Goal: Task Accomplishment & Management: Use online tool/utility

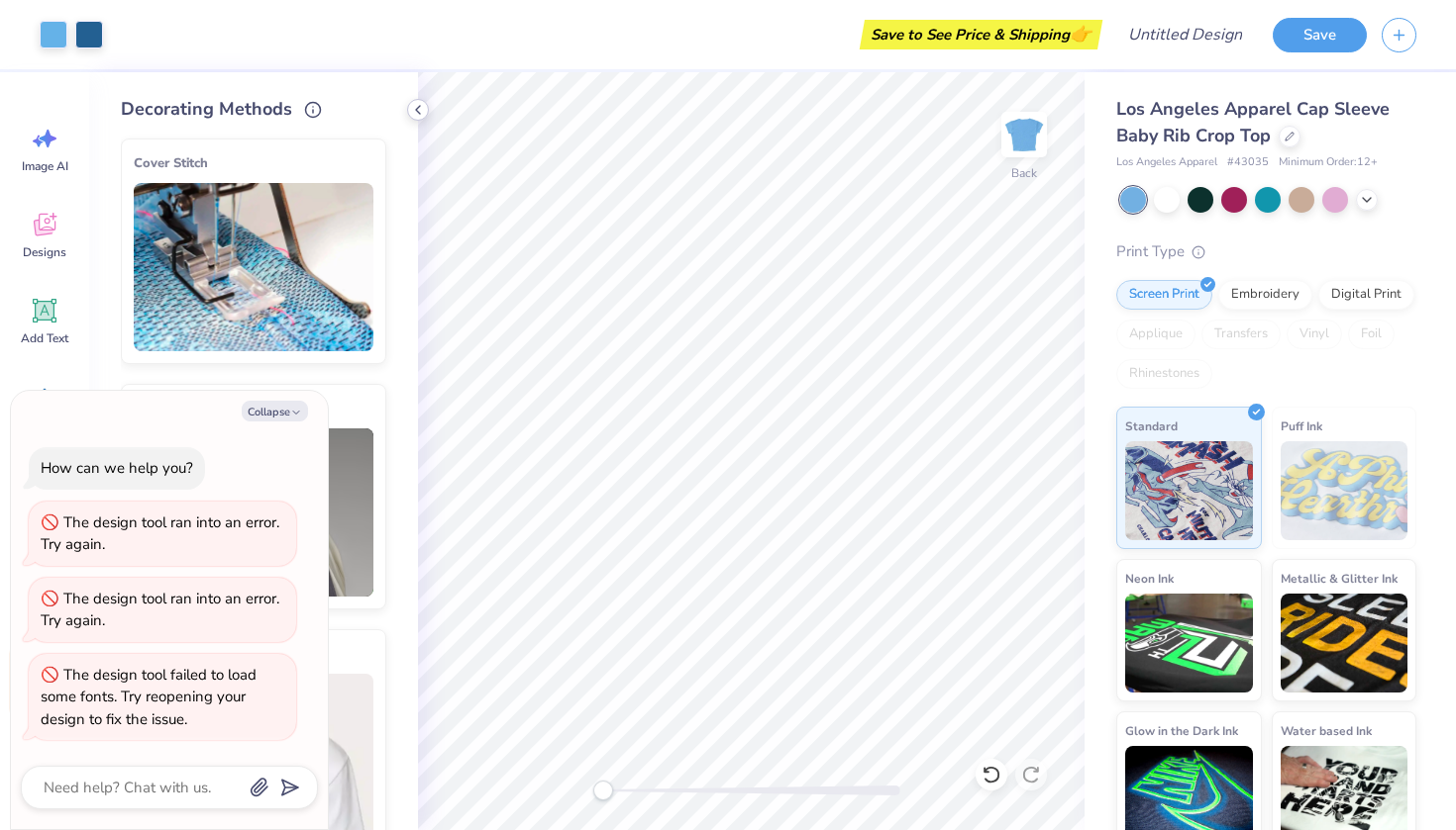
click at [412, 110] on icon at bounding box center [418, 110] width 16 height 16
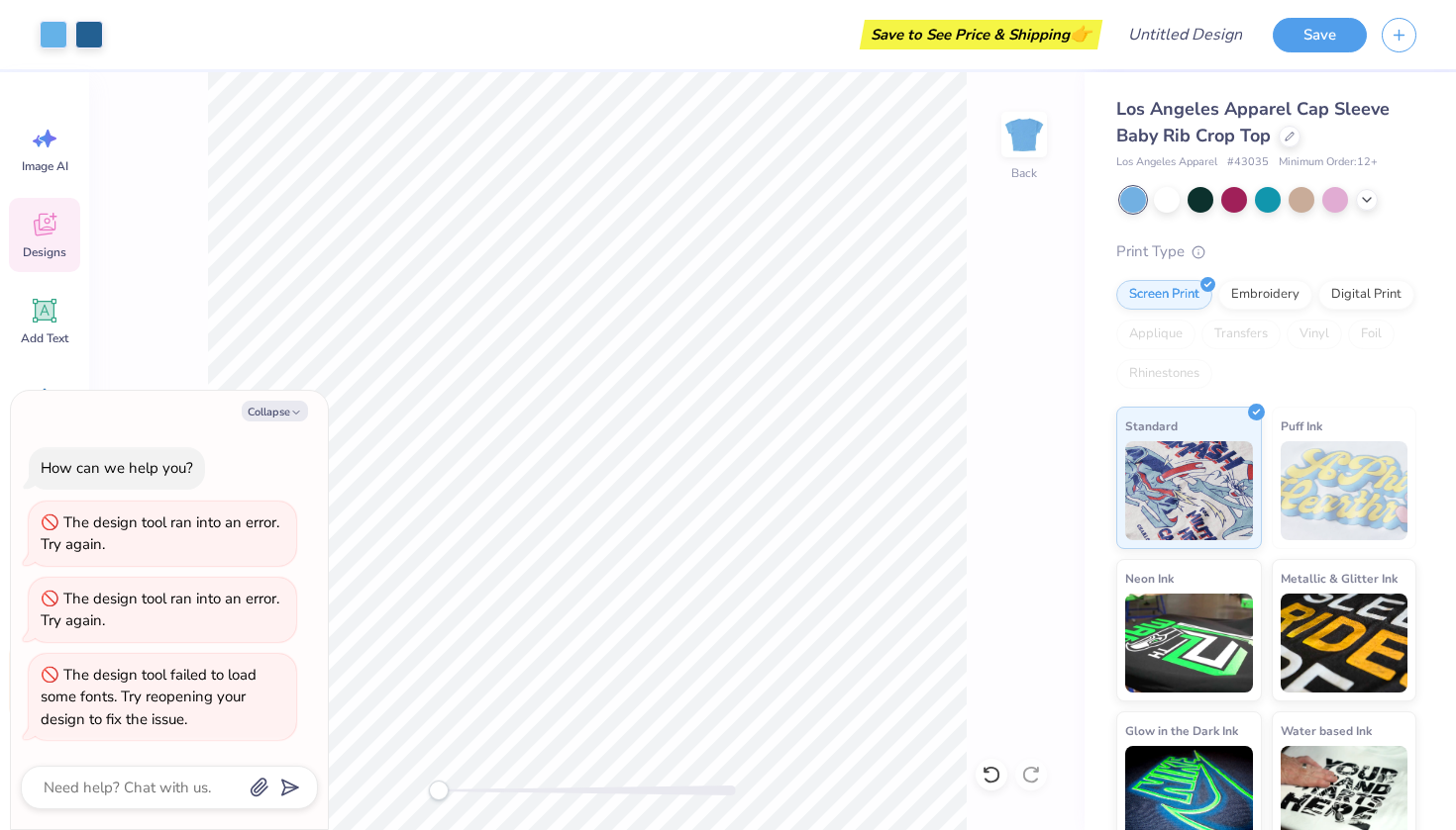
click at [45, 235] on icon at bounding box center [45, 225] width 22 height 23
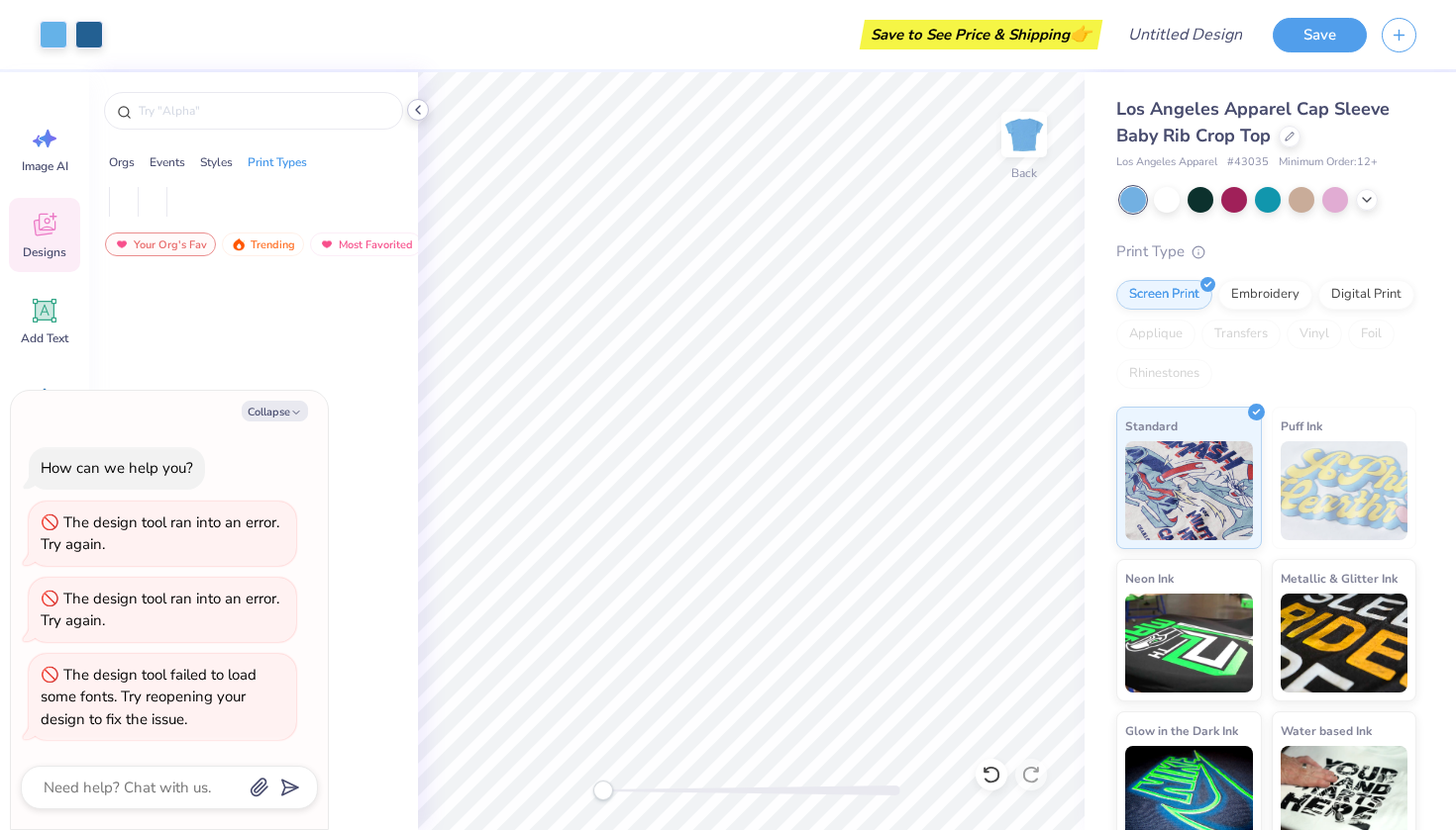
click at [414, 109] on icon at bounding box center [418, 110] width 16 height 16
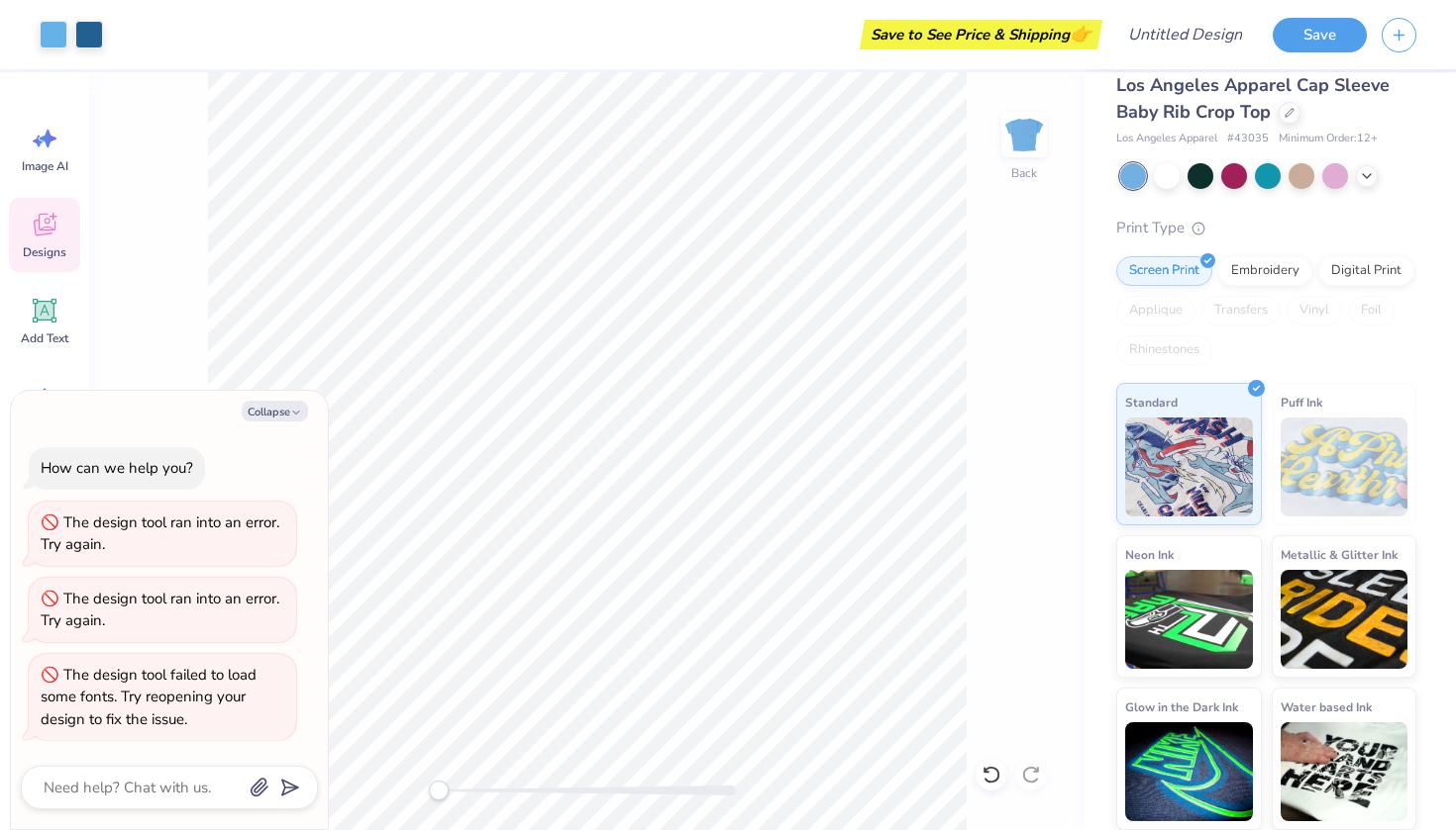
scroll to position [23, 0]
click at [1347, 494] on img at bounding box center [1344, 467] width 128 height 99
click at [53, 39] on div at bounding box center [54, 33] width 28 height 28
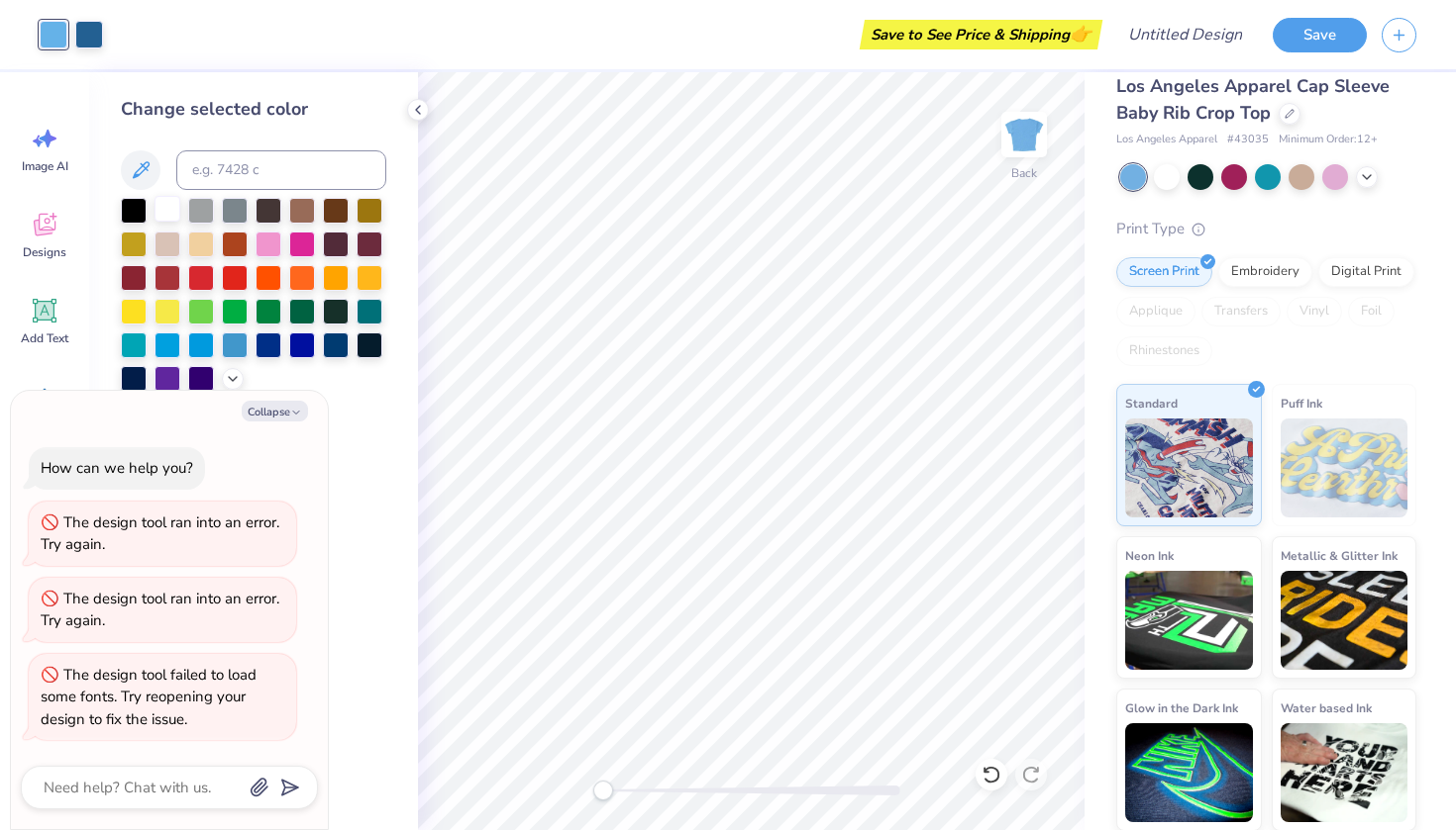
click at [174, 217] on div at bounding box center [168, 209] width 26 height 26
click at [197, 217] on div at bounding box center [201, 209] width 26 height 26
click at [424, 112] on icon at bounding box center [418, 110] width 16 height 16
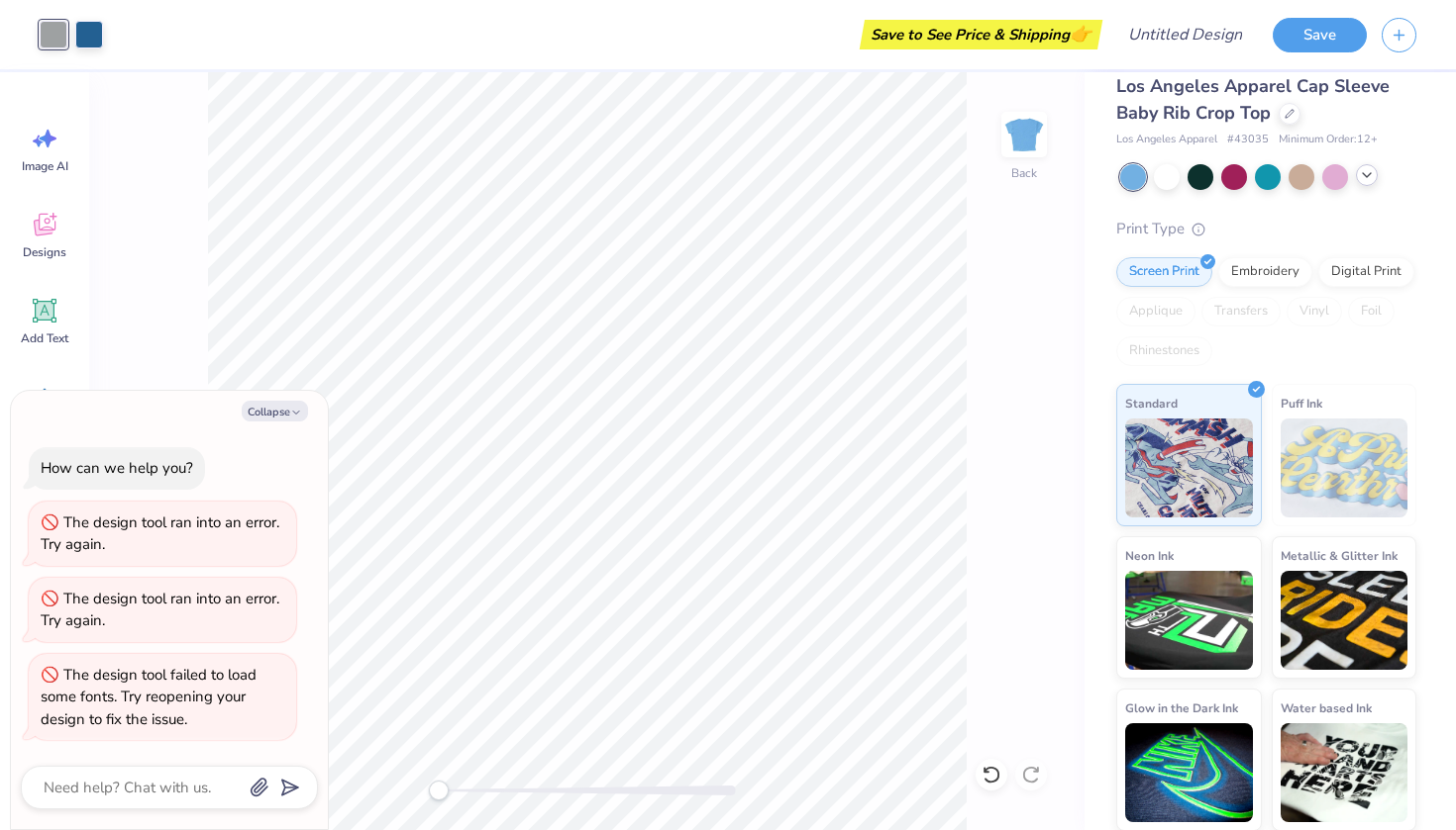
click at [1364, 179] on icon at bounding box center [1367, 175] width 16 height 16
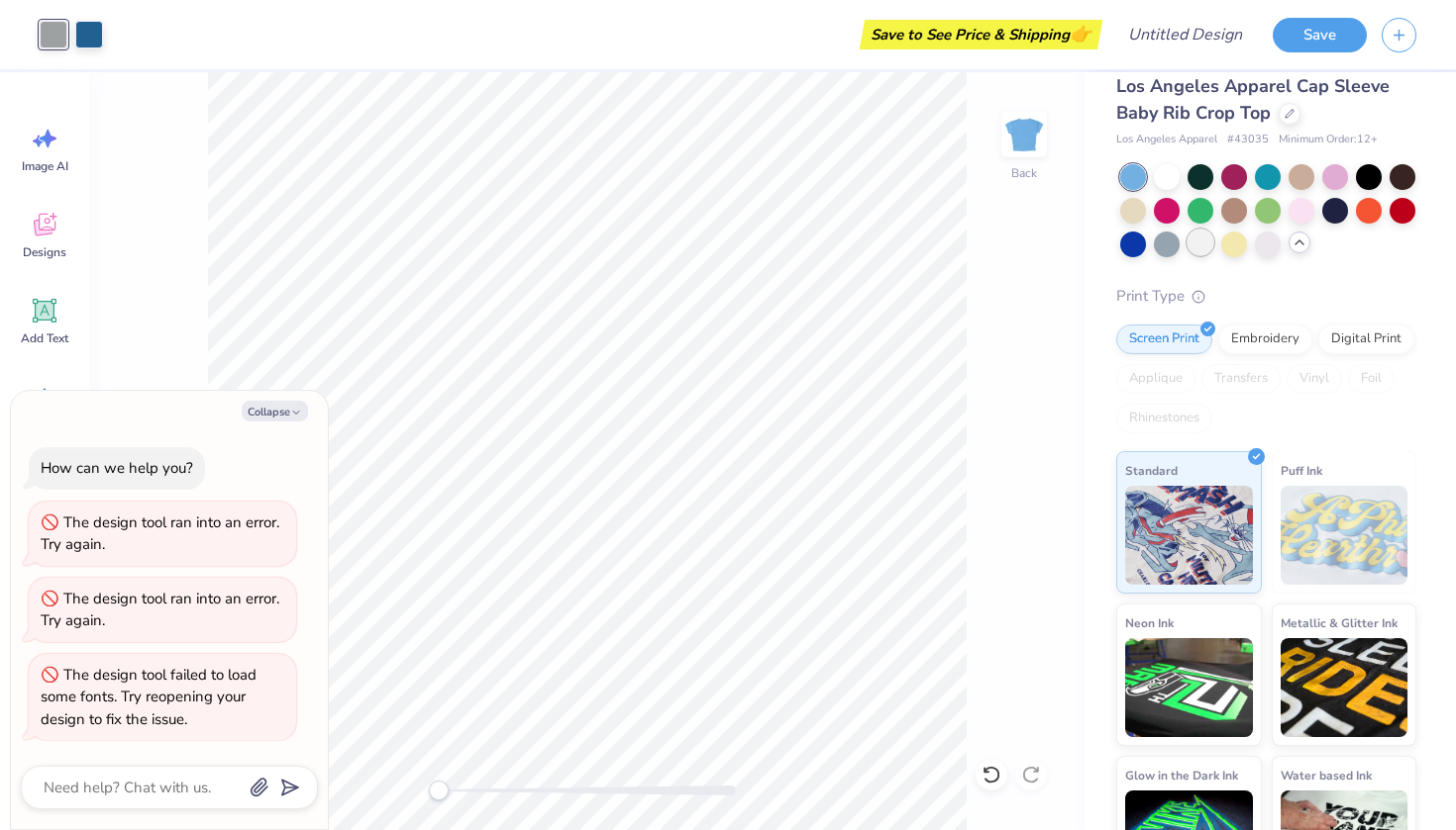
click at [1192, 246] on div at bounding box center [1200, 243] width 26 height 26
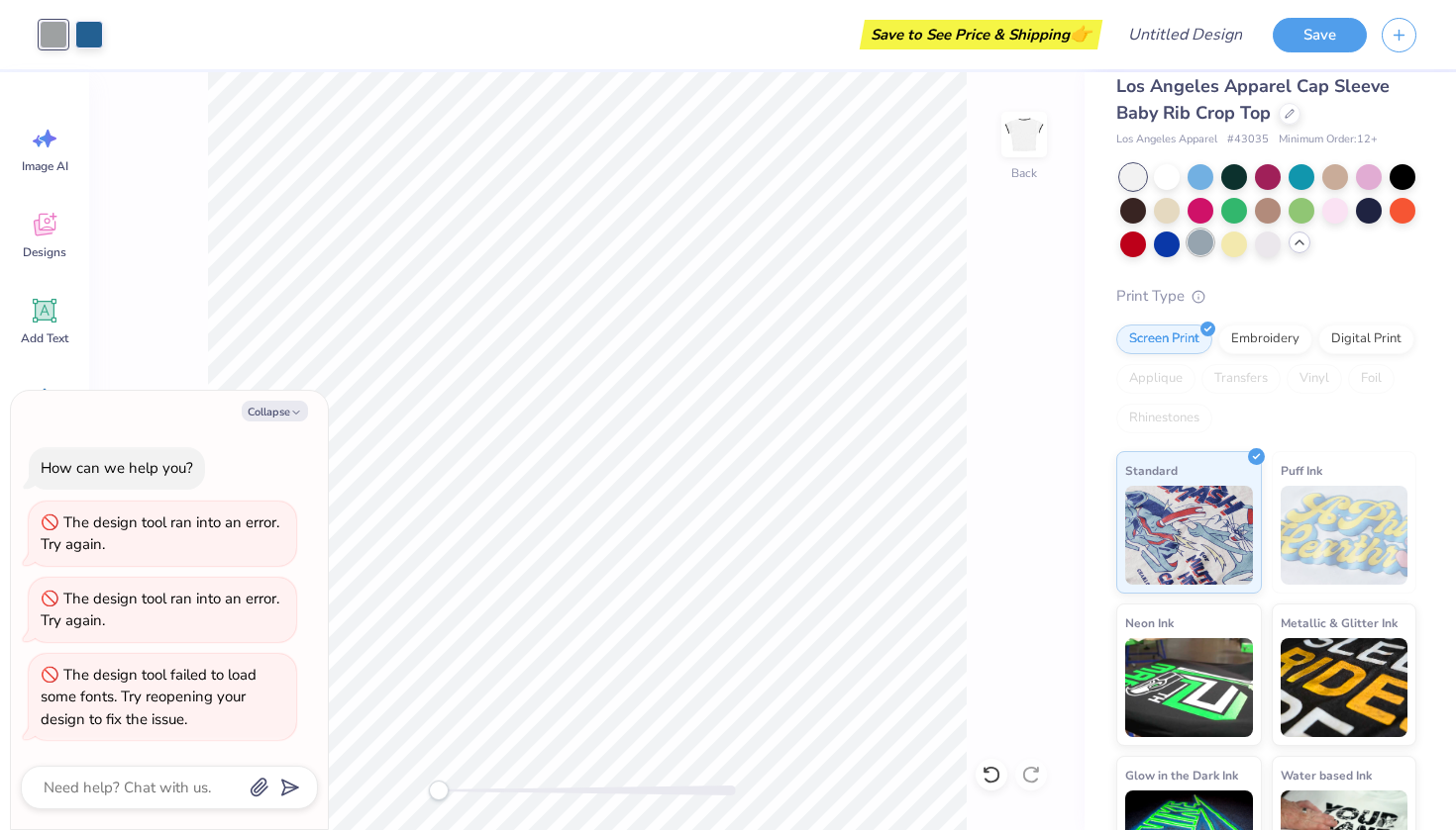
click at [1194, 250] on div at bounding box center [1200, 243] width 26 height 26
click at [1196, 246] on div at bounding box center [1200, 243] width 26 height 26
type textarea "x"
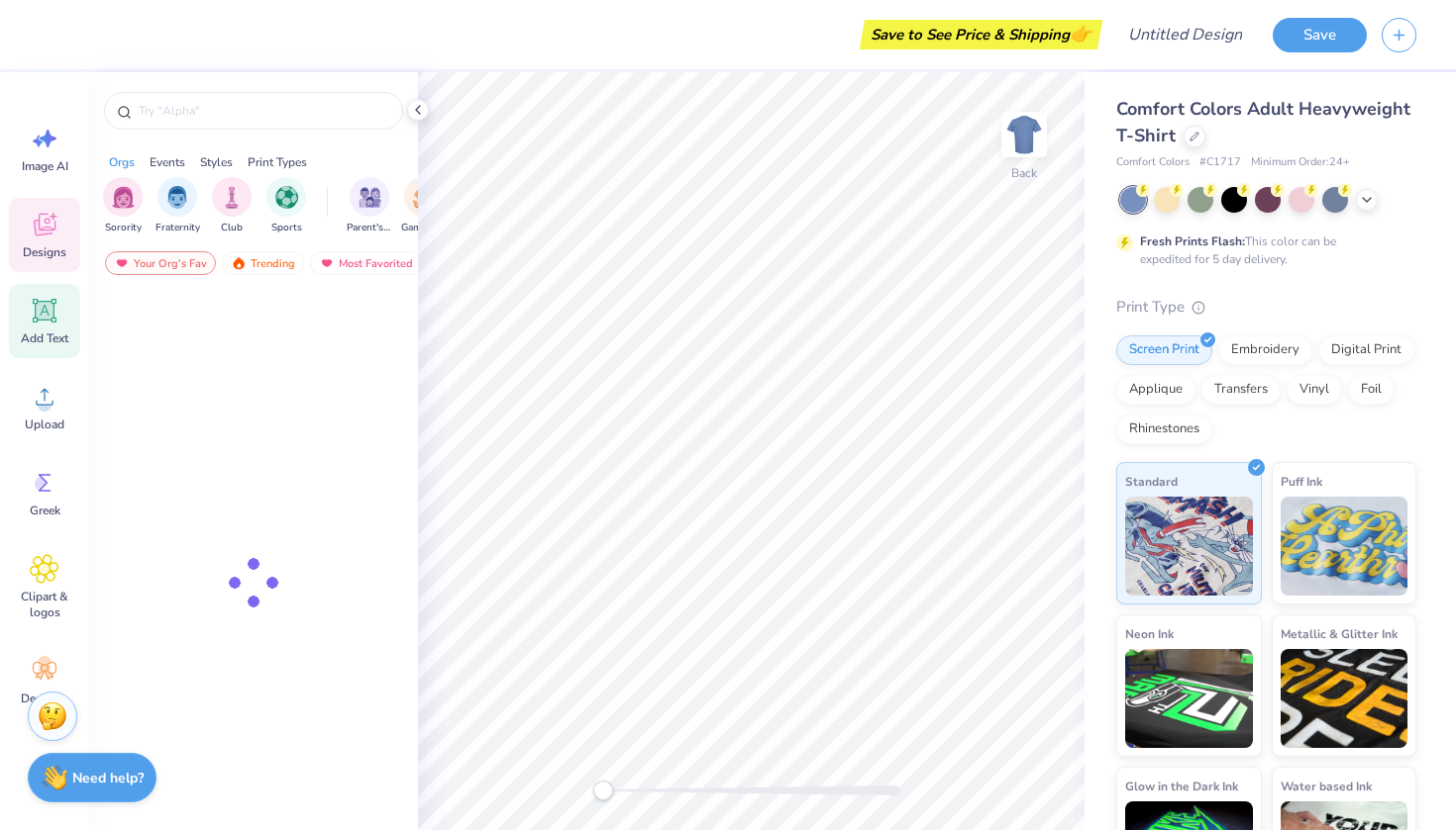
click at [40, 310] on icon at bounding box center [45, 311] width 19 height 19
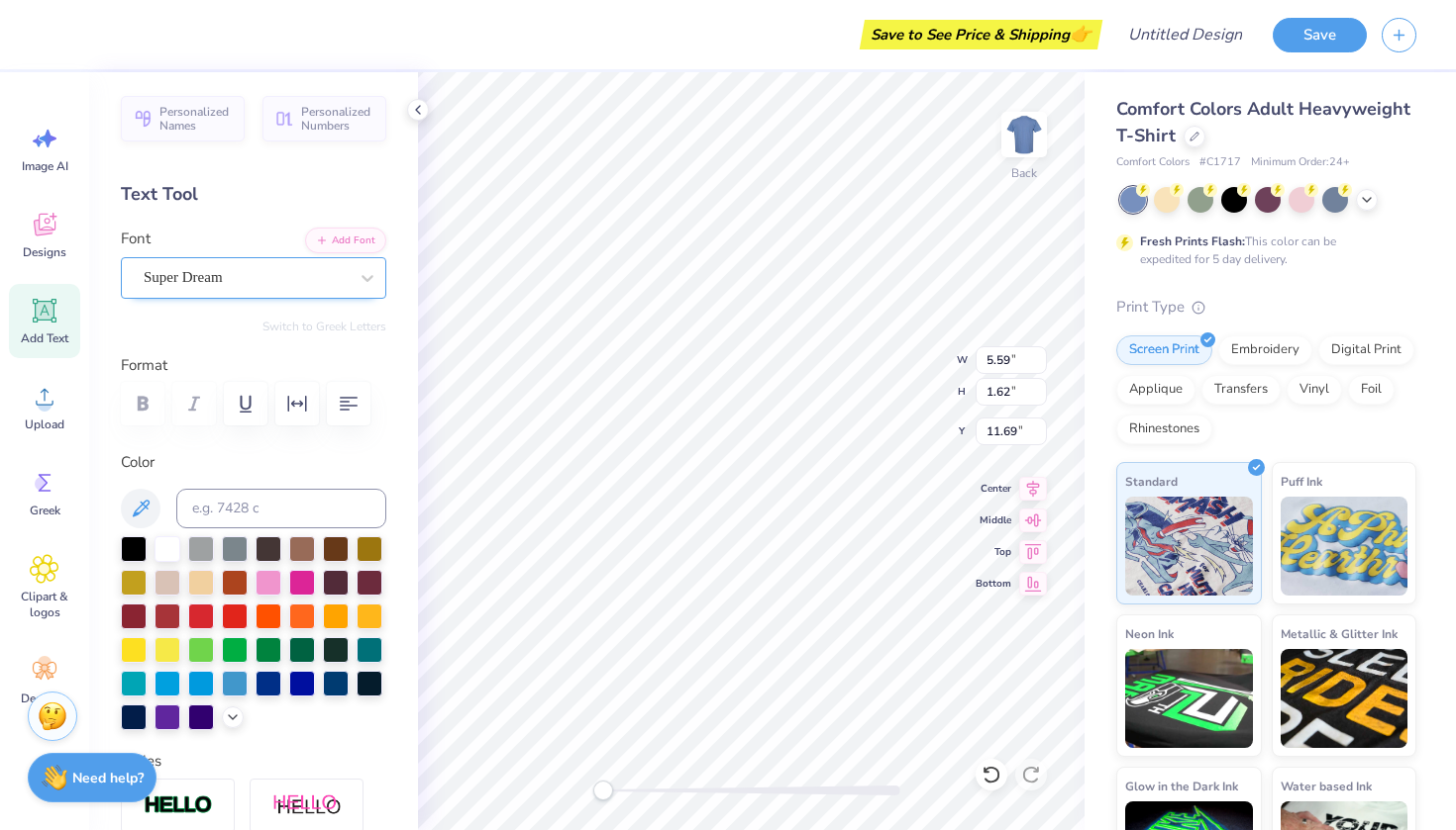
click at [273, 281] on div "Super Dream" at bounding box center [246, 278] width 208 height 31
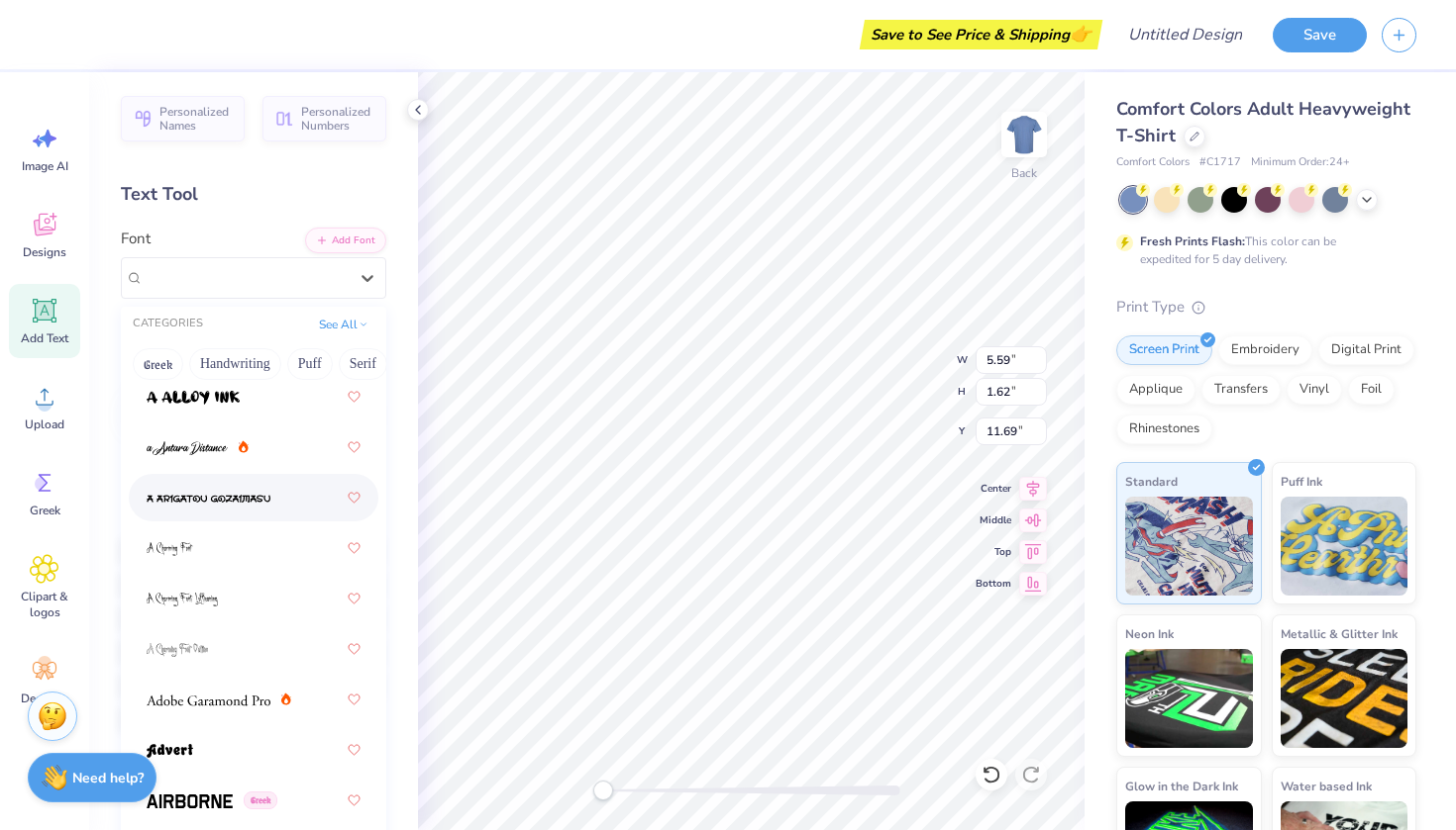
scroll to position [108, 0]
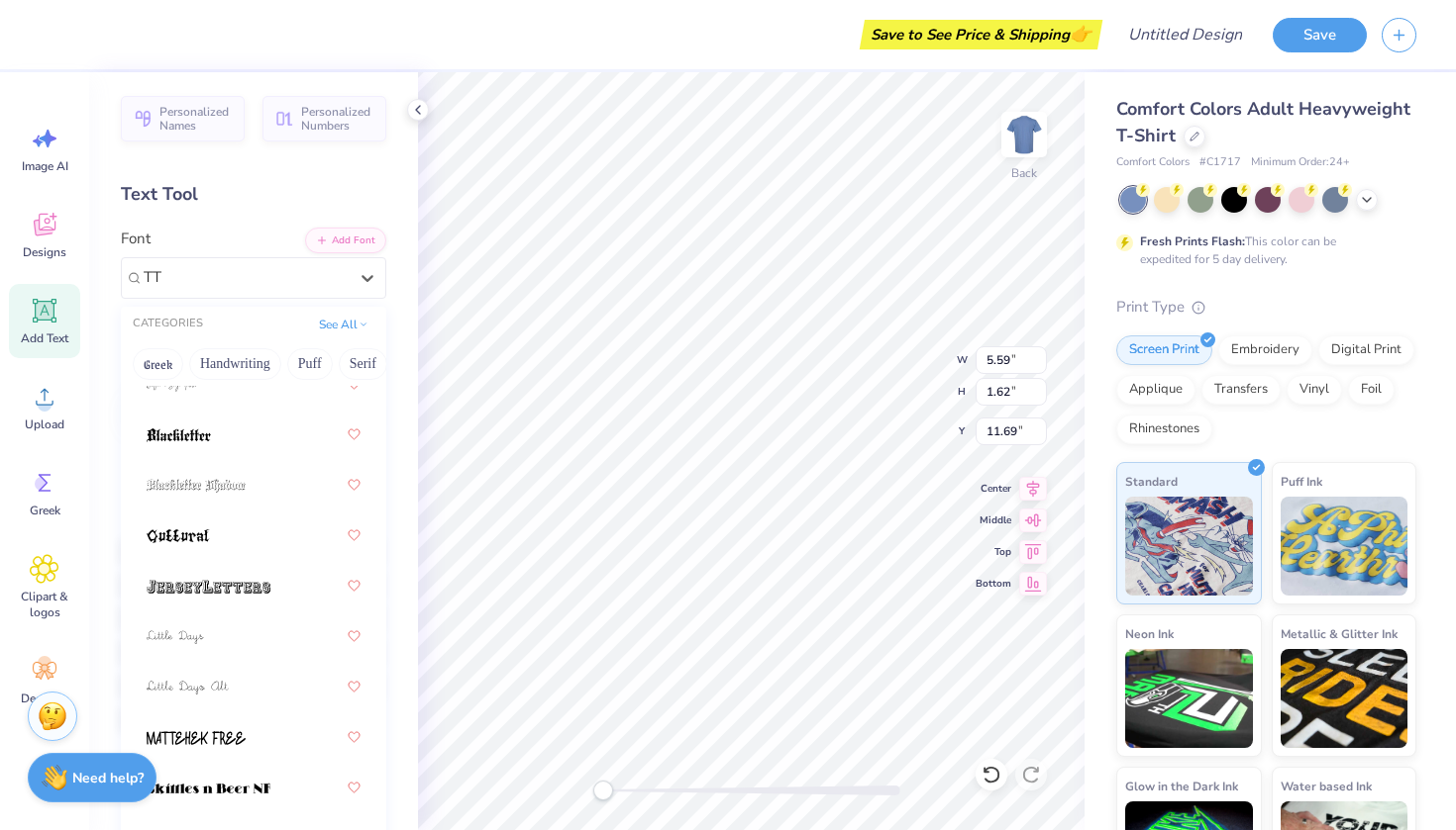
type input "T"
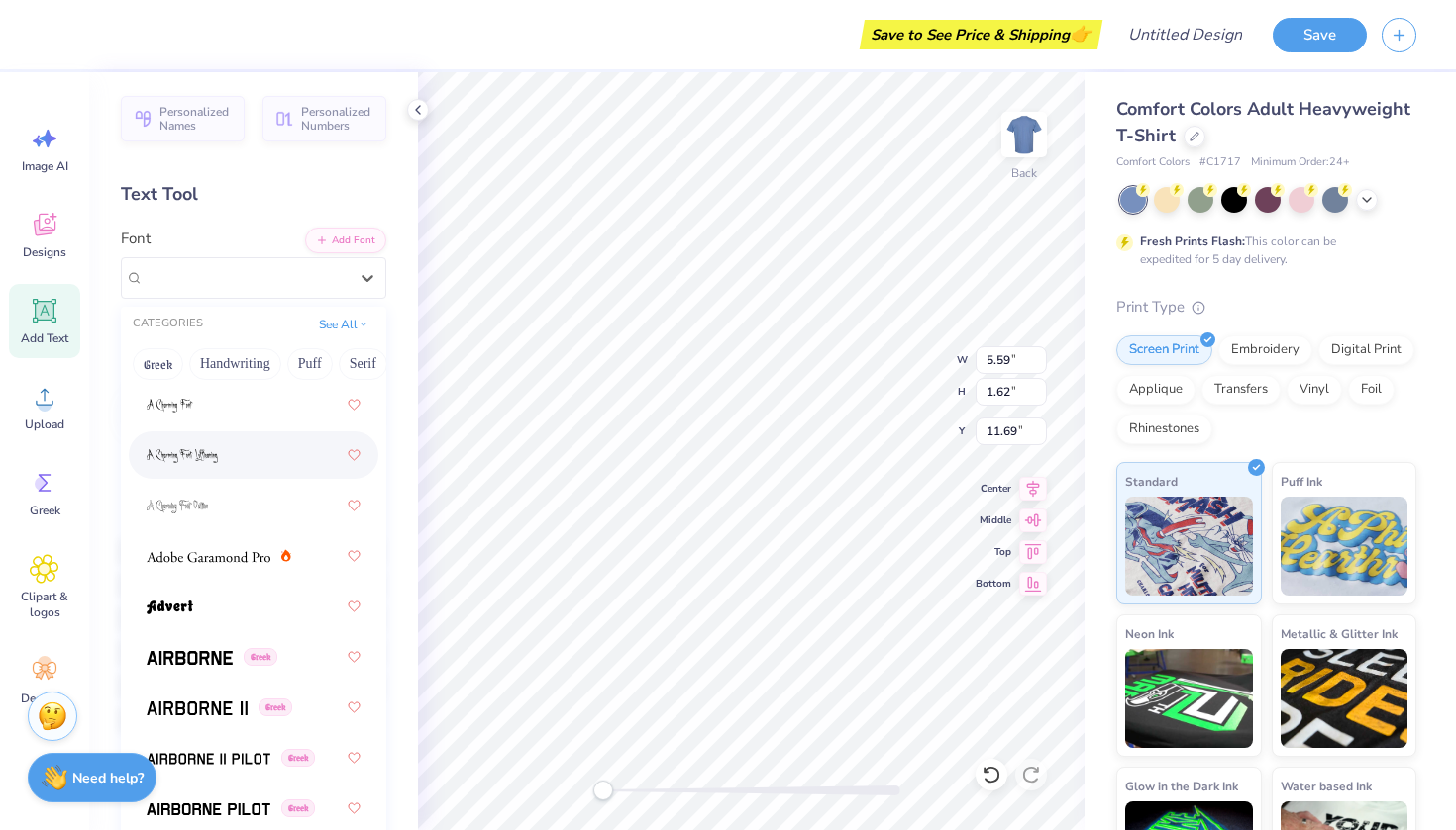
scroll to position [150, 0]
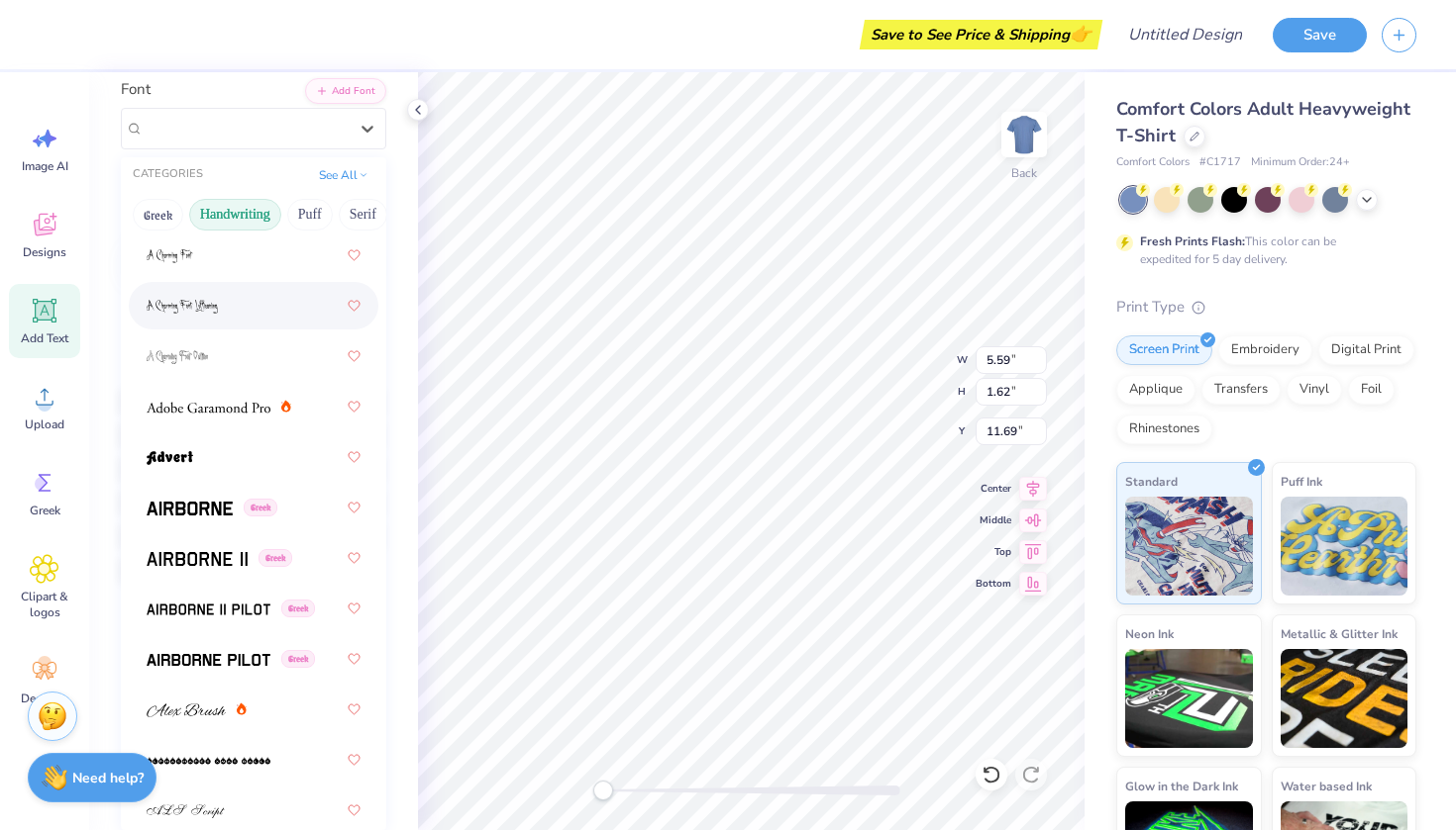
click at [239, 219] on button "Handwriting" at bounding box center [235, 215] width 92 height 32
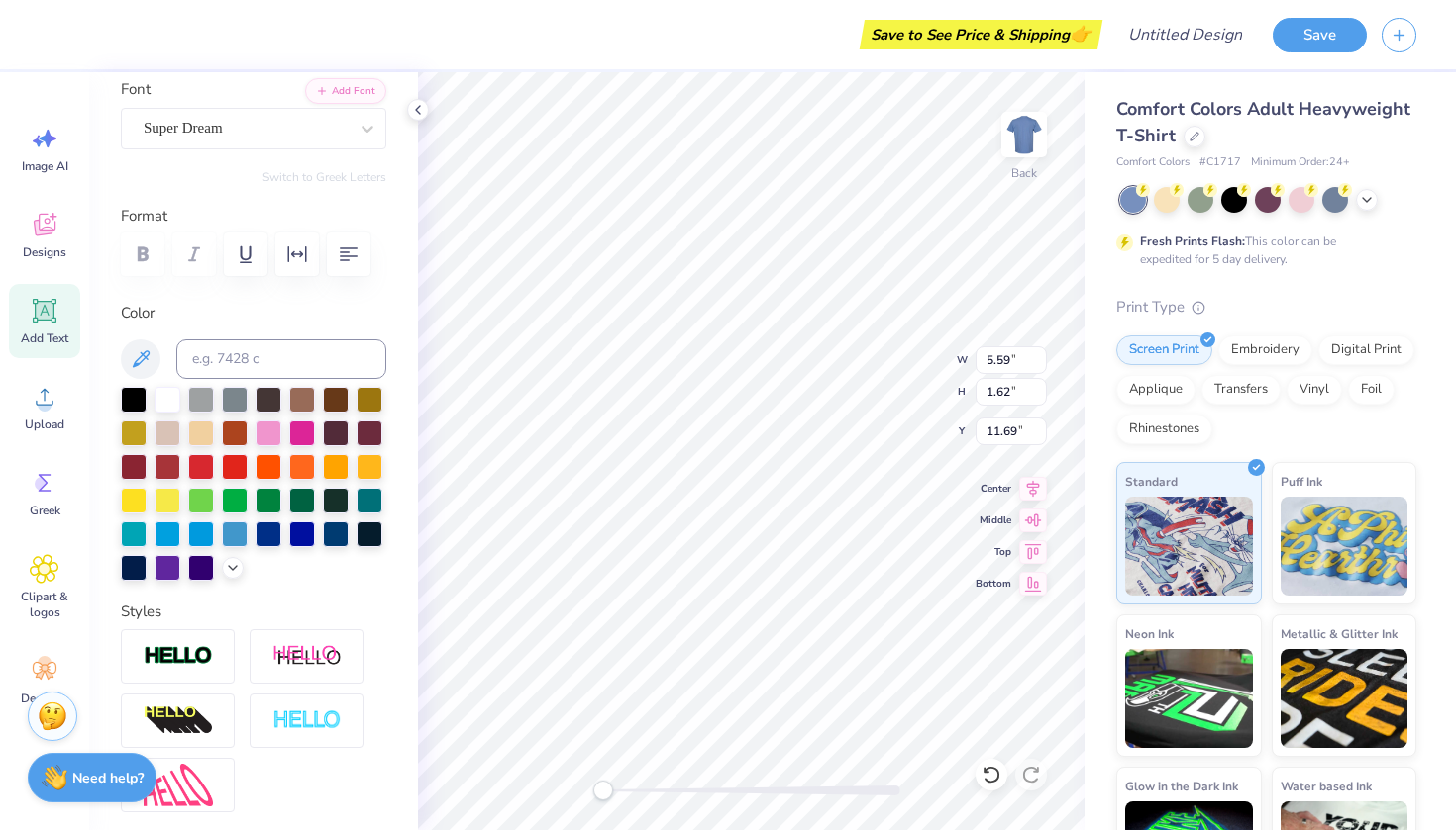
click at [56, 308] on icon at bounding box center [45, 311] width 30 height 30
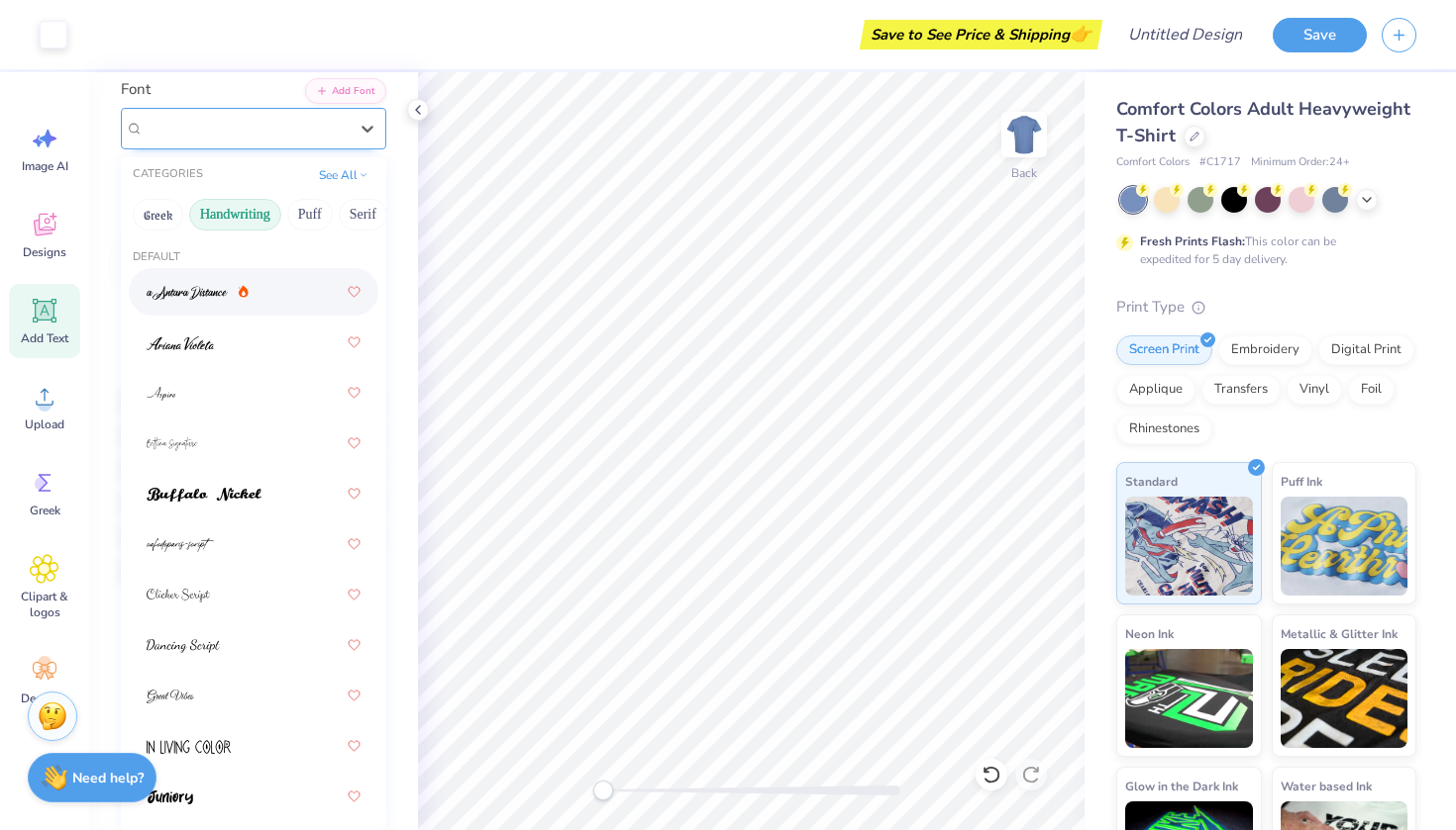
click at [211, 122] on span "Super Dream" at bounding box center [183, 128] width 79 height 23
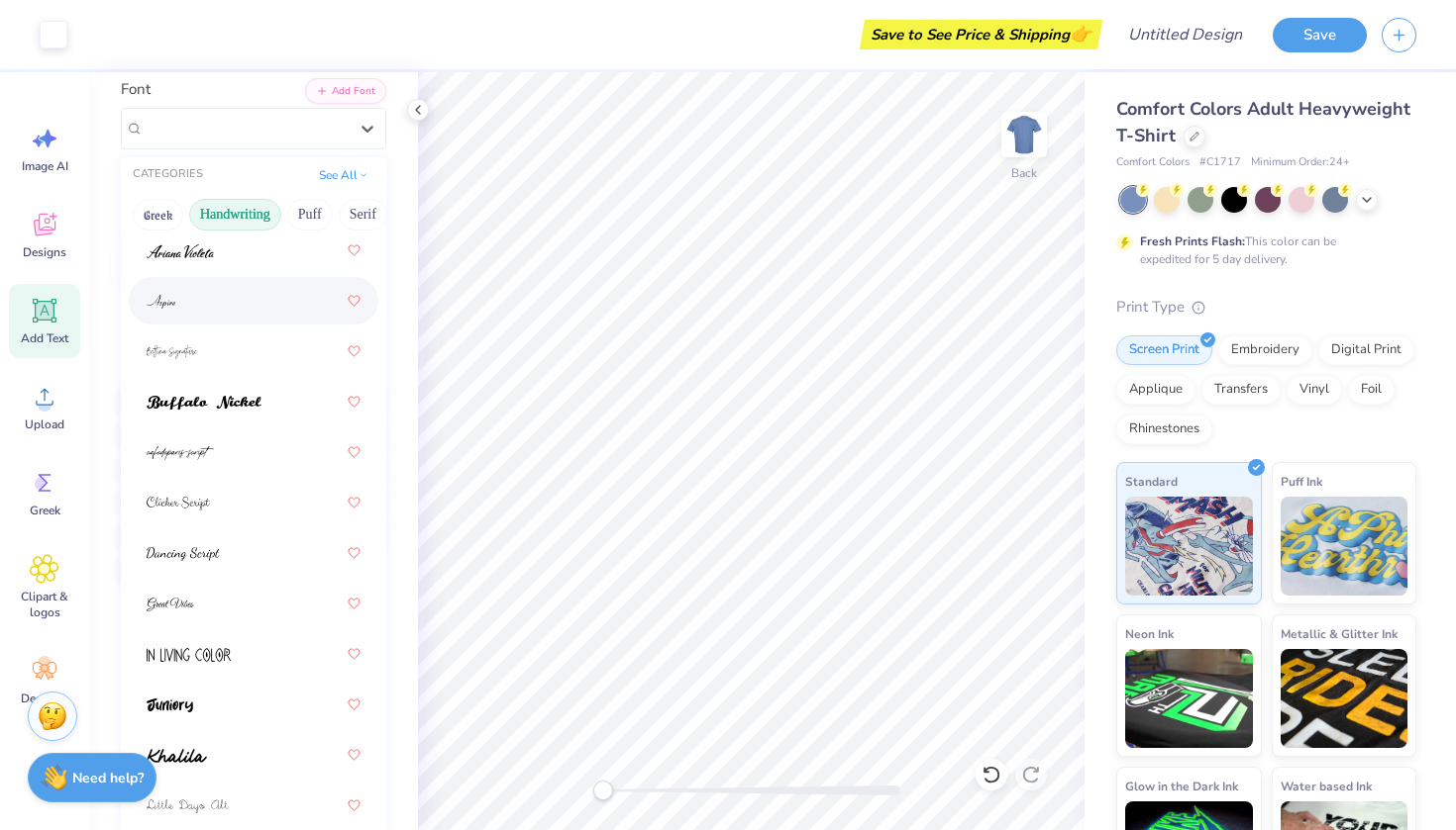
scroll to position [0, 0]
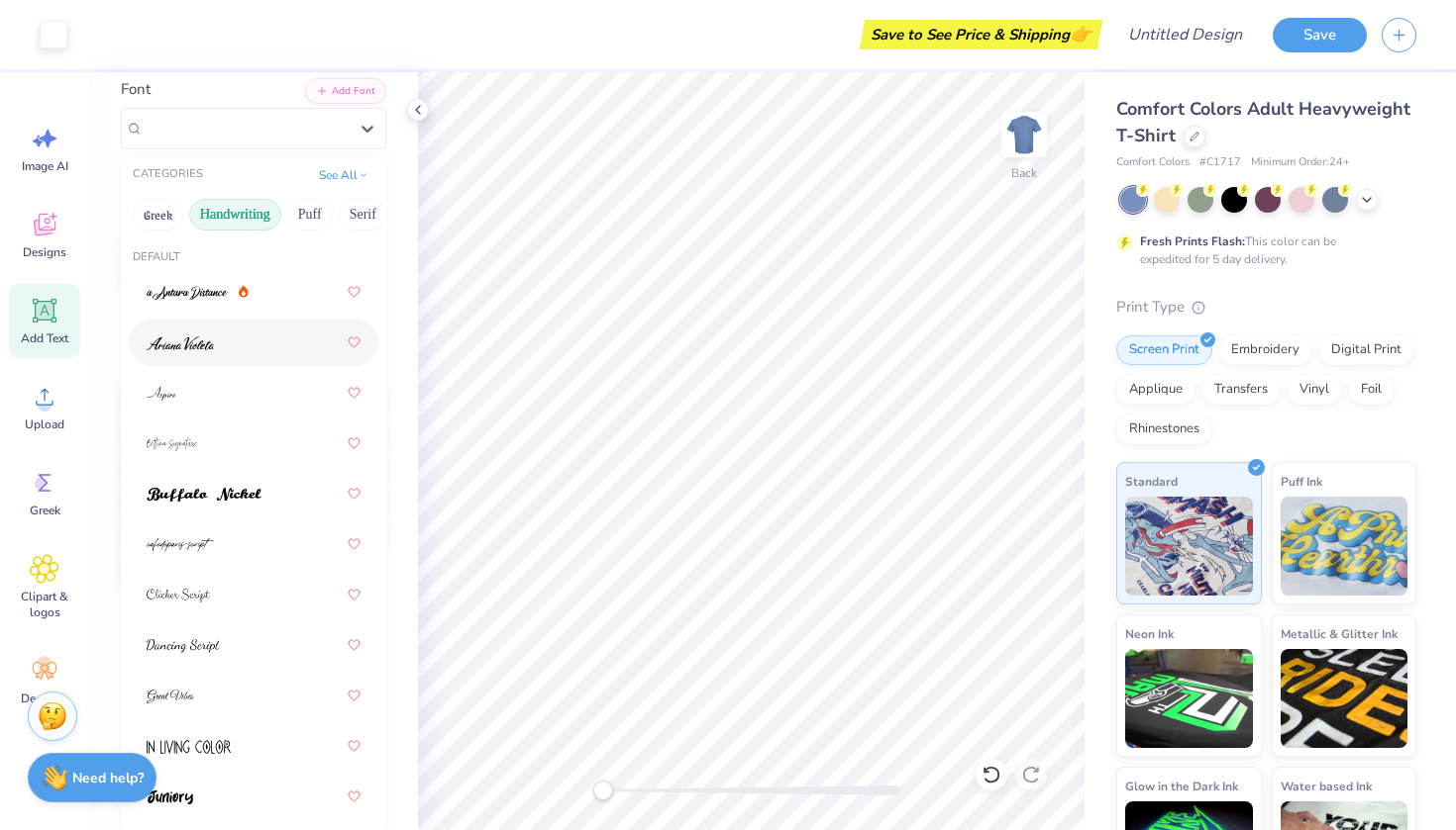
click at [199, 329] on div at bounding box center [254, 343] width 214 height 36
click at [229, 126] on div "Ariana Violeta" at bounding box center [246, 128] width 208 height 31
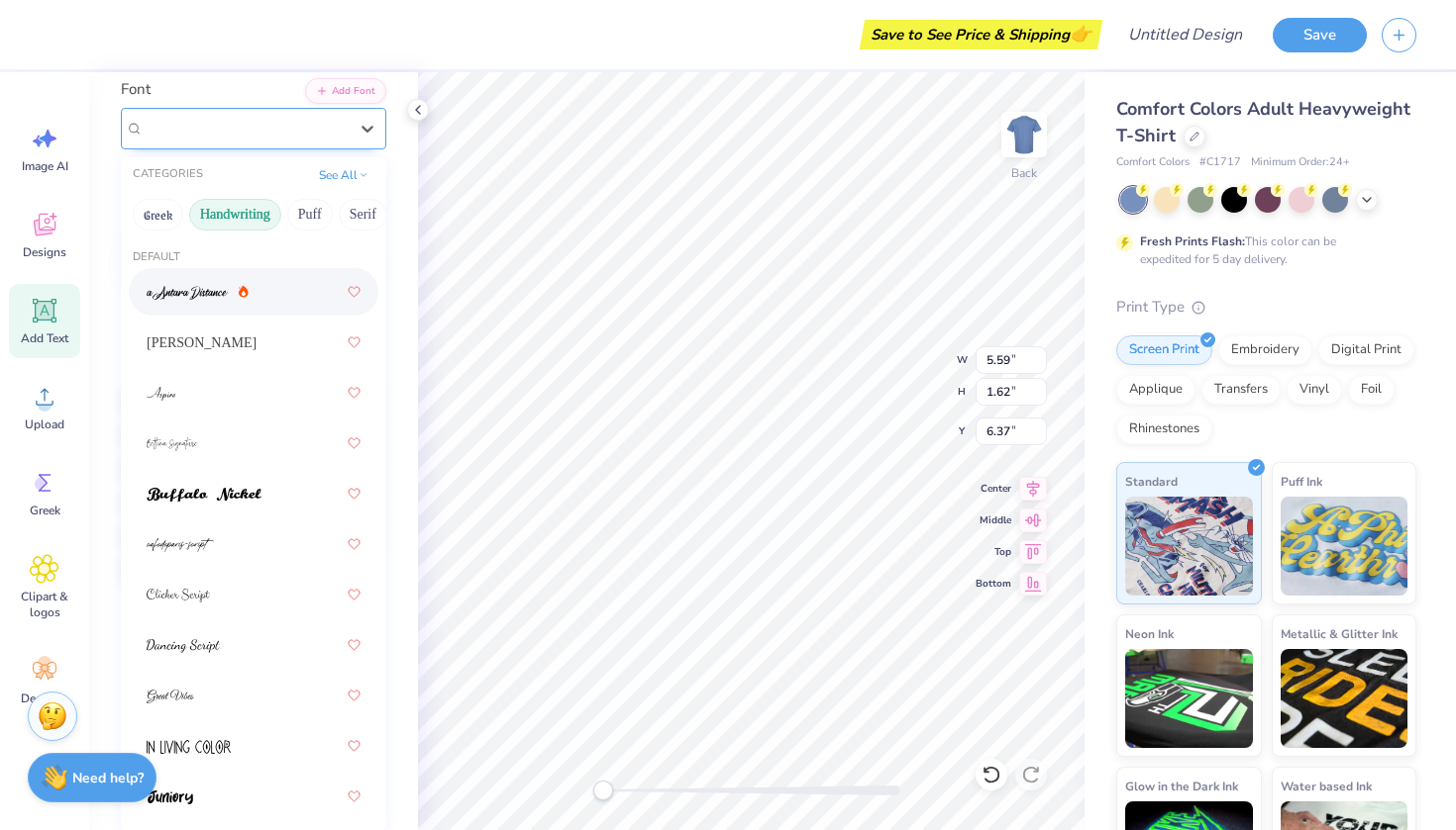
click at [277, 133] on div "Super Dream" at bounding box center [246, 128] width 208 height 31
click at [201, 332] on div "Ariana Violeta" at bounding box center [254, 343] width 214 height 36
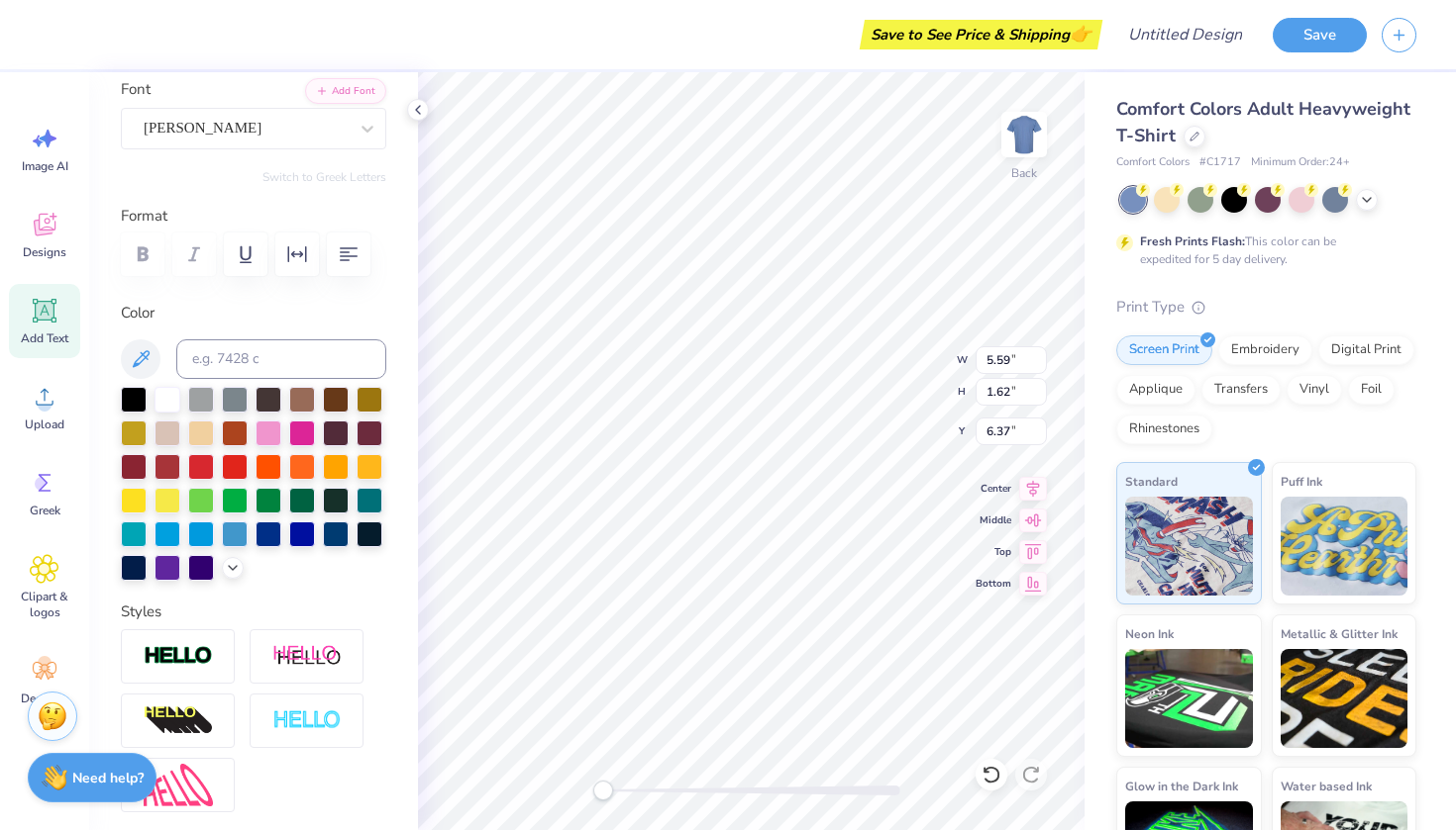
type textarea "T"
type textarea "M"
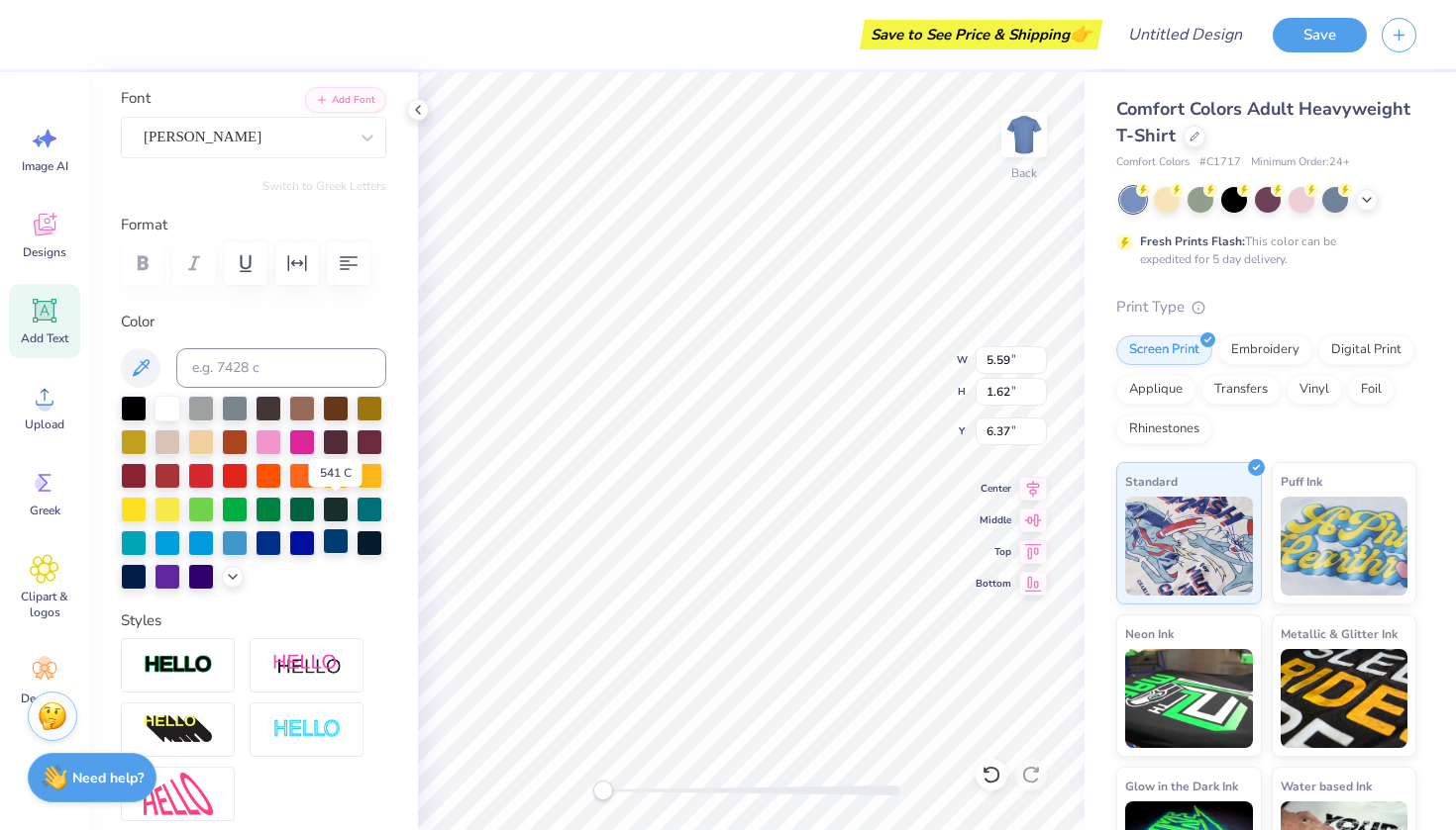
scroll to position [140, 0]
type textarea "Totus Tuus Maria"
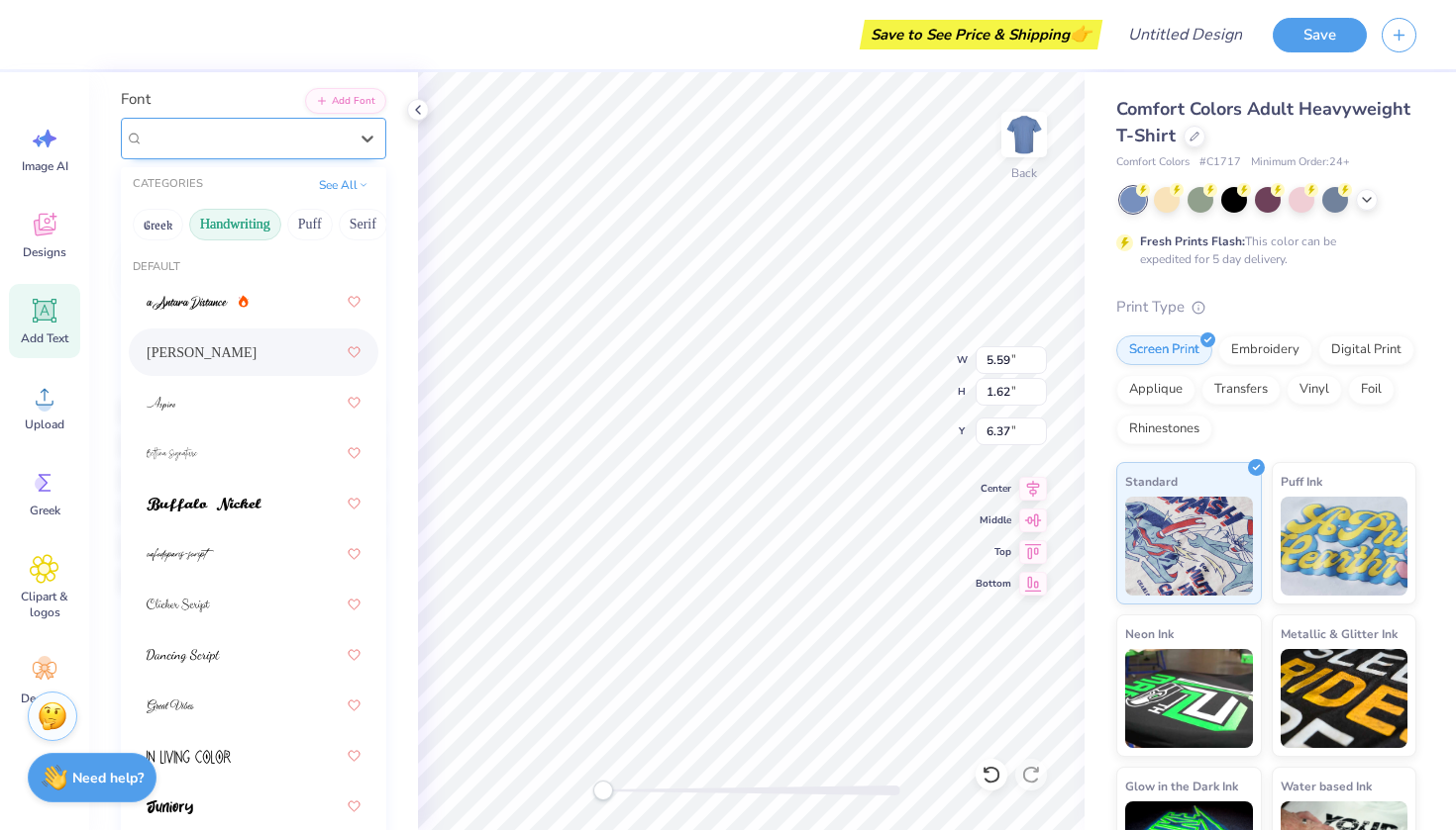
click at [278, 128] on div "Ariana Violeta" at bounding box center [246, 138] width 208 height 31
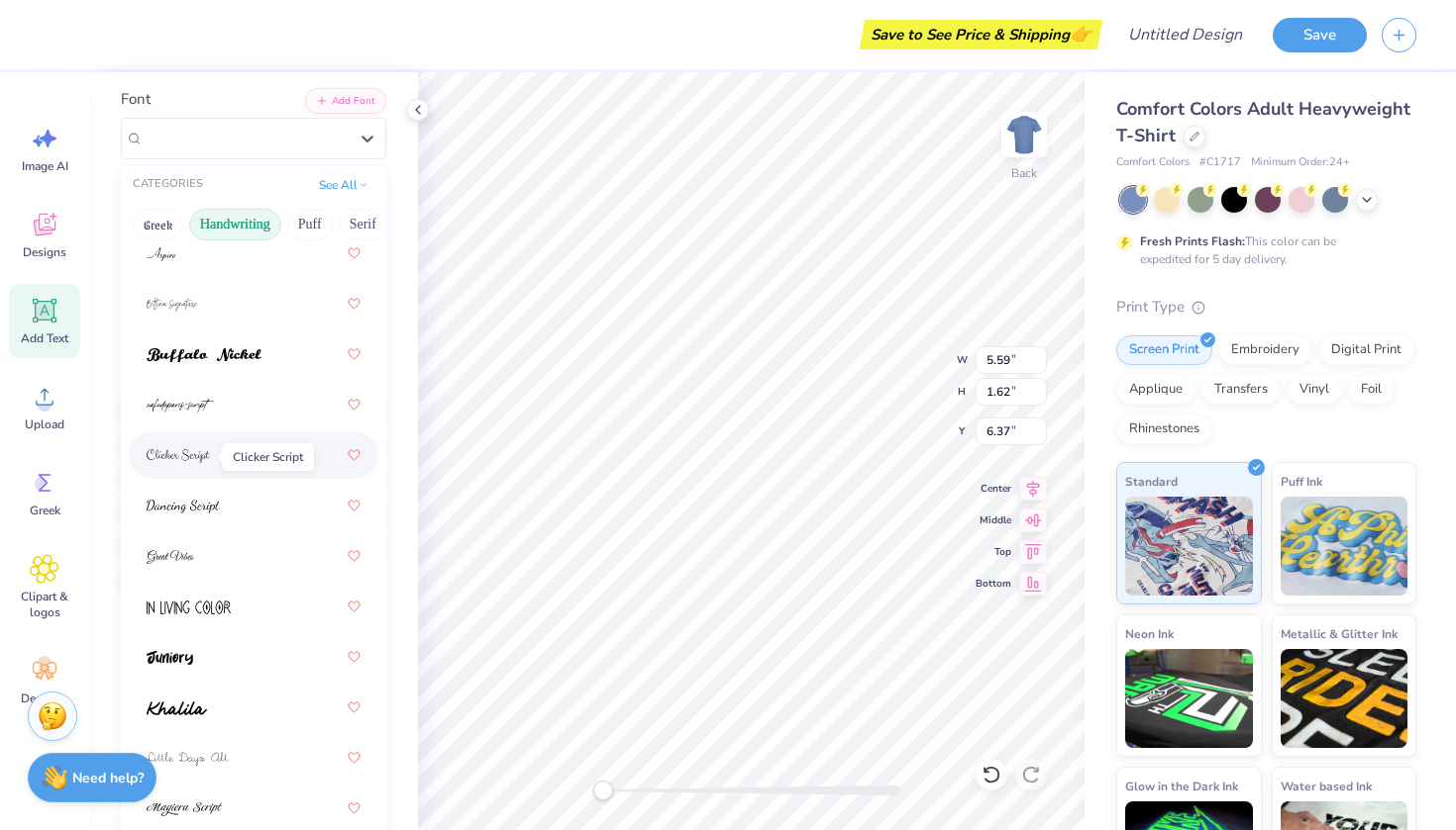
scroll to position [162, 0]
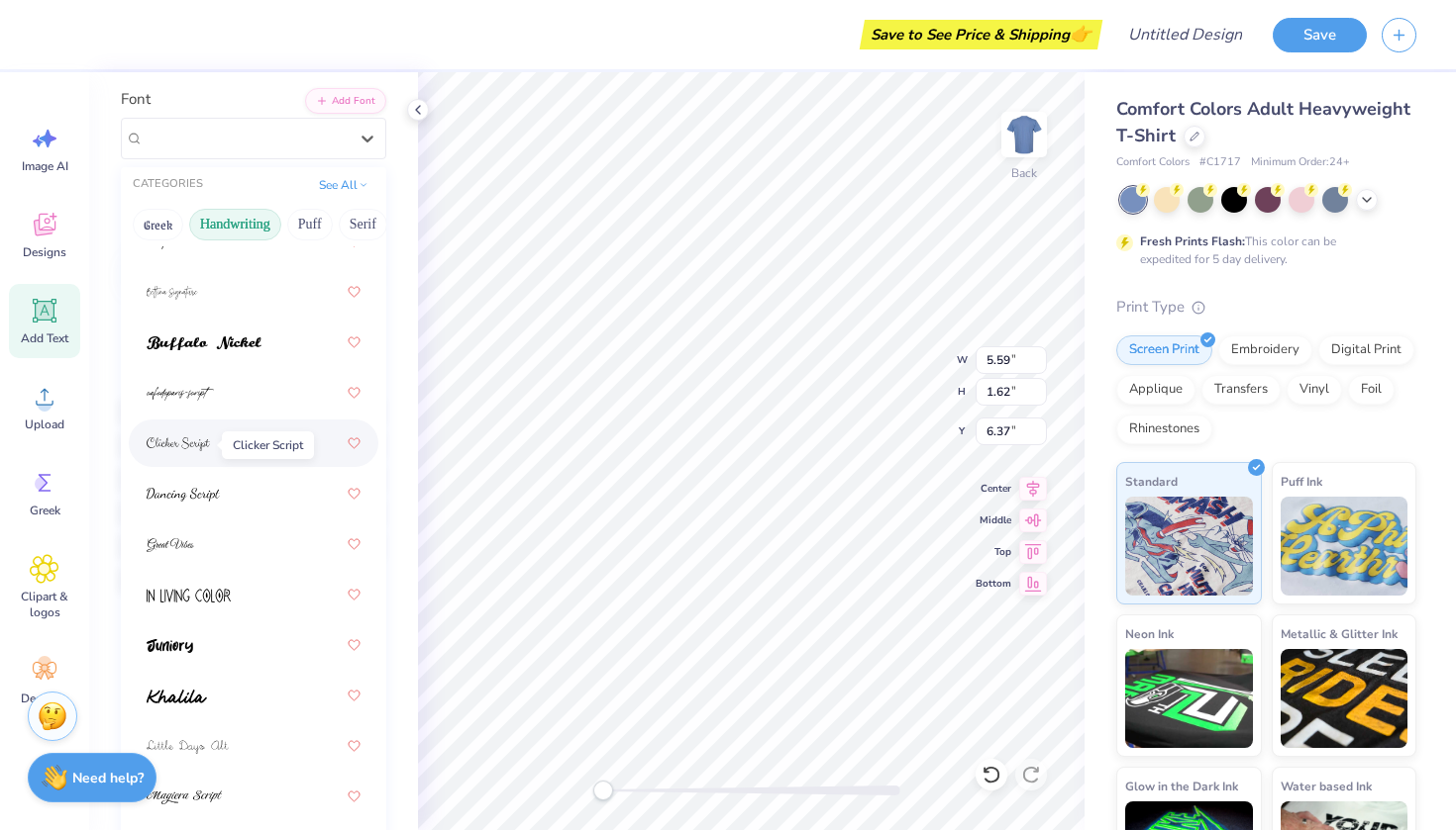
click at [201, 444] on img at bounding box center [178, 444] width 63 height 14
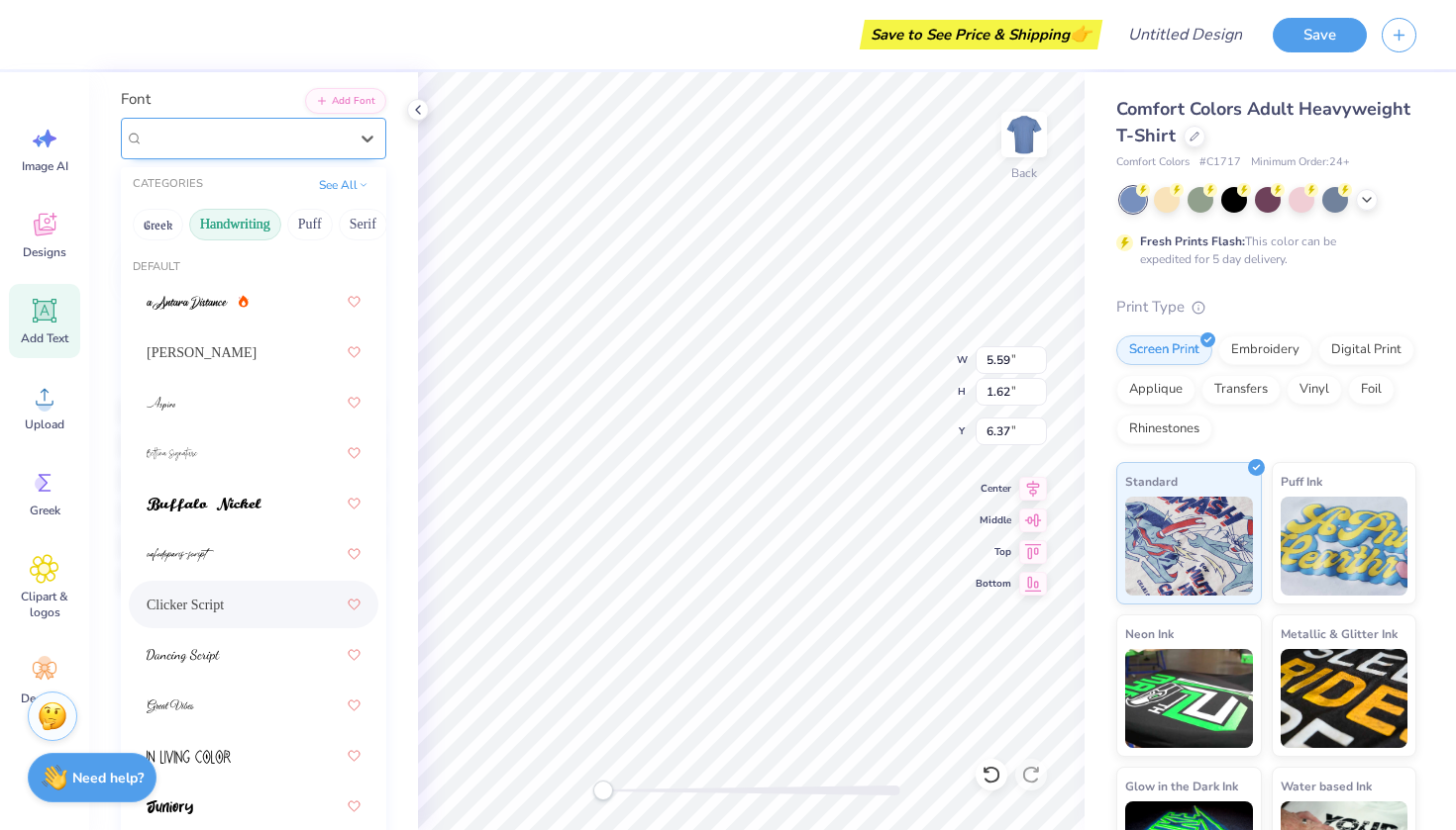
click at [331, 147] on div "Clicker Script" at bounding box center [246, 138] width 208 height 31
click at [224, 563] on div at bounding box center [254, 554] width 214 height 36
click at [215, 155] on div "Clicker Script" at bounding box center [254, 139] width 266 height 42
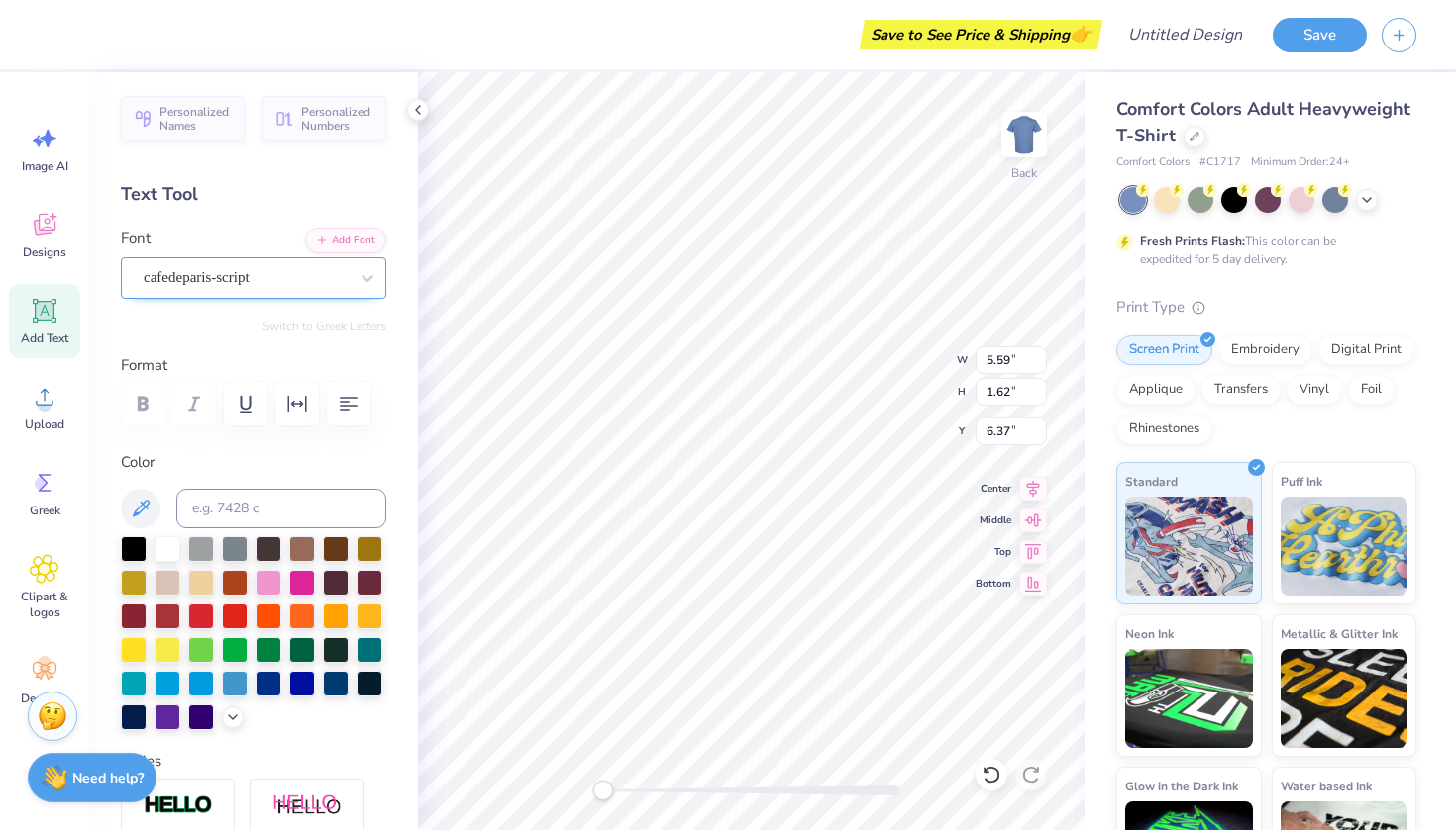
scroll to position [0, 0]
click at [229, 278] on div "cafedeparis-script" at bounding box center [246, 278] width 208 height 31
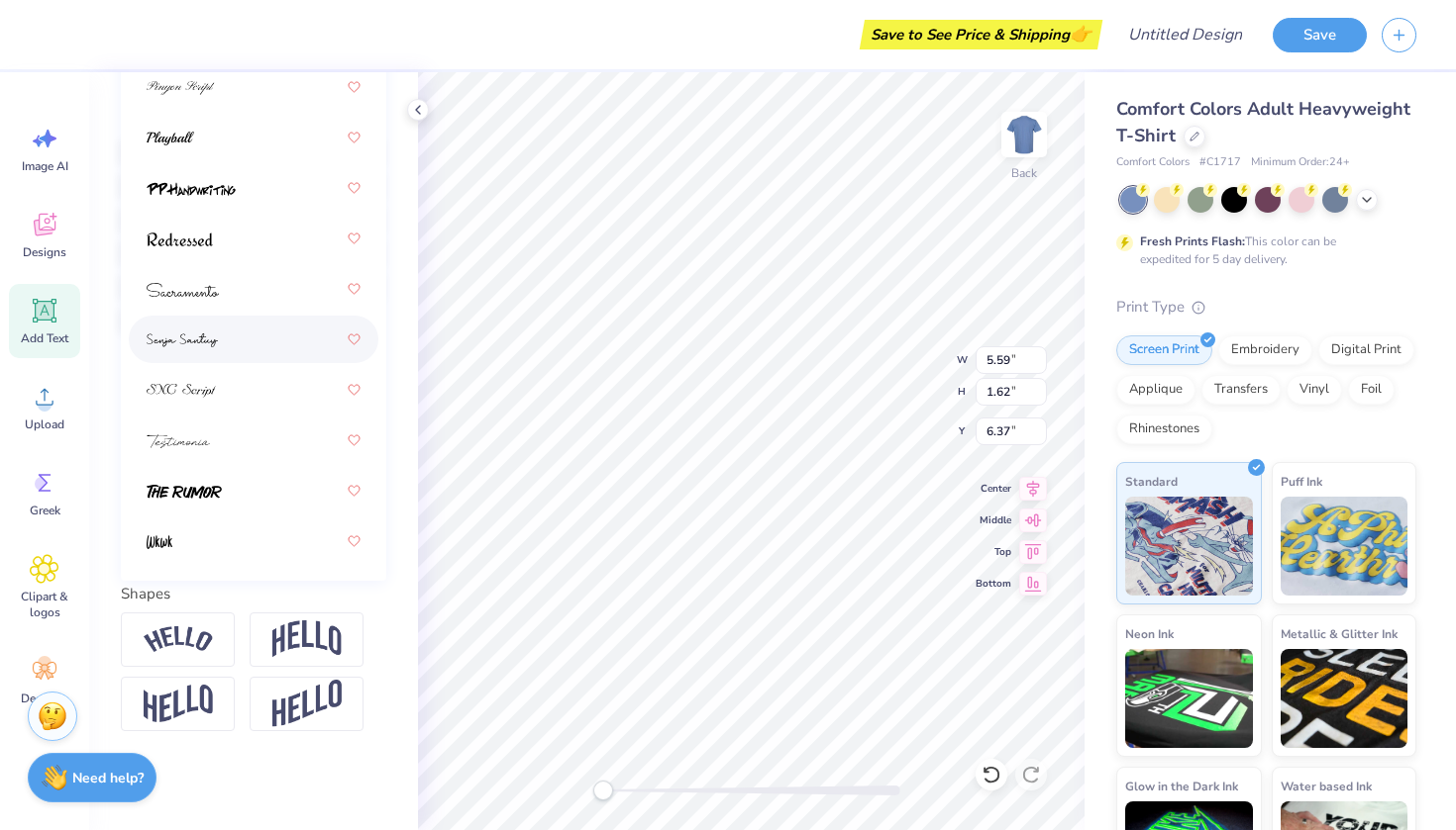
scroll to position [399, 0]
click at [218, 330] on div at bounding box center [254, 340] width 214 height 36
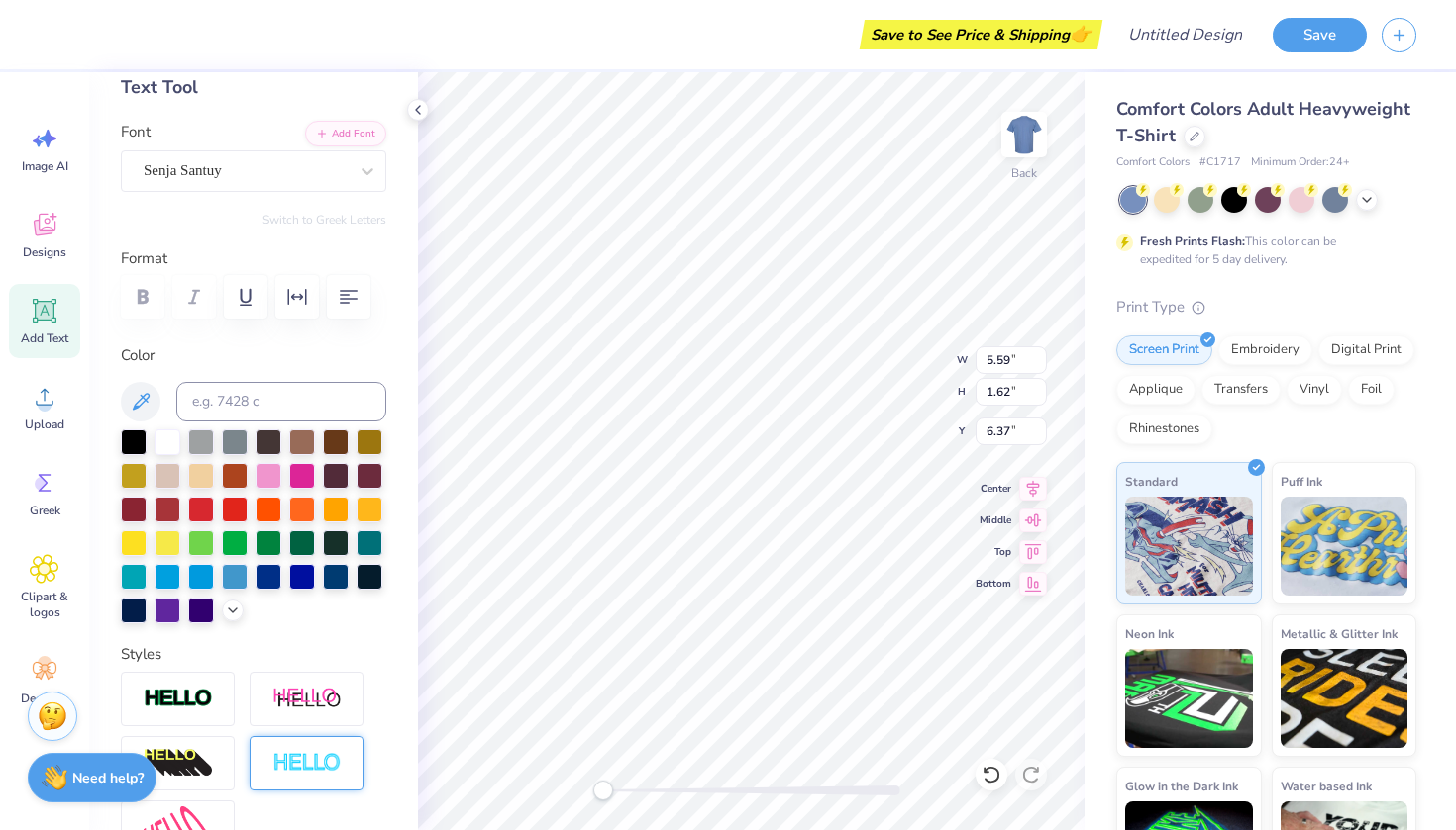
scroll to position [5, 0]
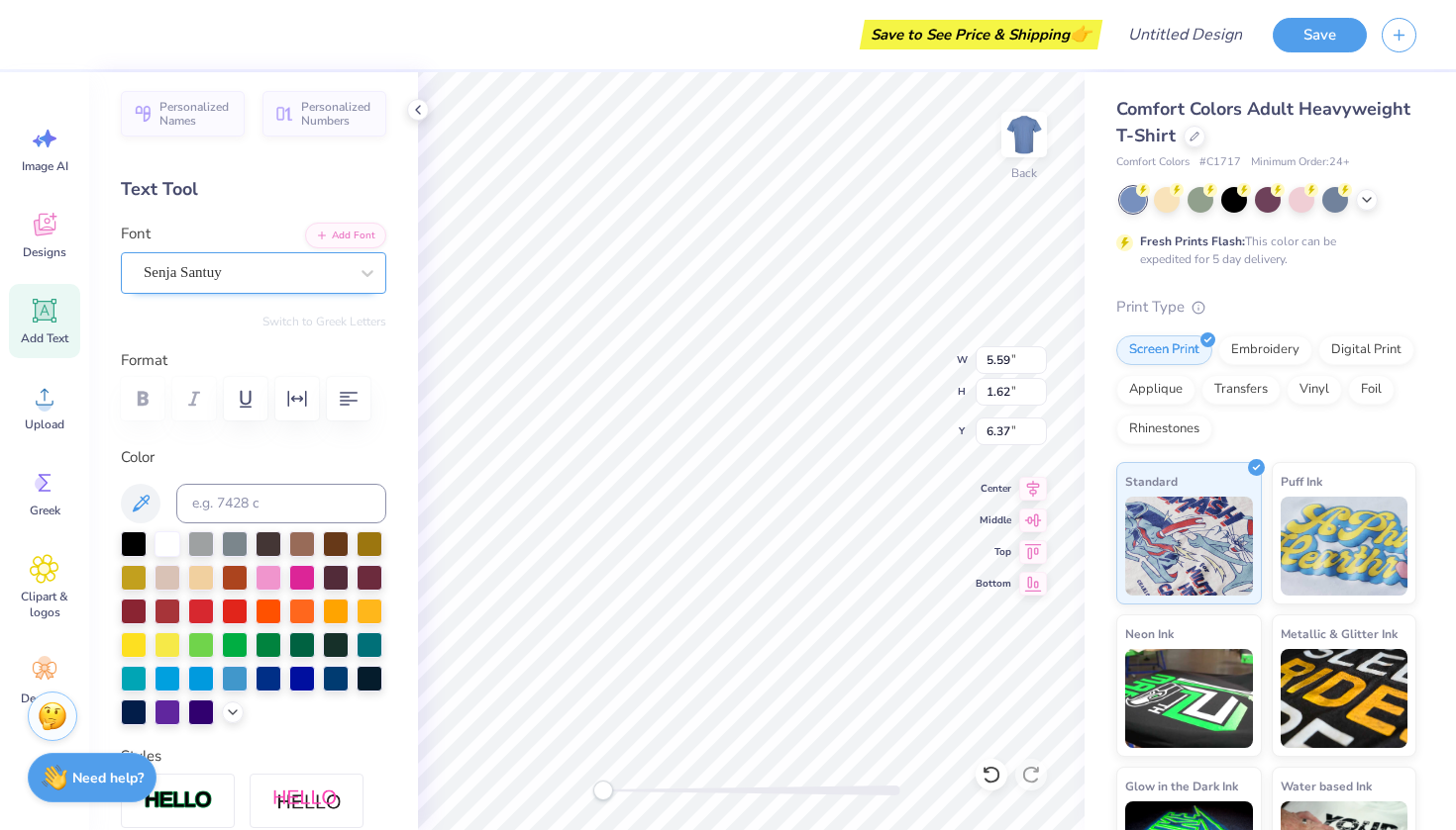
click at [287, 266] on div "Senja Santuy" at bounding box center [246, 273] width 208 height 31
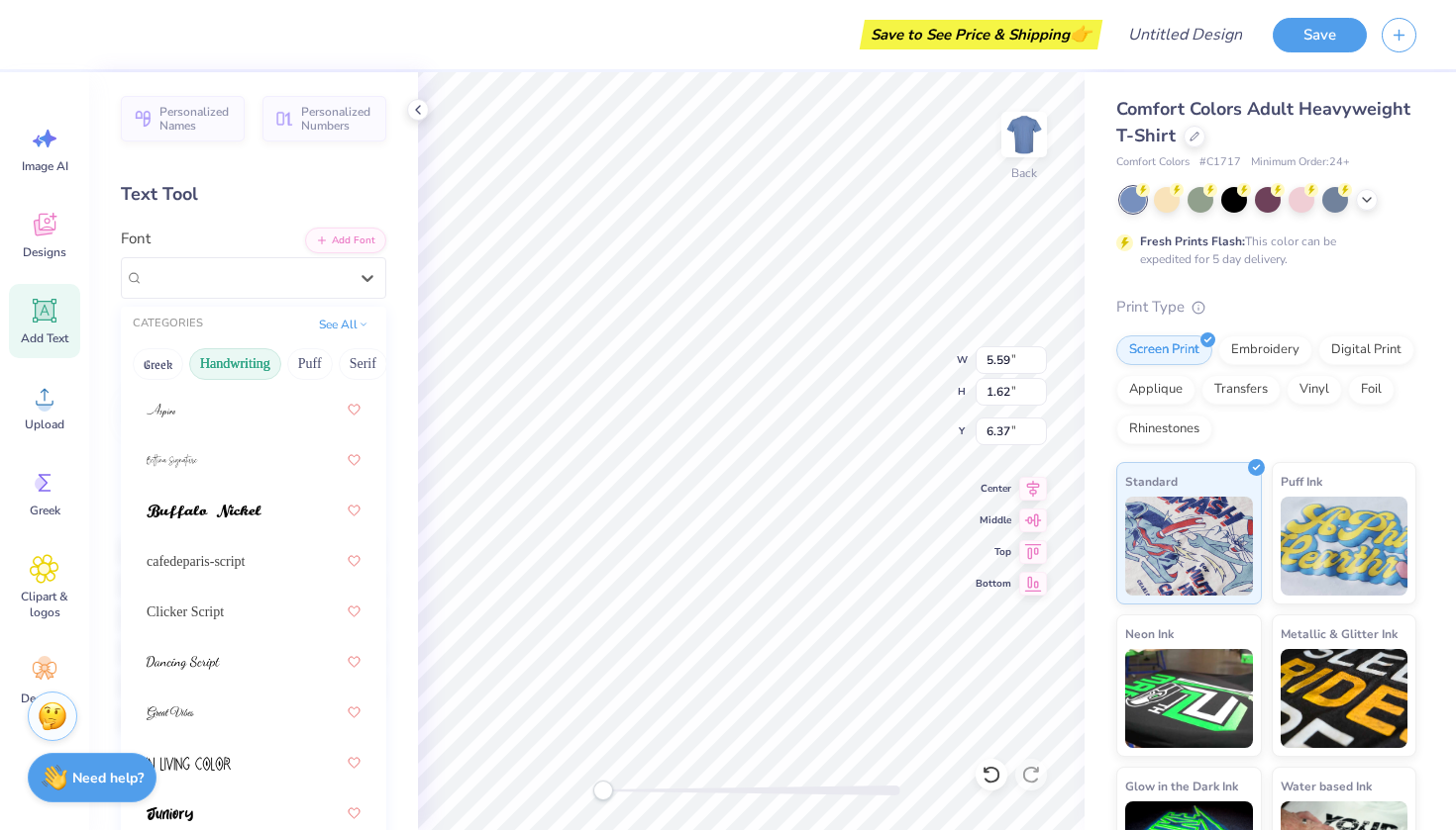
scroll to position [134, 0]
click at [204, 457] on div at bounding box center [254, 459] width 214 height 36
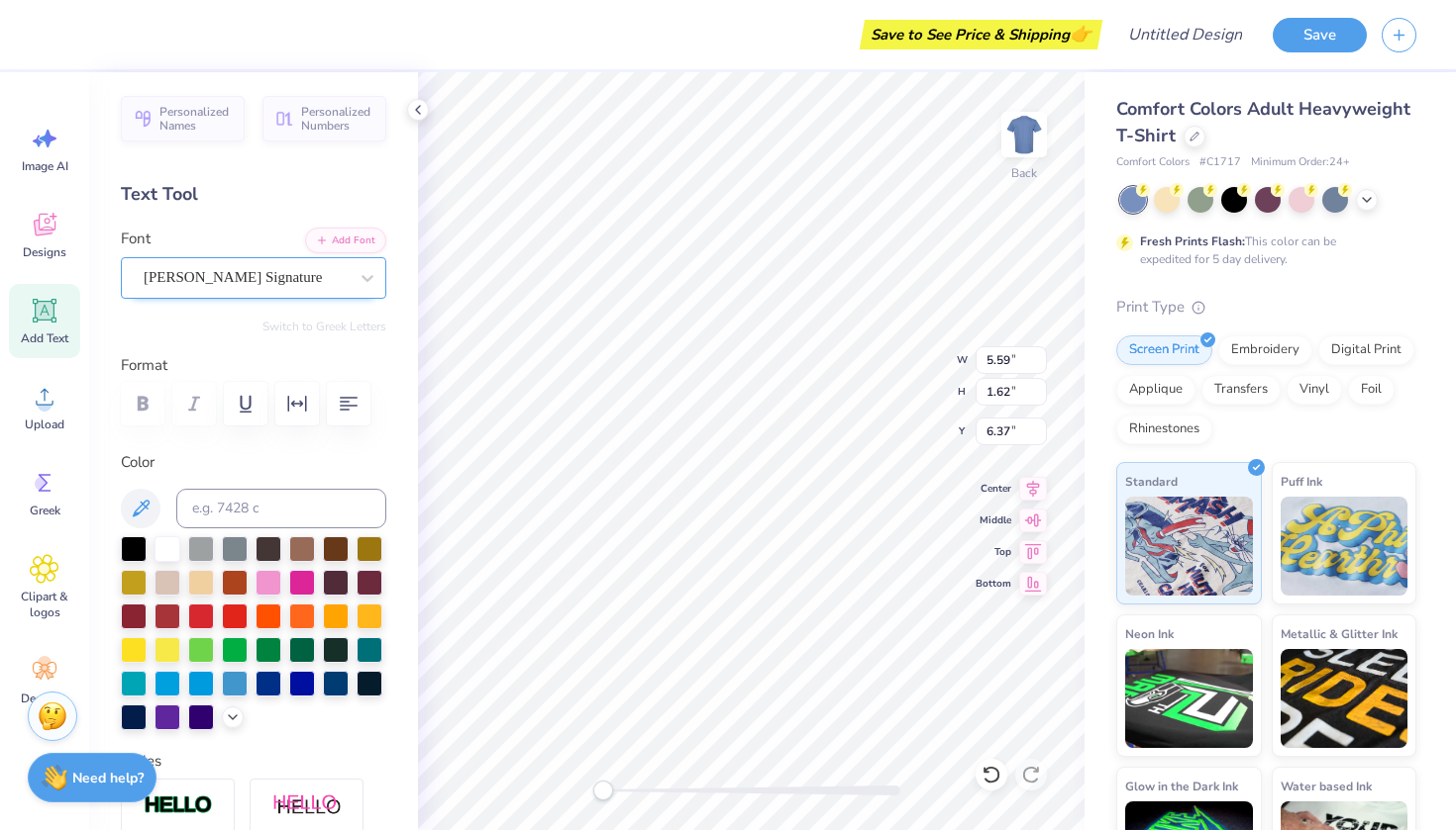
click at [284, 268] on span "Bettina Signature" at bounding box center [233, 278] width 178 height 23
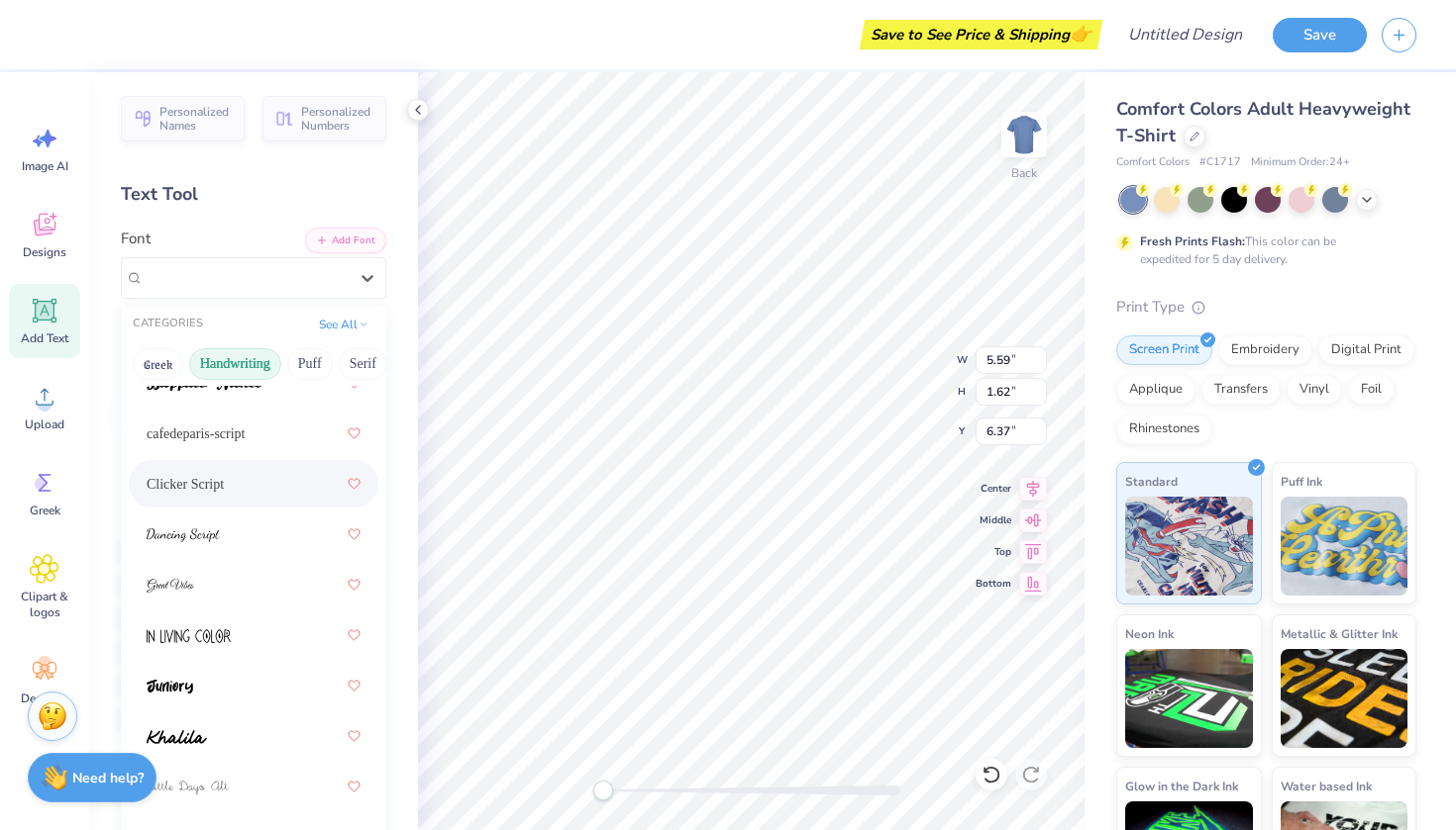
scroll to position [286, 0]
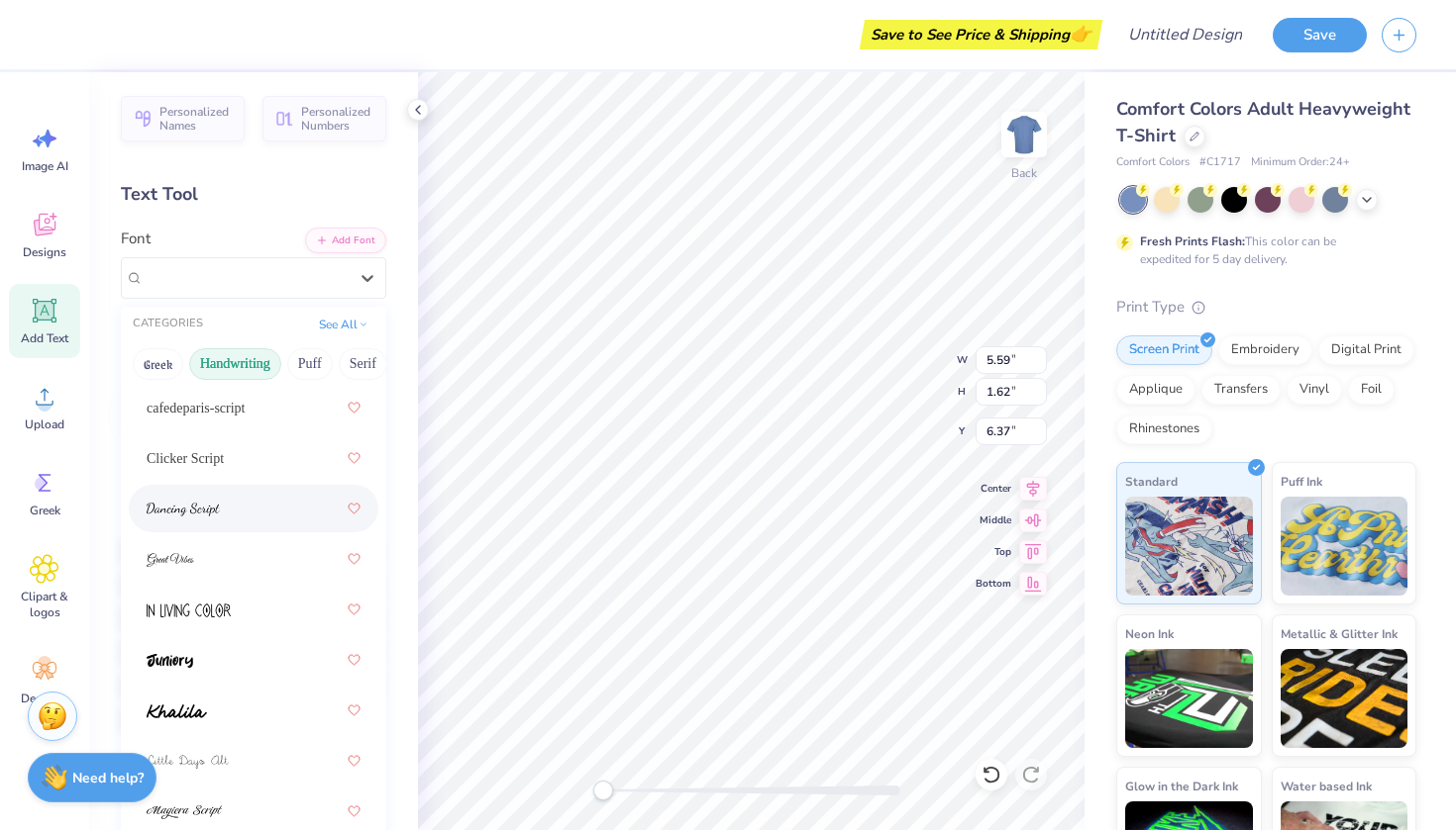
click at [221, 510] on div at bounding box center [254, 508] width 214 height 36
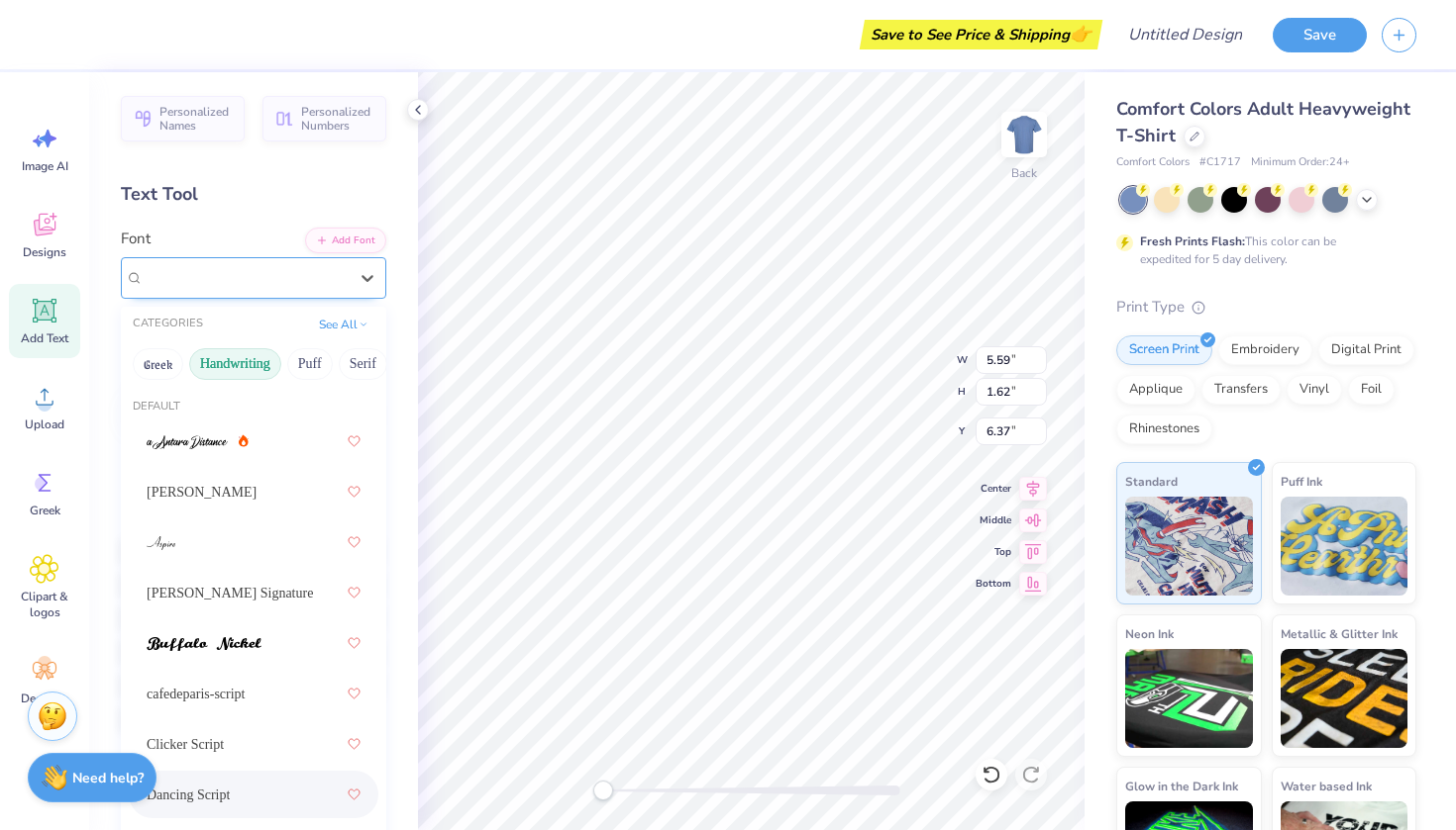
click at [265, 288] on div at bounding box center [246, 278] width 204 height 27
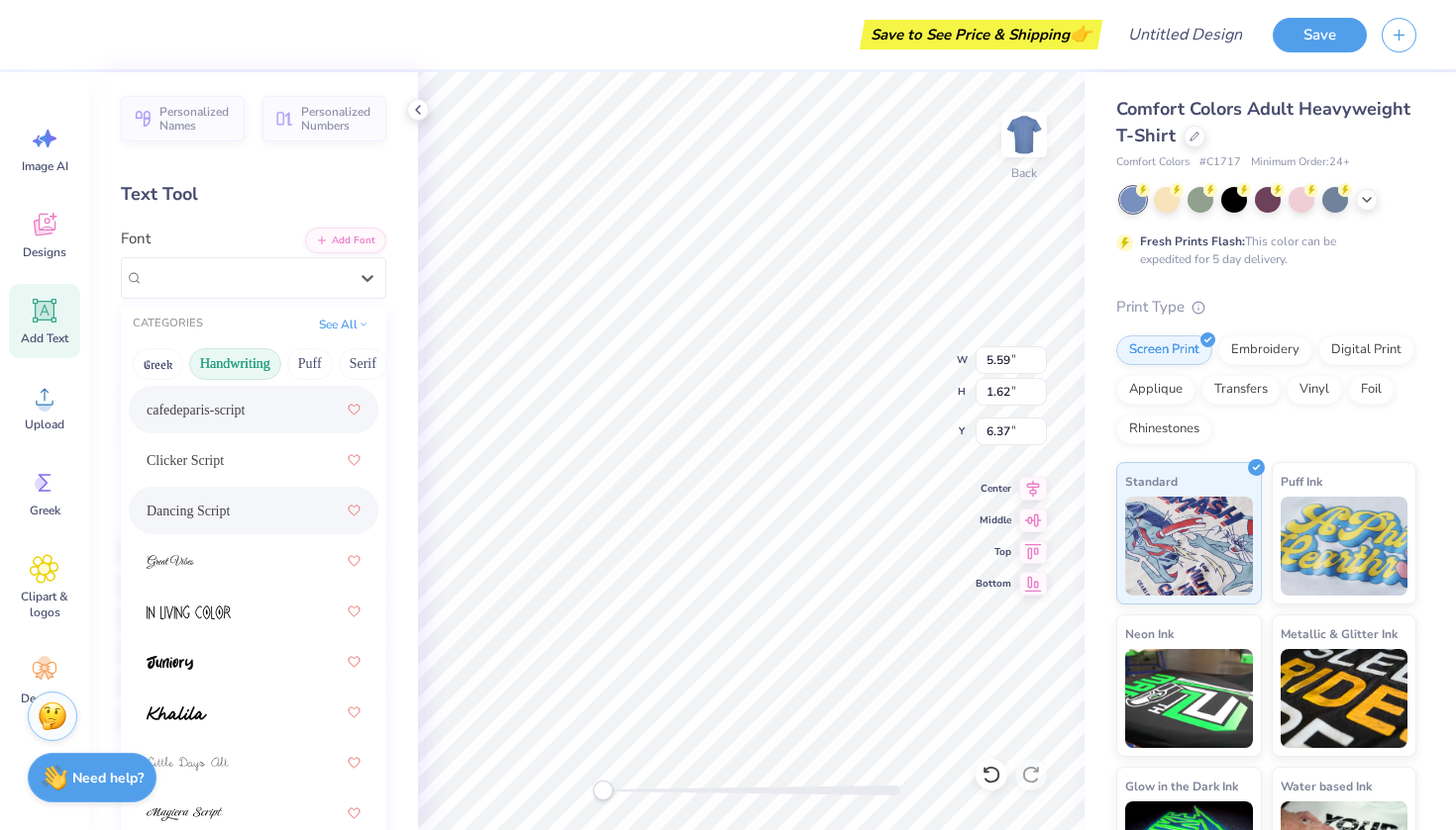
scroll to position [332, 0]
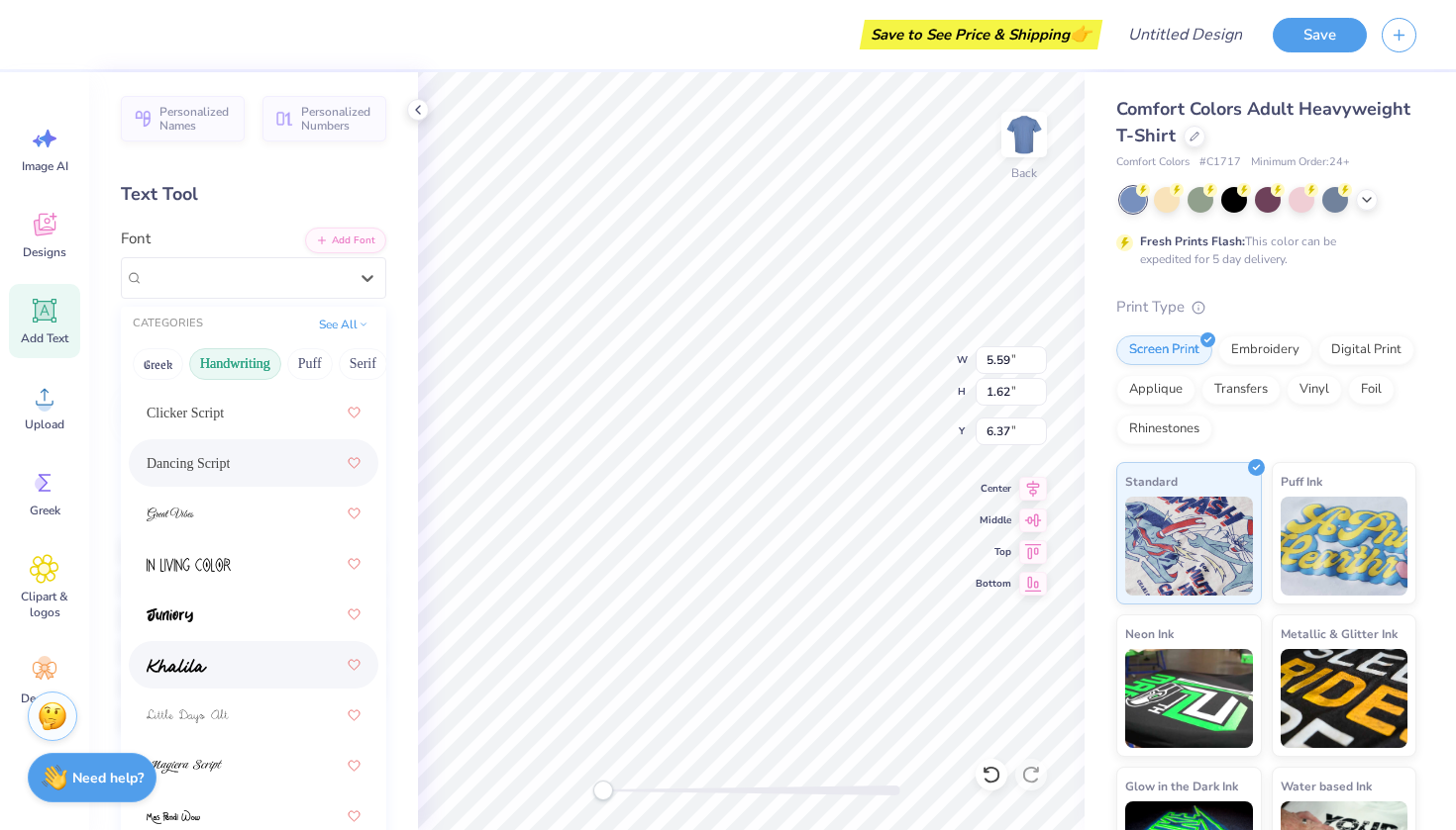
click at [235, 681] on div at bounding box center [254, 665] width 214 height 36
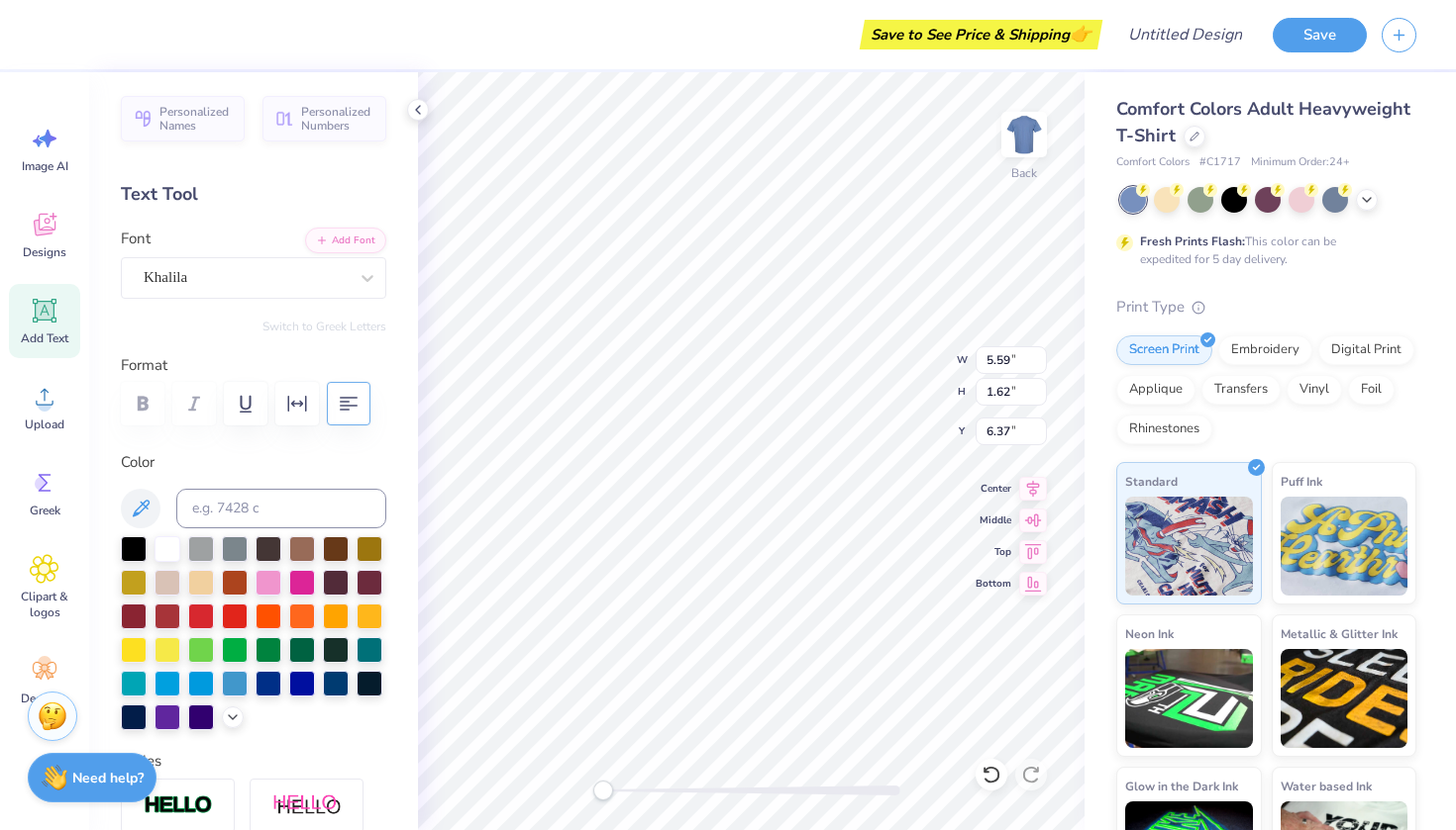
click at [343, 403] on icon "button" at bounding box center [349, 404] width 24 height 24
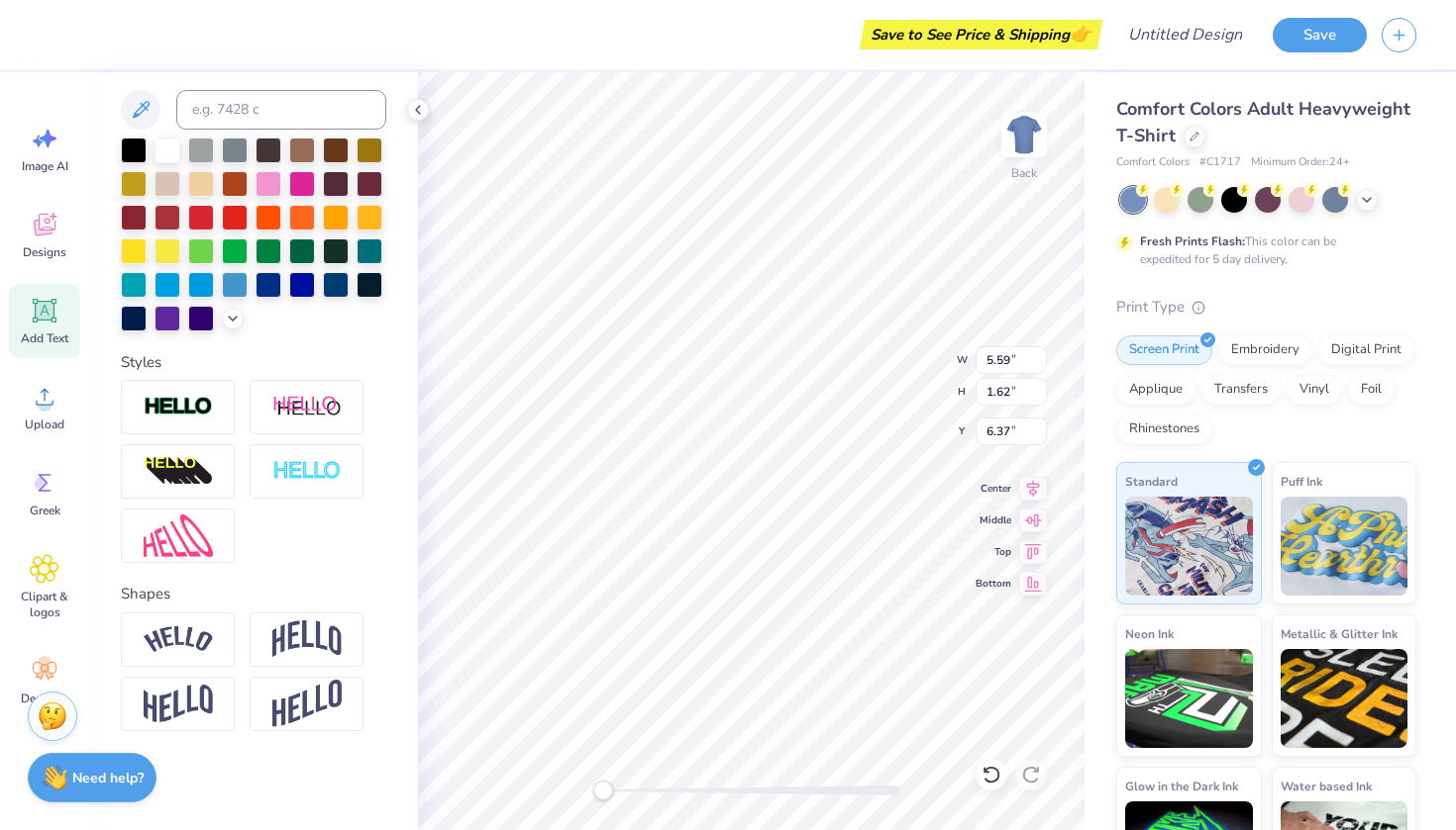
scroll to position [399, 0]
click at [211, 652] on img at bounding box center [178, 639] width 69 height 27
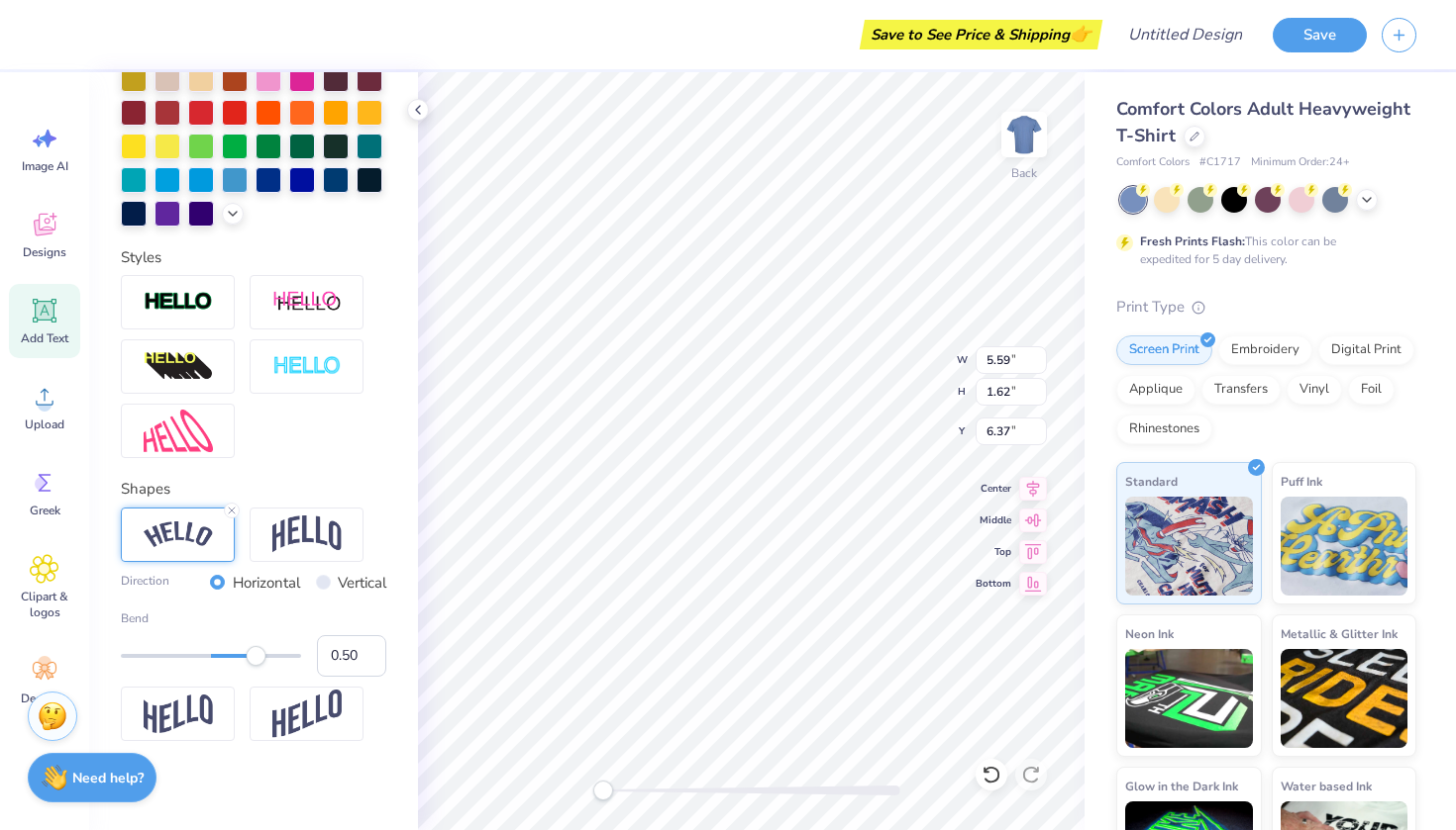
scroll to position [0, 6]
click at [182, 532] on img at bounding box center [178, 534] width 69 height 27
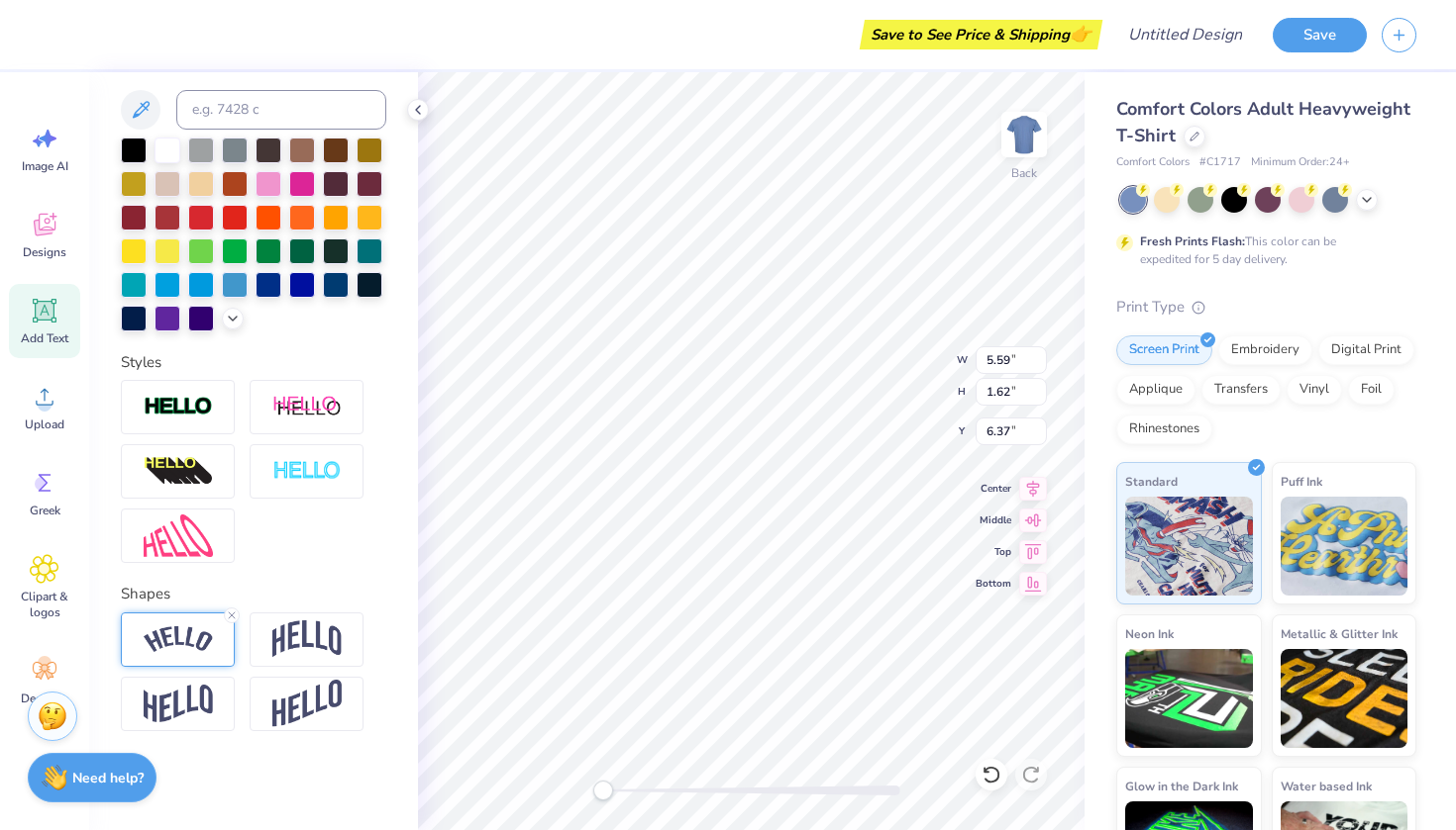
click at [183, 625] on div at bounding box center [178, 639] width 114 height 55
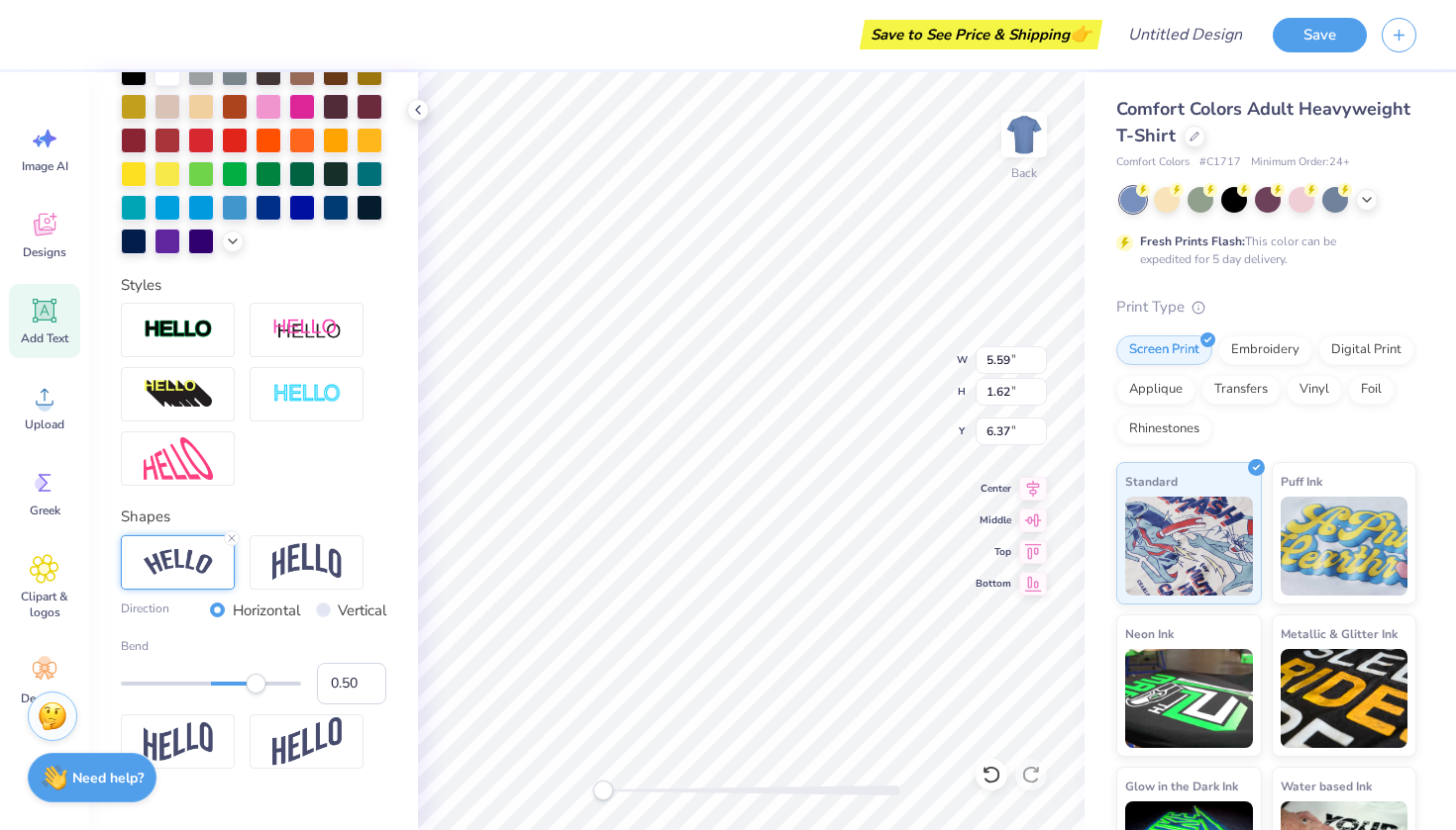
scroll to position [477, 0]
type input "0.80"
drag, startPoint x: 256, startPoint y: 683, endPoint x: 283, endPoint y: 683, distance: 27.0
click at [283, 683] on div "Accessibility label" at bounding box center [283, 683] width 20 height 20
click at [289, 573] on img at bounding box center [307, 561] width 69 height 38
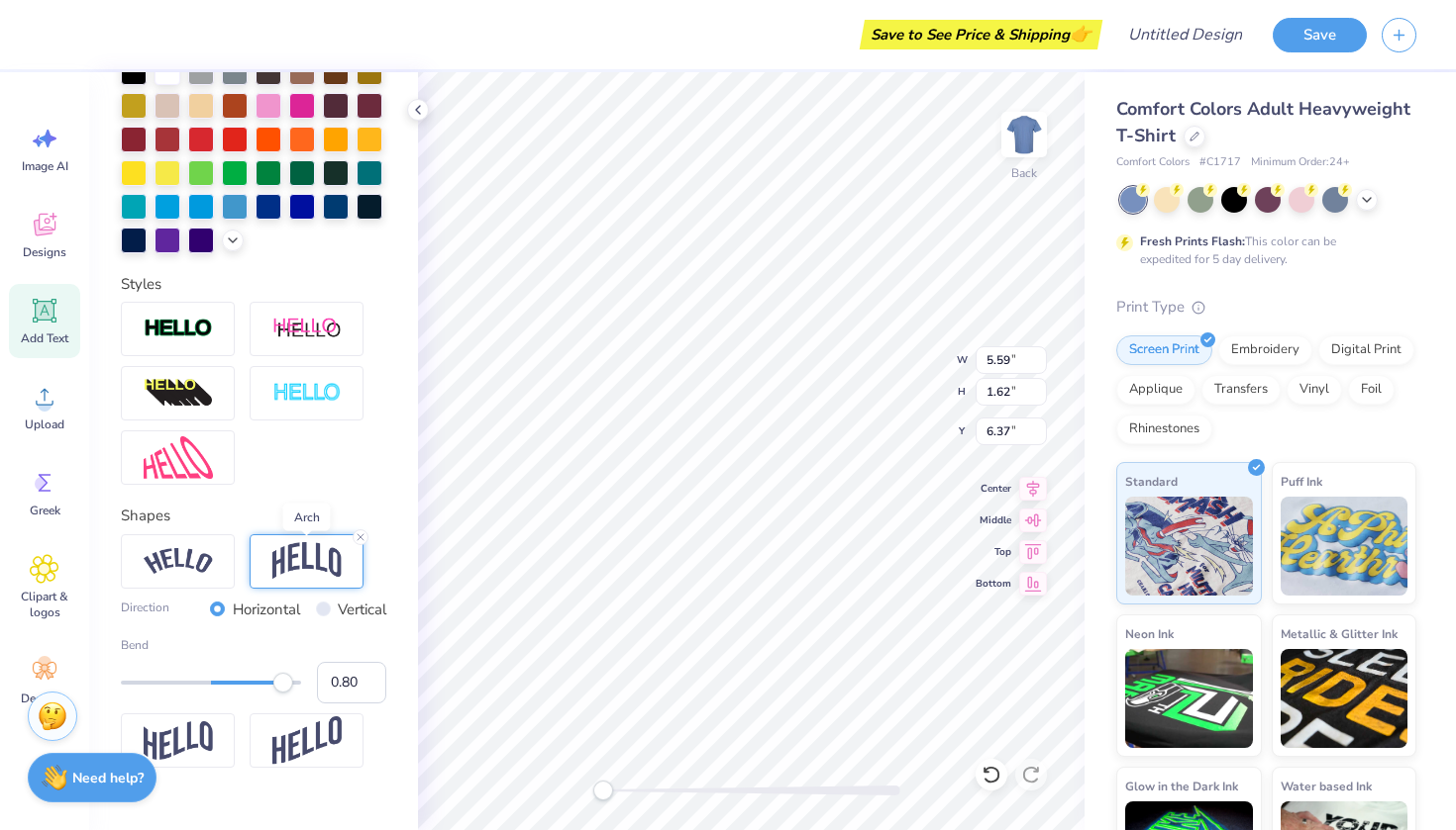
click at [312, 549] on img at bounding box center [307, 561] width 69 height 38
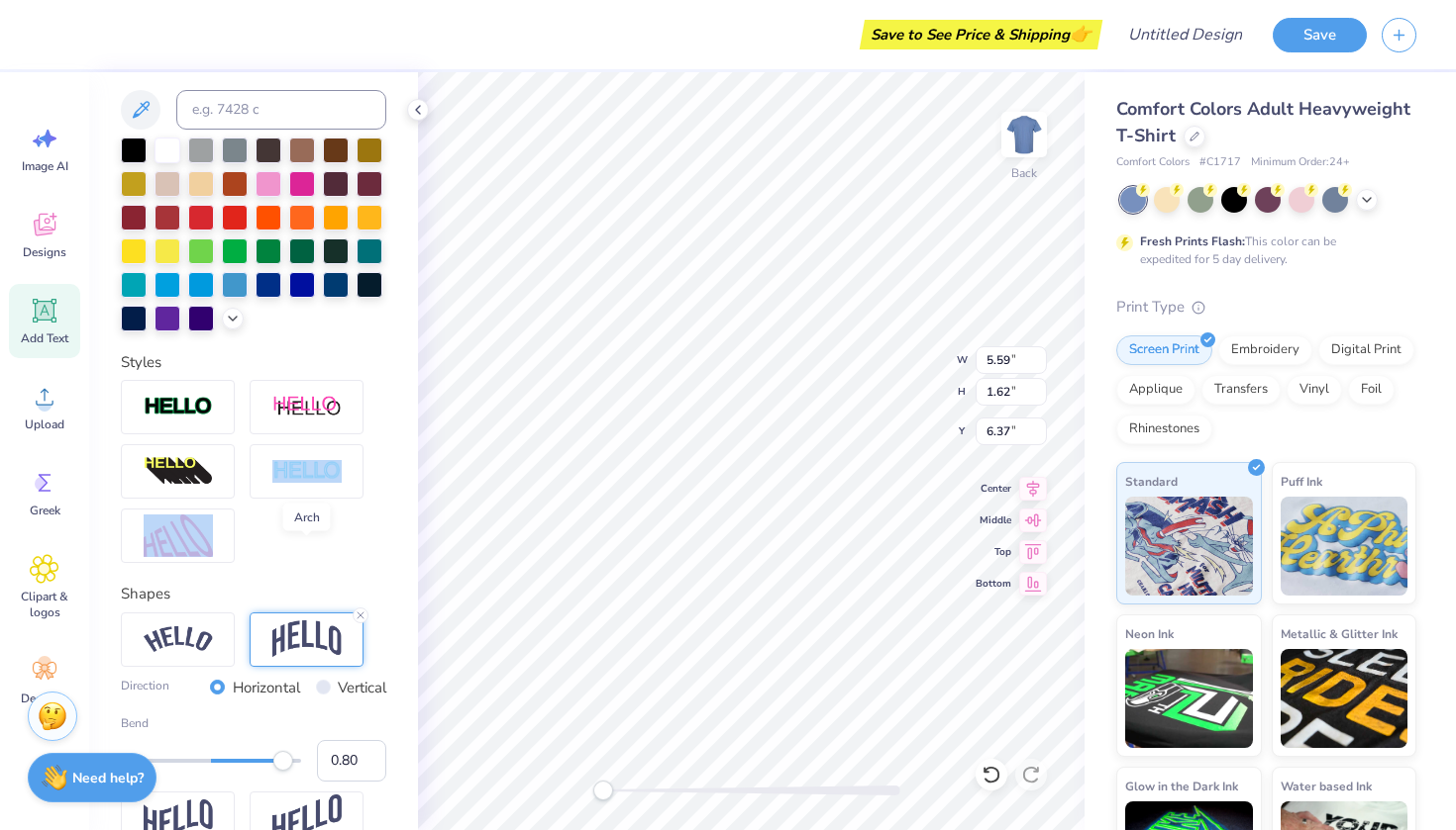
click at [312, 549] on div at bounding box center [254, 471] width 266 height 183
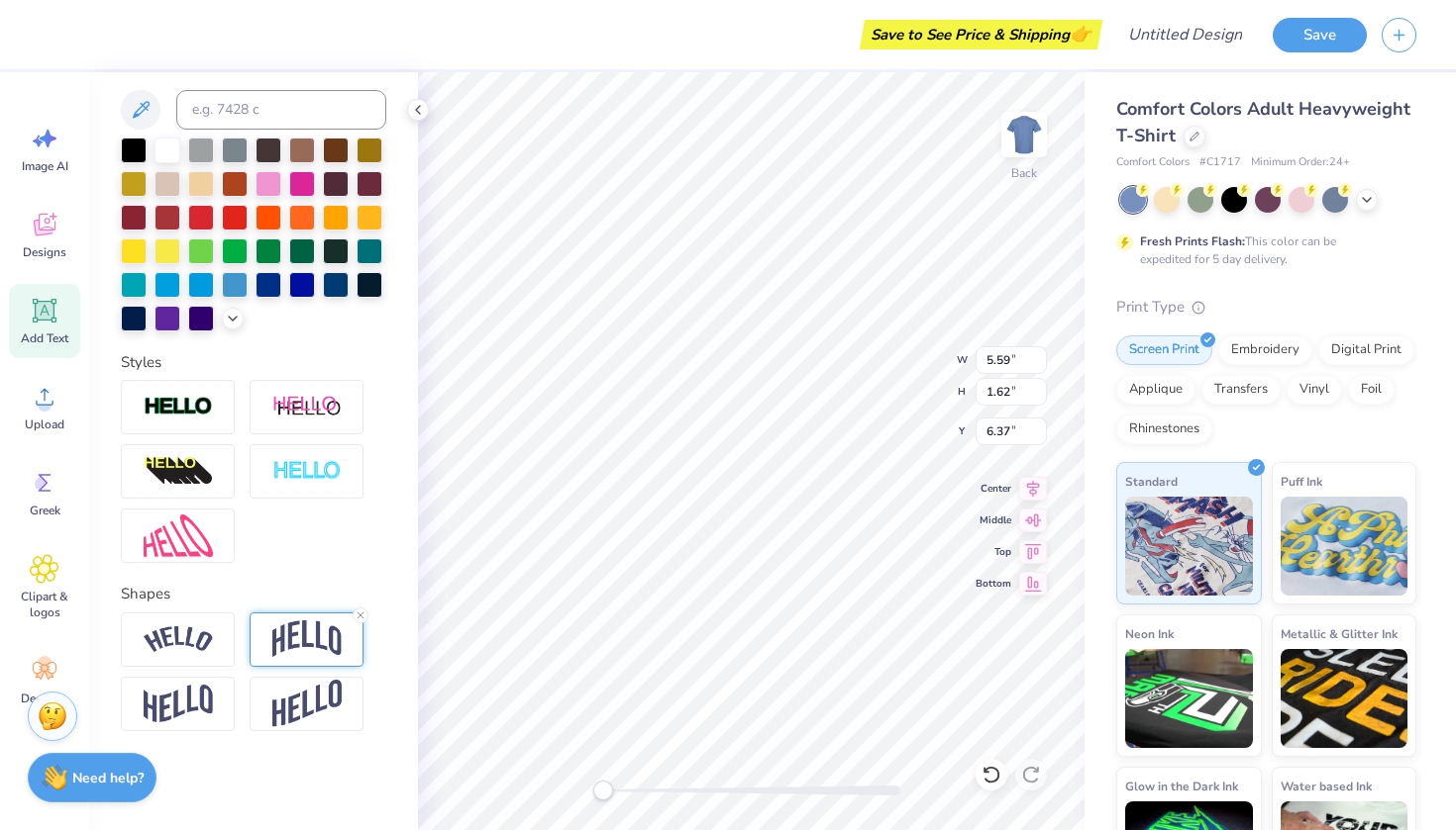
click at [308, 625] on img at bounding box center [307, 639] width 69 height 38
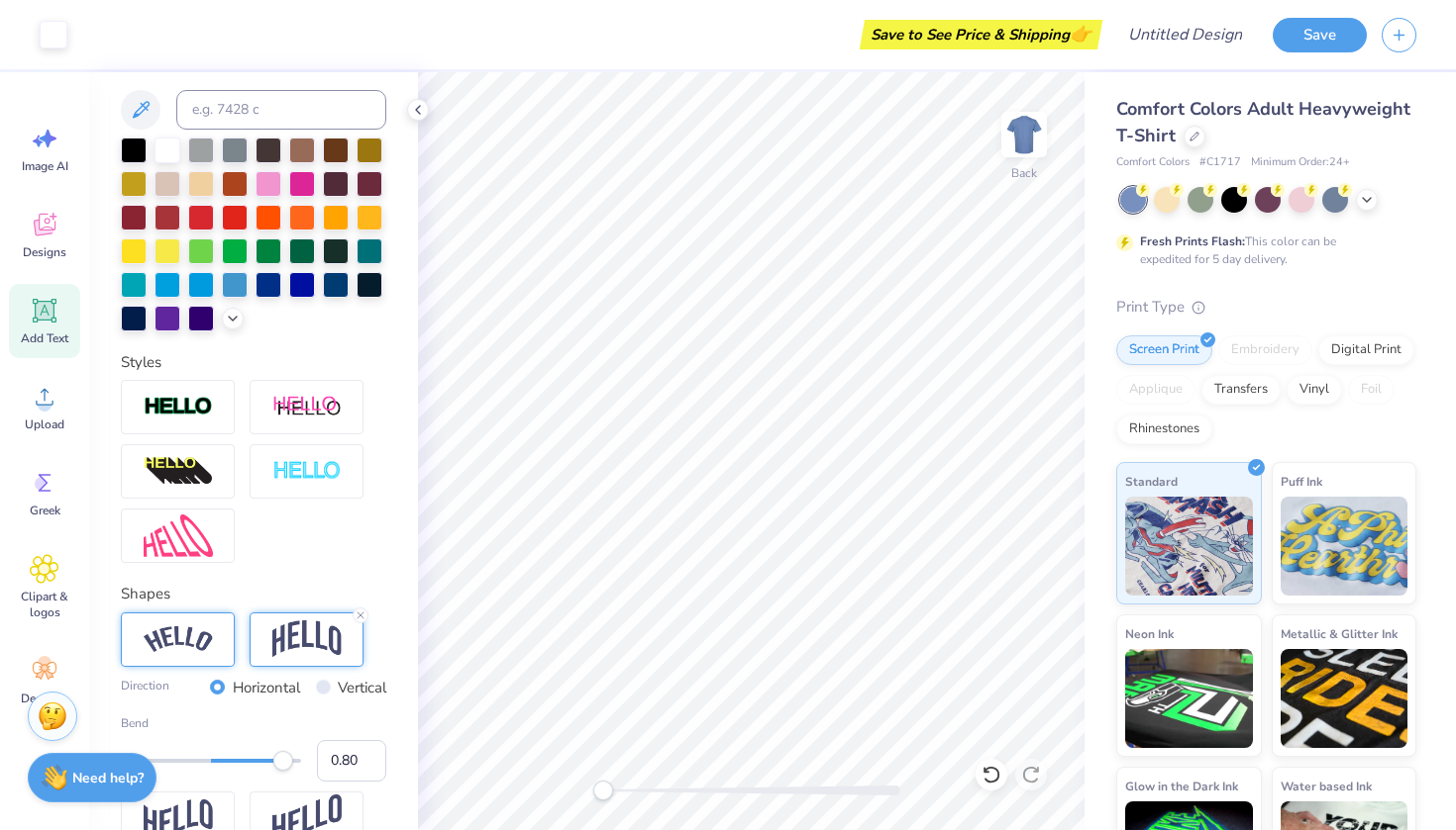
click at [209, 639] on img at bounding box center [178, 639] width 69 height 27
type input "0.31"
drag, startPoint x: 274, startPoint y: 769, endPoint x: 240, endPoint y: 767, distance: 34.1
click at [240, 767] on div at bounding box center [211, 761] width 180 height 20
type input "0.44"
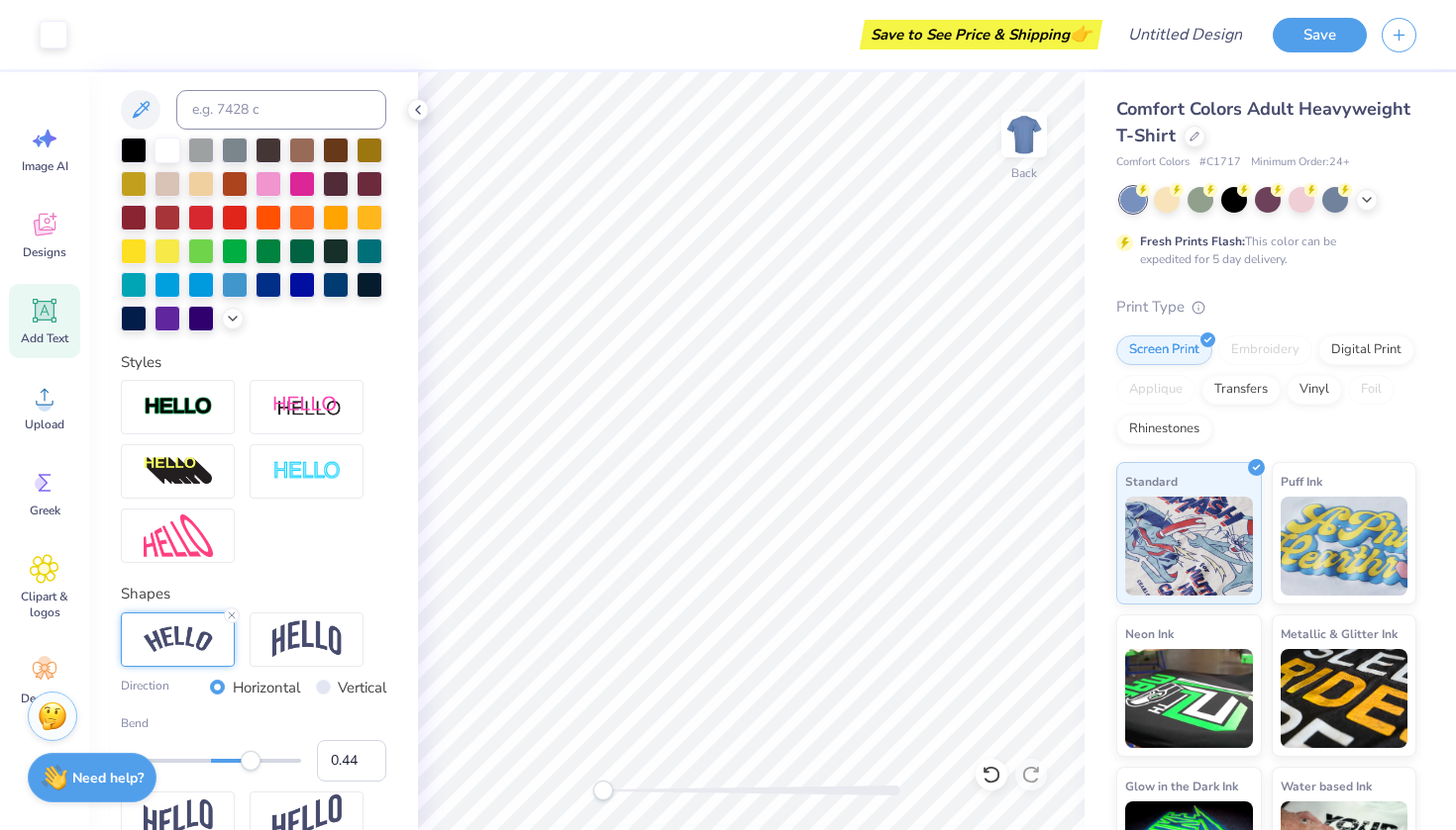
click at [251, 757] on div at bounding box center [211, 761] width 180 height 20
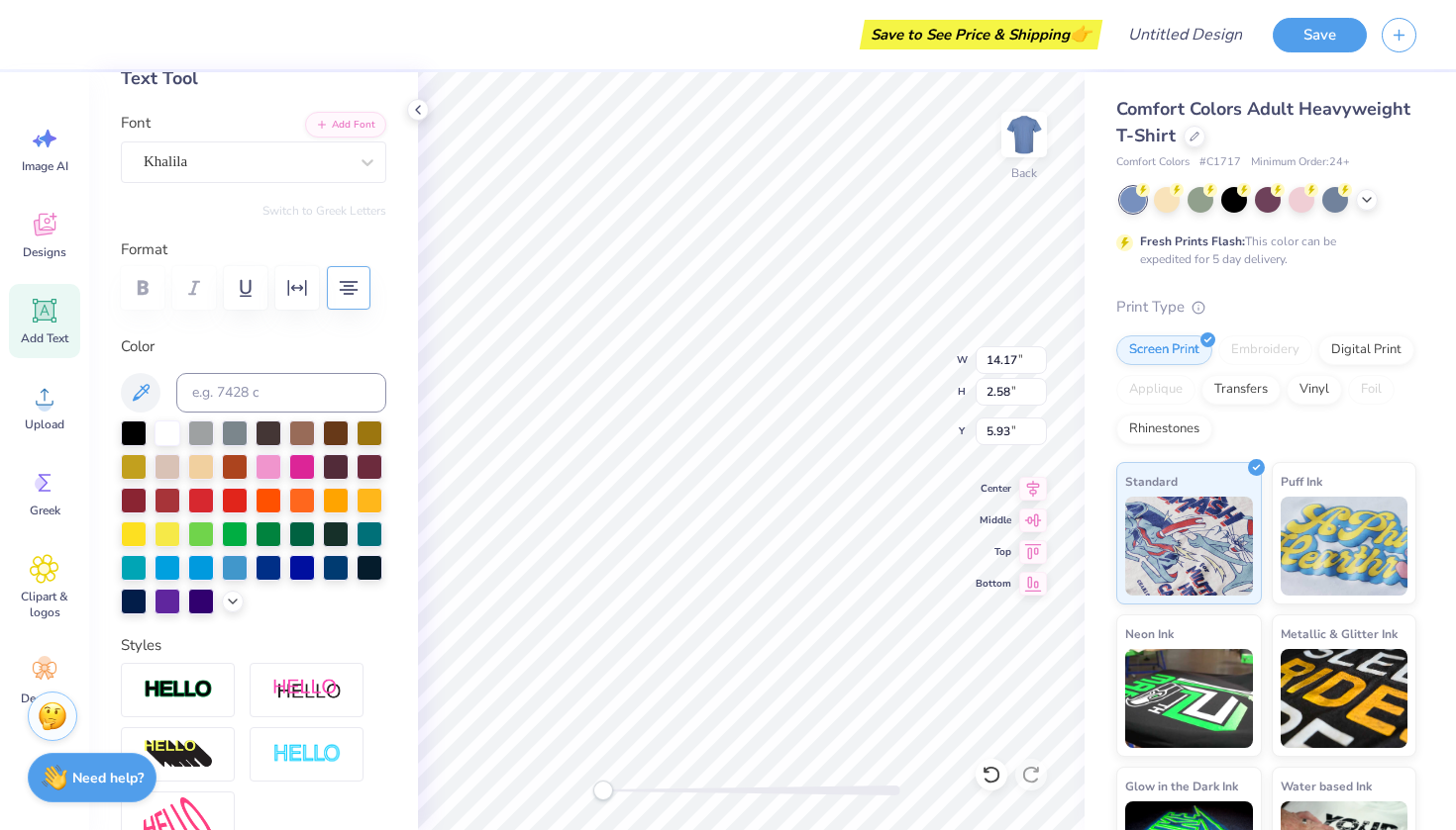
scroll to position [8, 0]
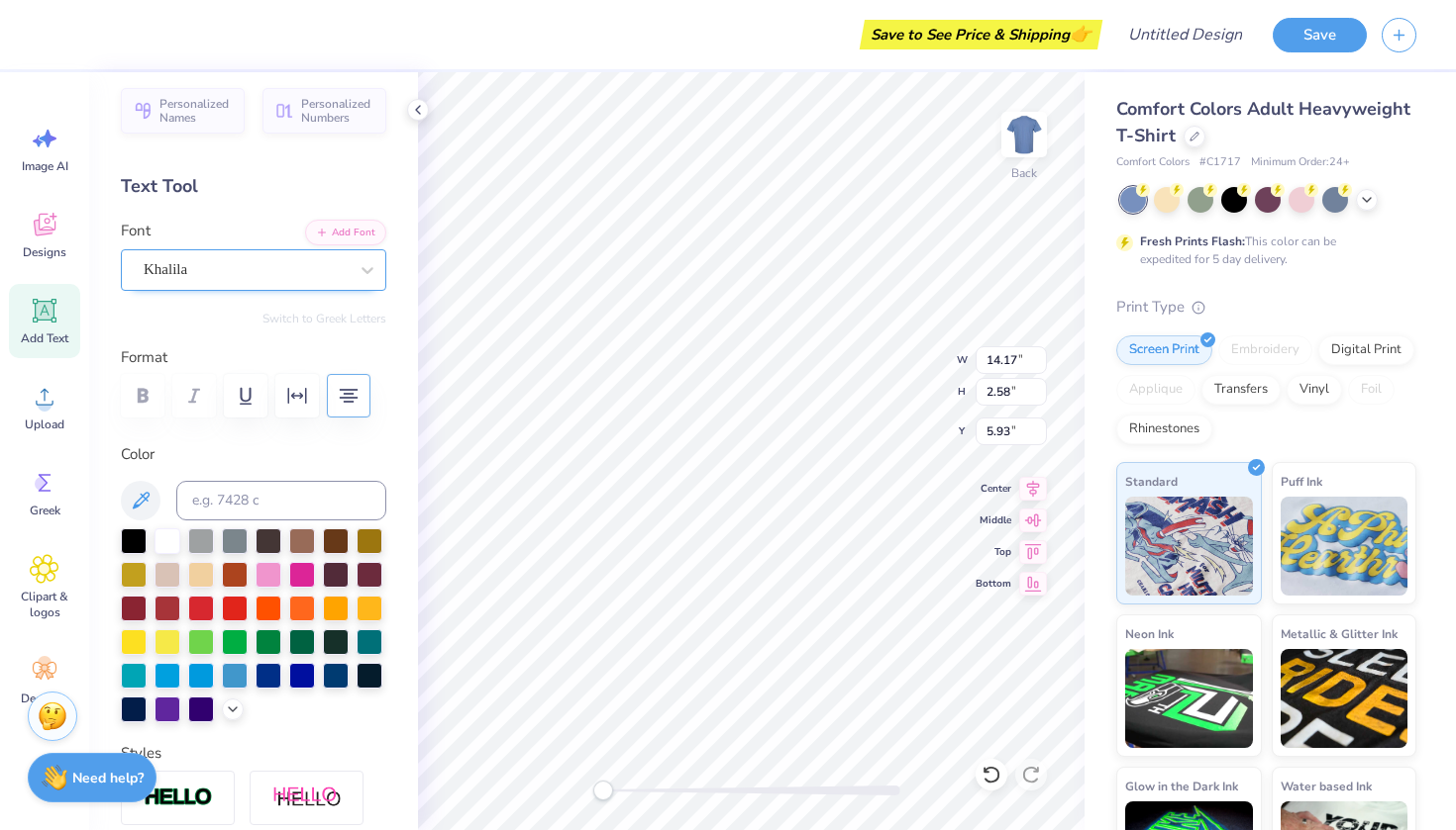
click at [196, 266] on div "Khalila" at bounding box center [246, 270] width 208 height 31
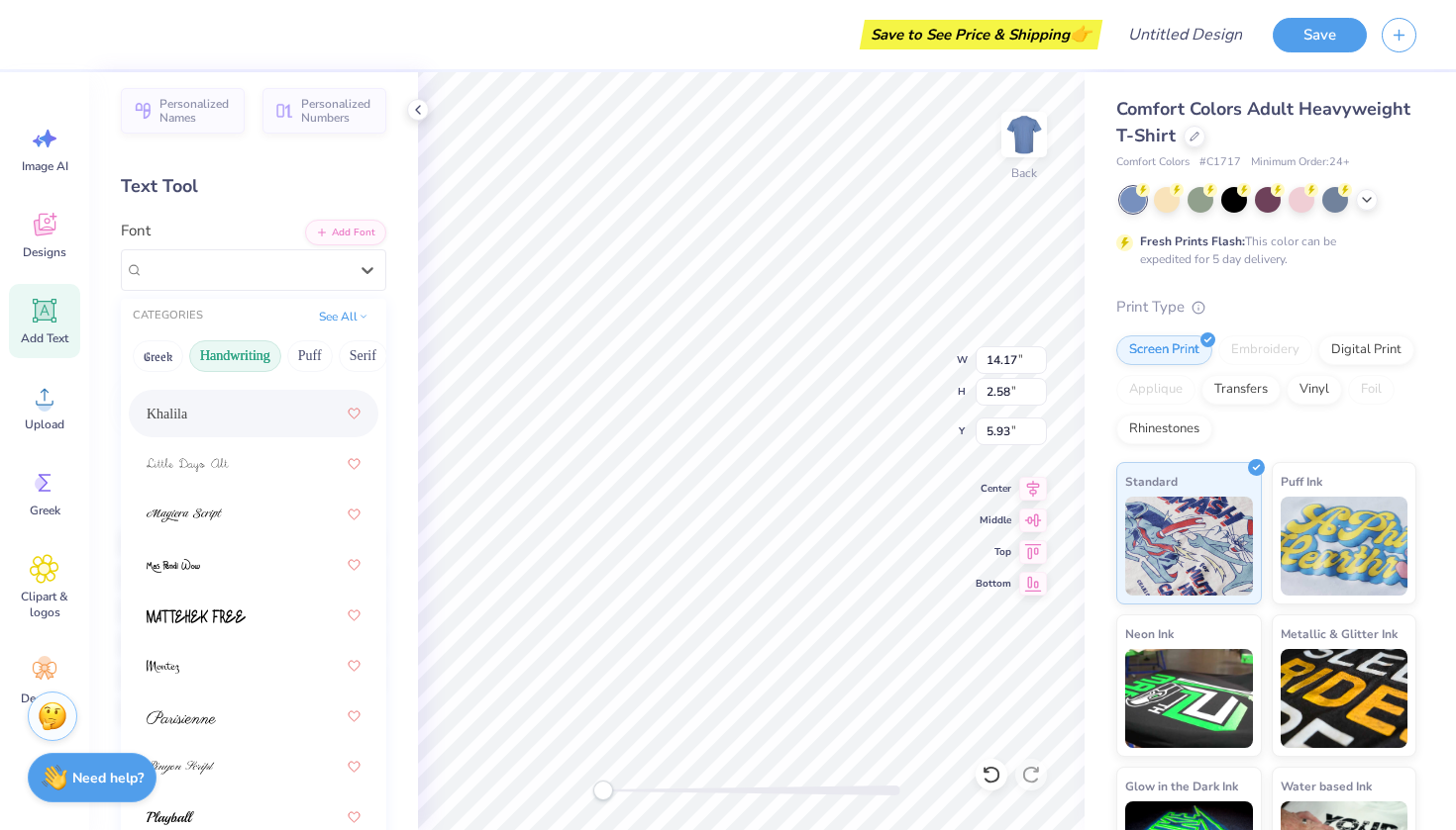
scroll to position [611, 0]
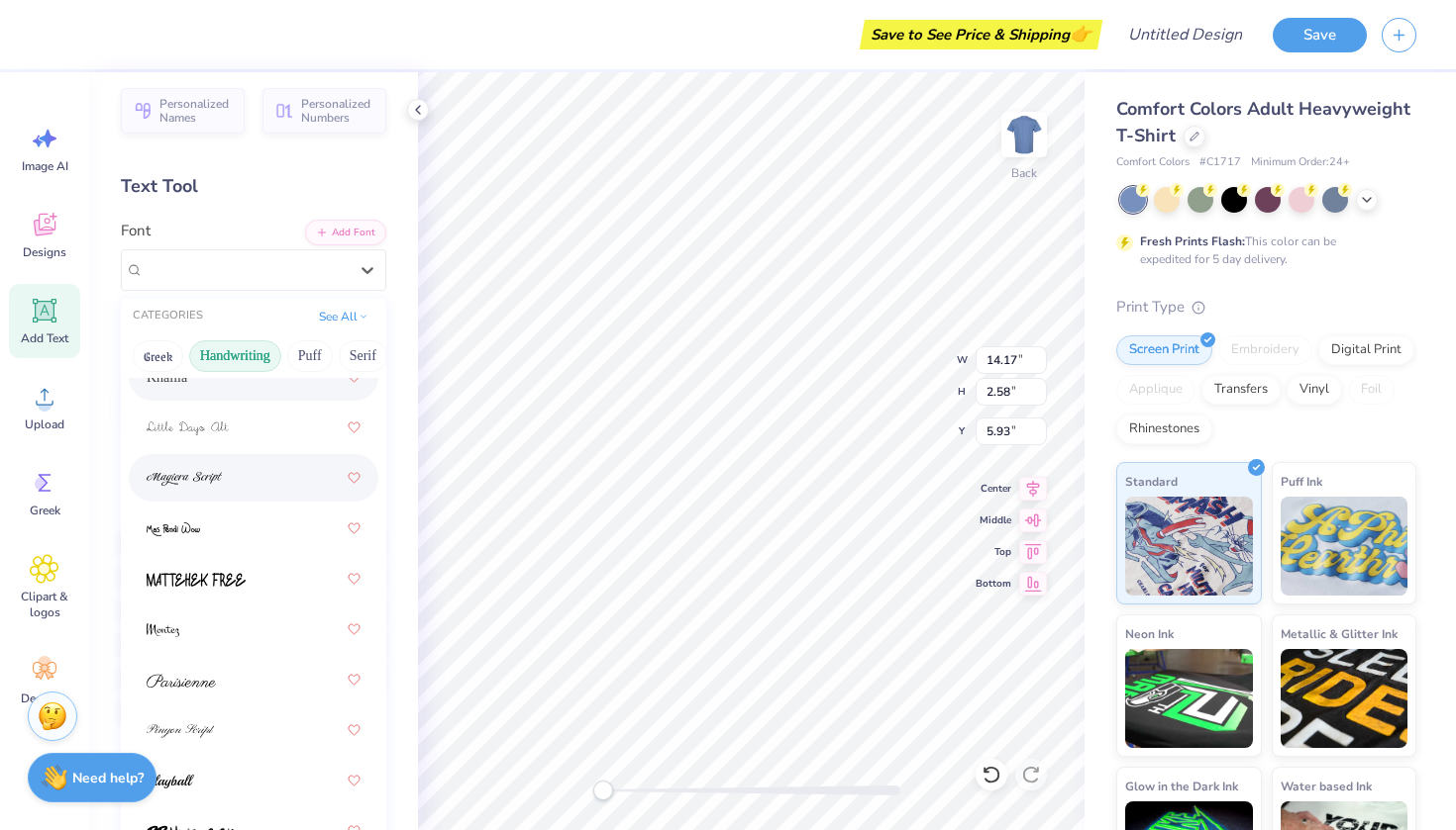
click at [197, 485] on img at bounding box center [184, 479] width 75 height 14
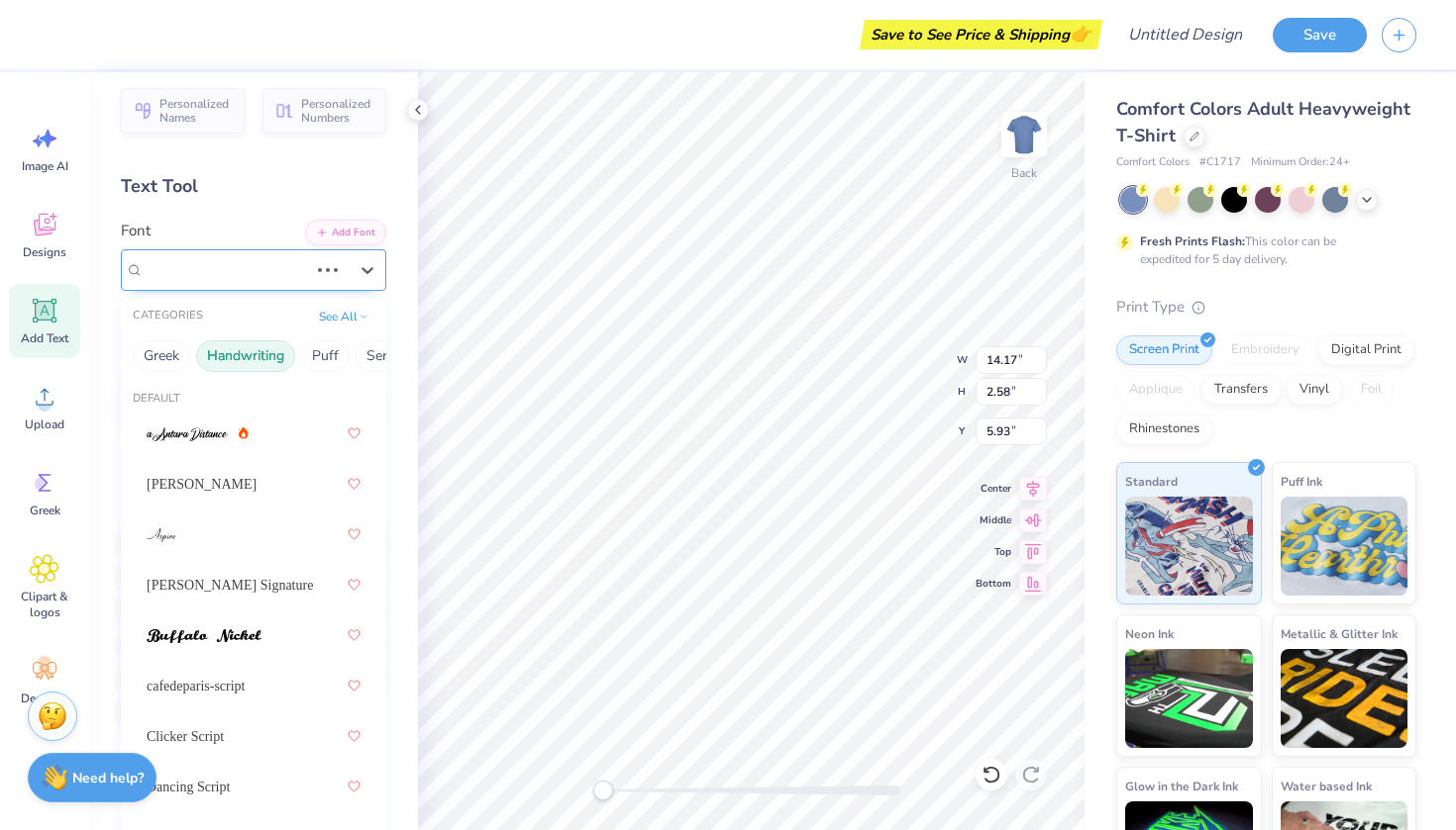
click at [201, 279] on div "Khalila" at bounding box center [226, 270] width 168 height 31
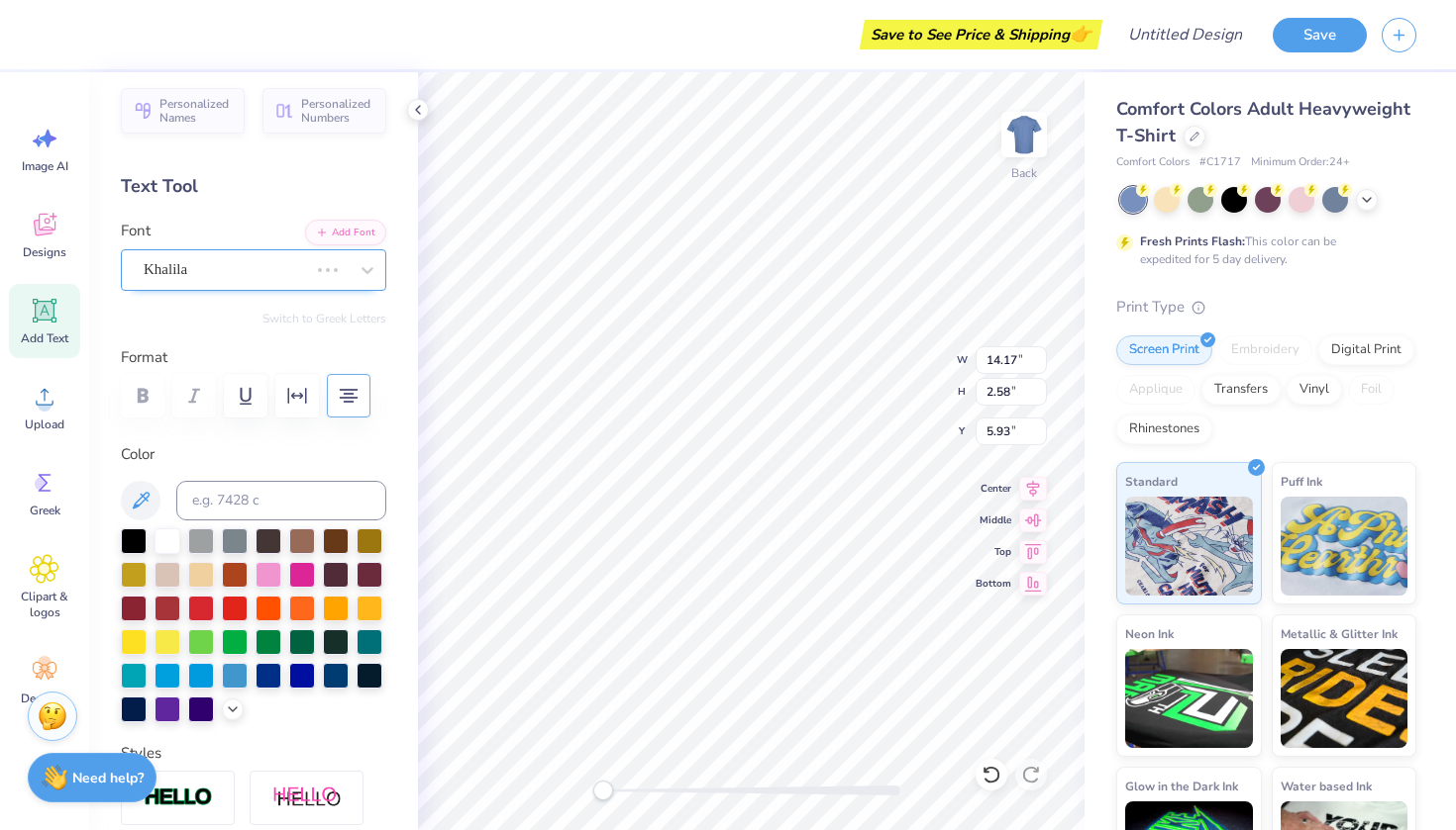
click at [185, 272] on span "Khalila" at bounding box center [166, 270] width 44 height 23
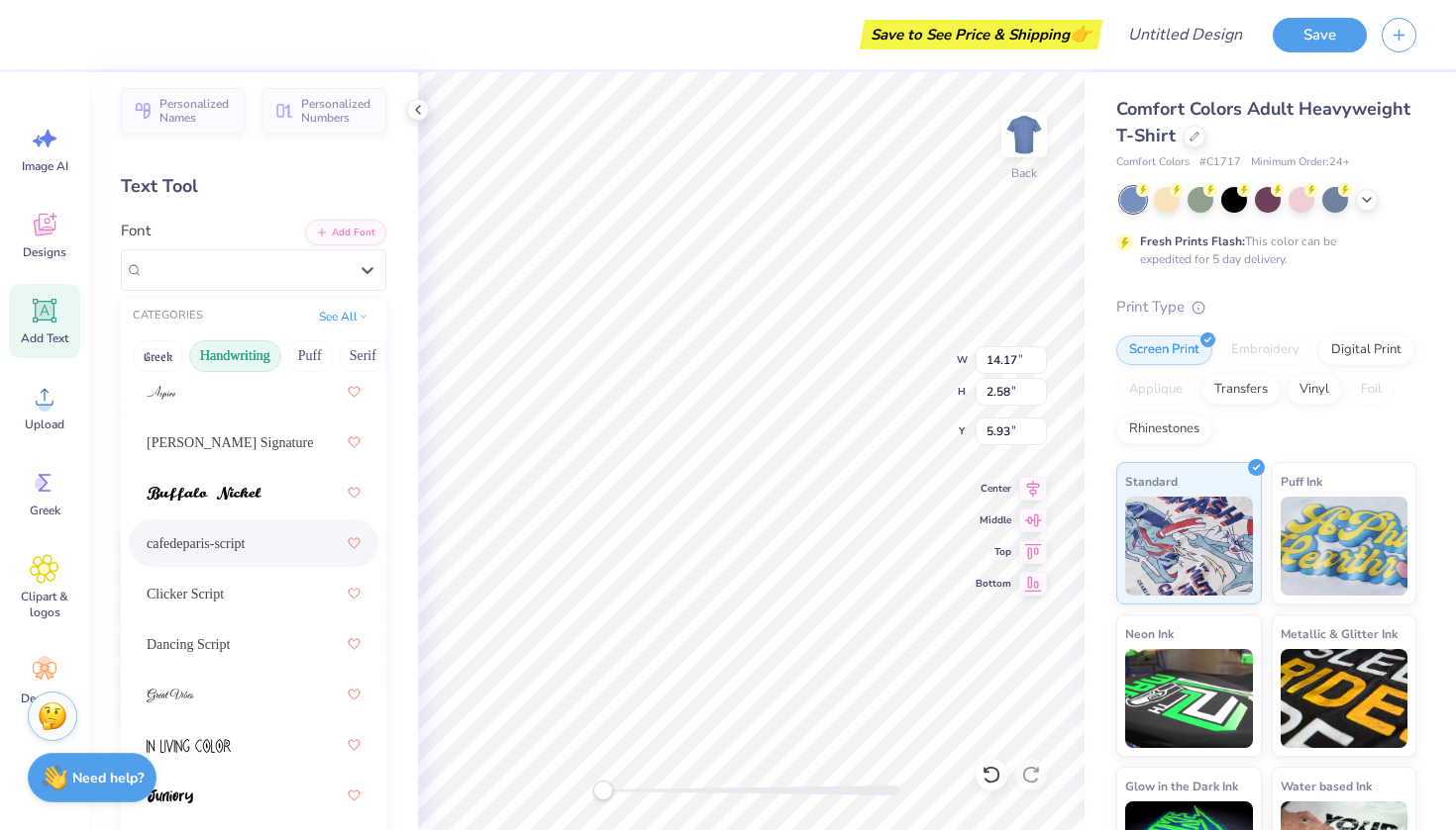
scroll to position [202, 0]
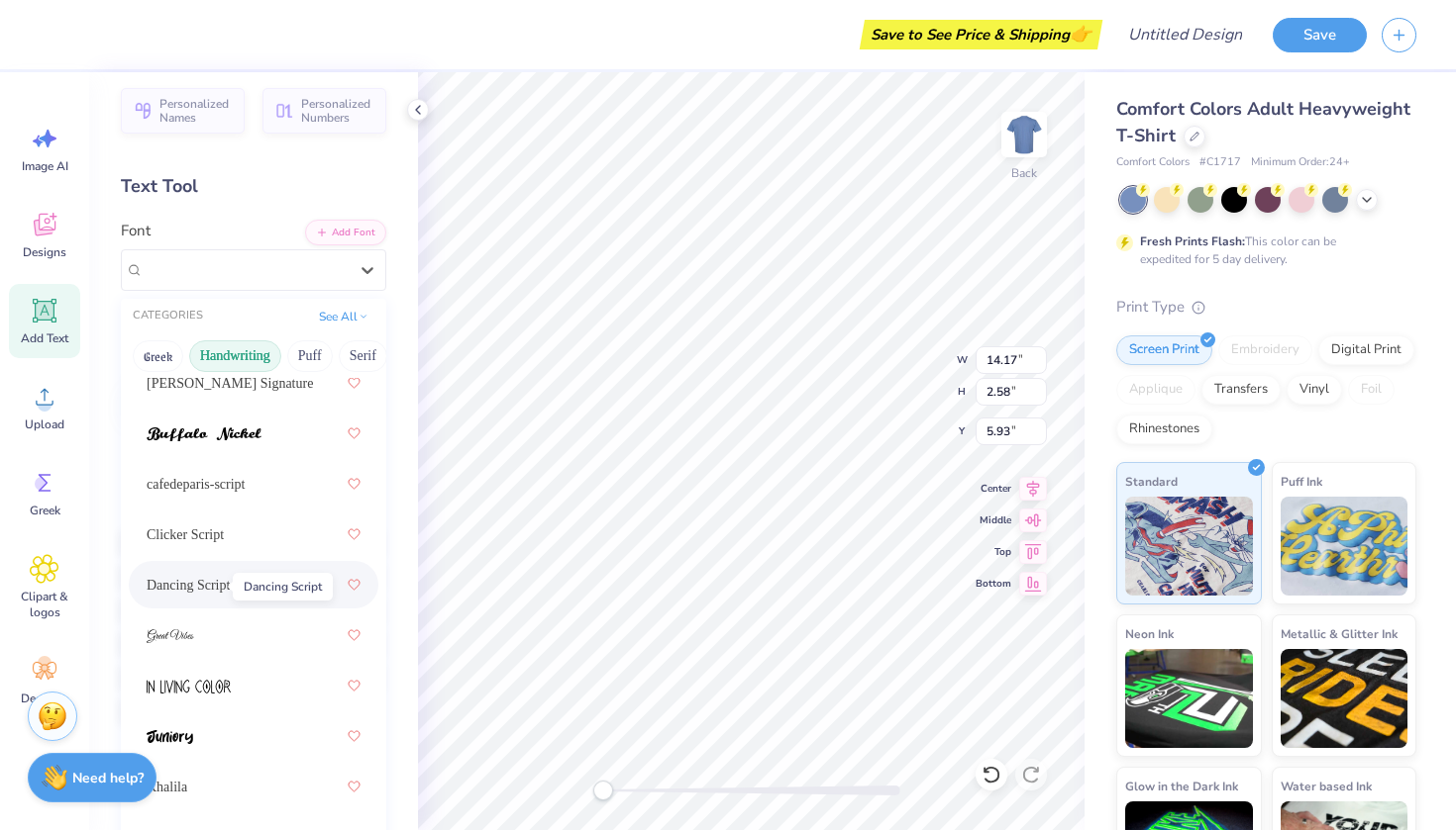
click at [194, 588] on span "Dancing Script" at bounding box center [188, 585] width 83 height 21
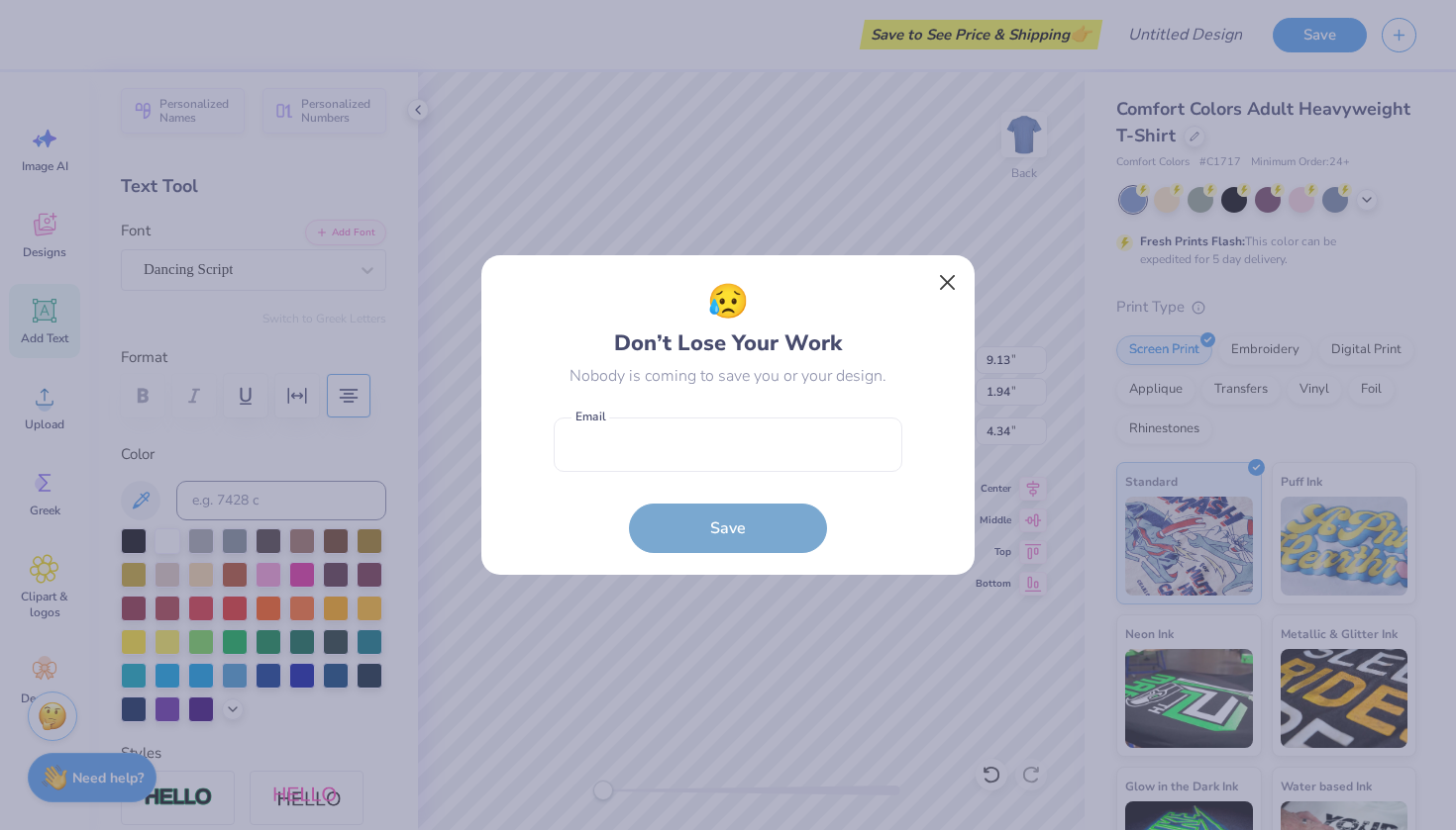
click at [948, 277] on button "Close" at bounding box center [947, 284] width 38 height 38
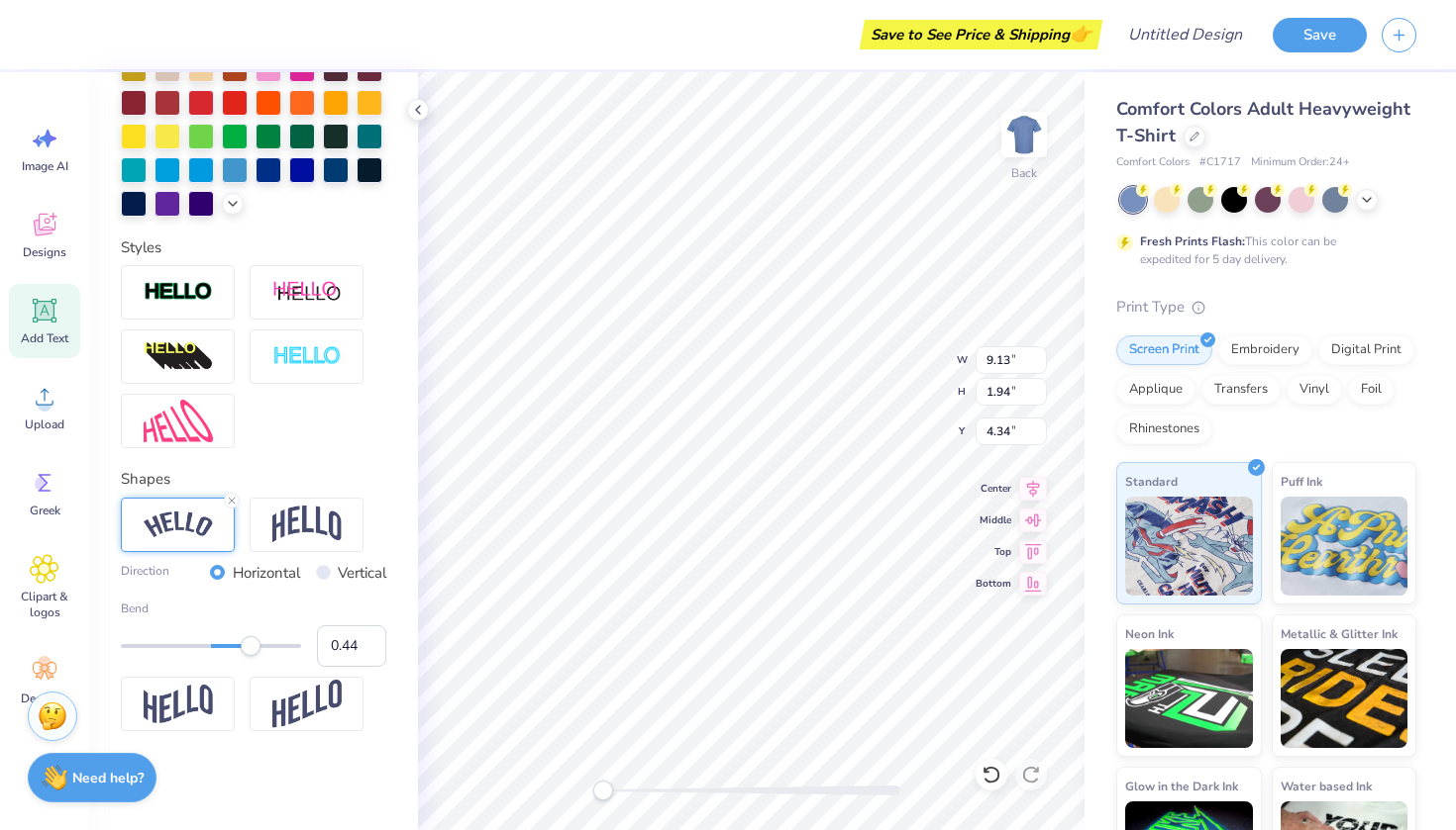
scroll to position [514, 0]
click at [53, 568] on icon at bounding box center [44, 569] width 29 height 30
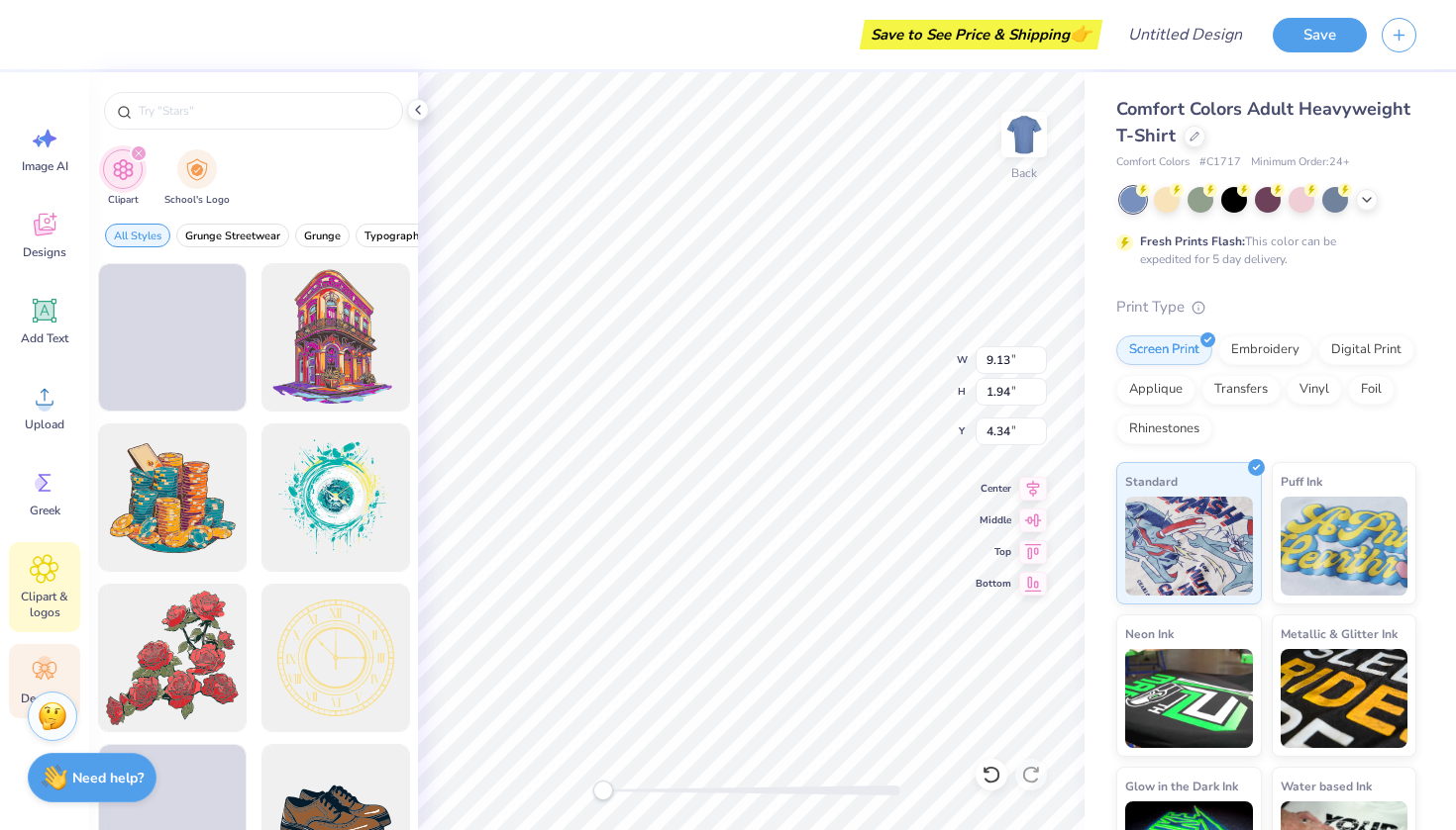
click at [33, 655] on div "Decorate" at bounding box center [44, 681] width 71 height 74
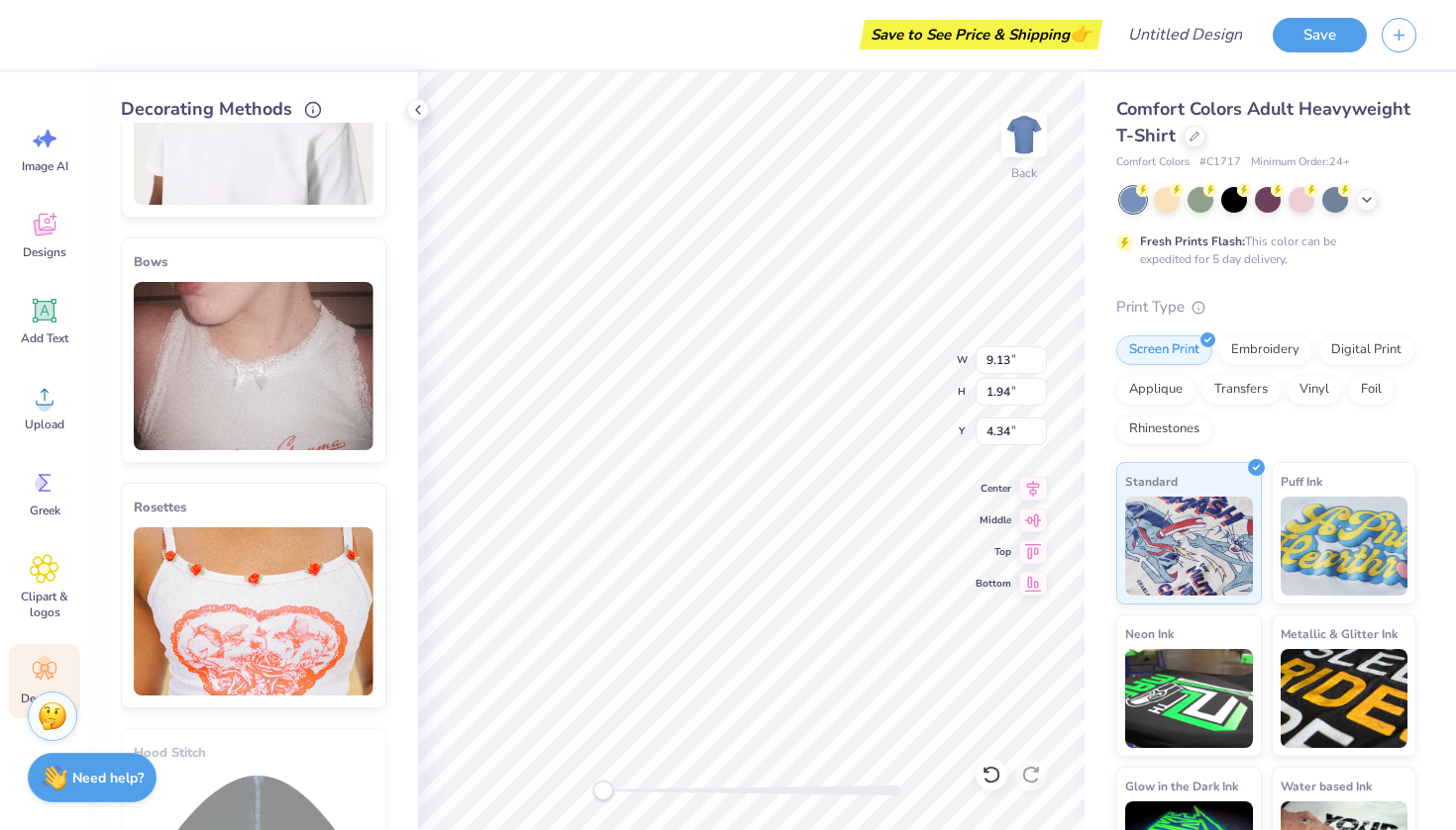
scroll to position [599, 0]
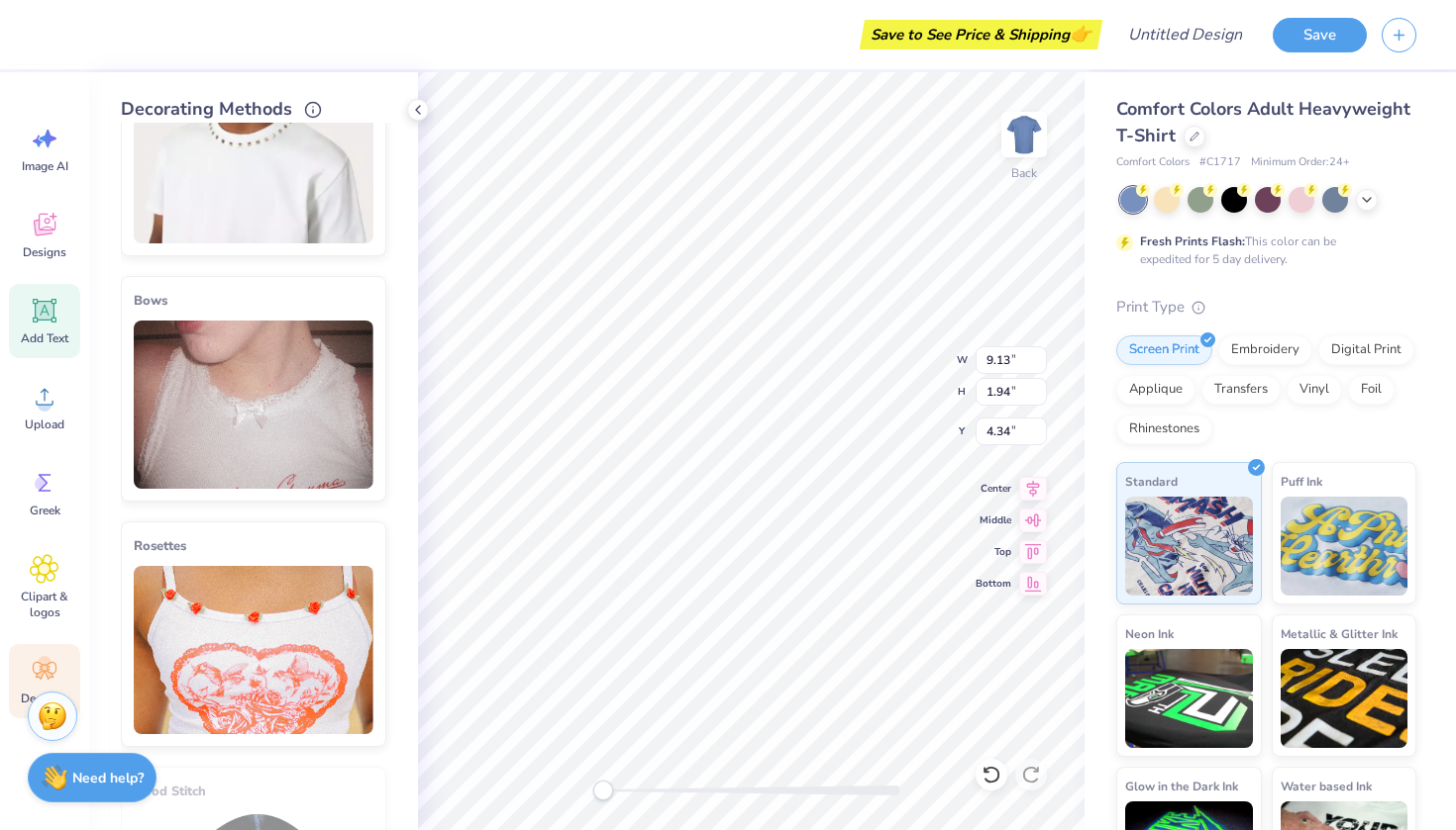
click at [38, 313] on icon at bounding box center [45, 311] width 19 height 19
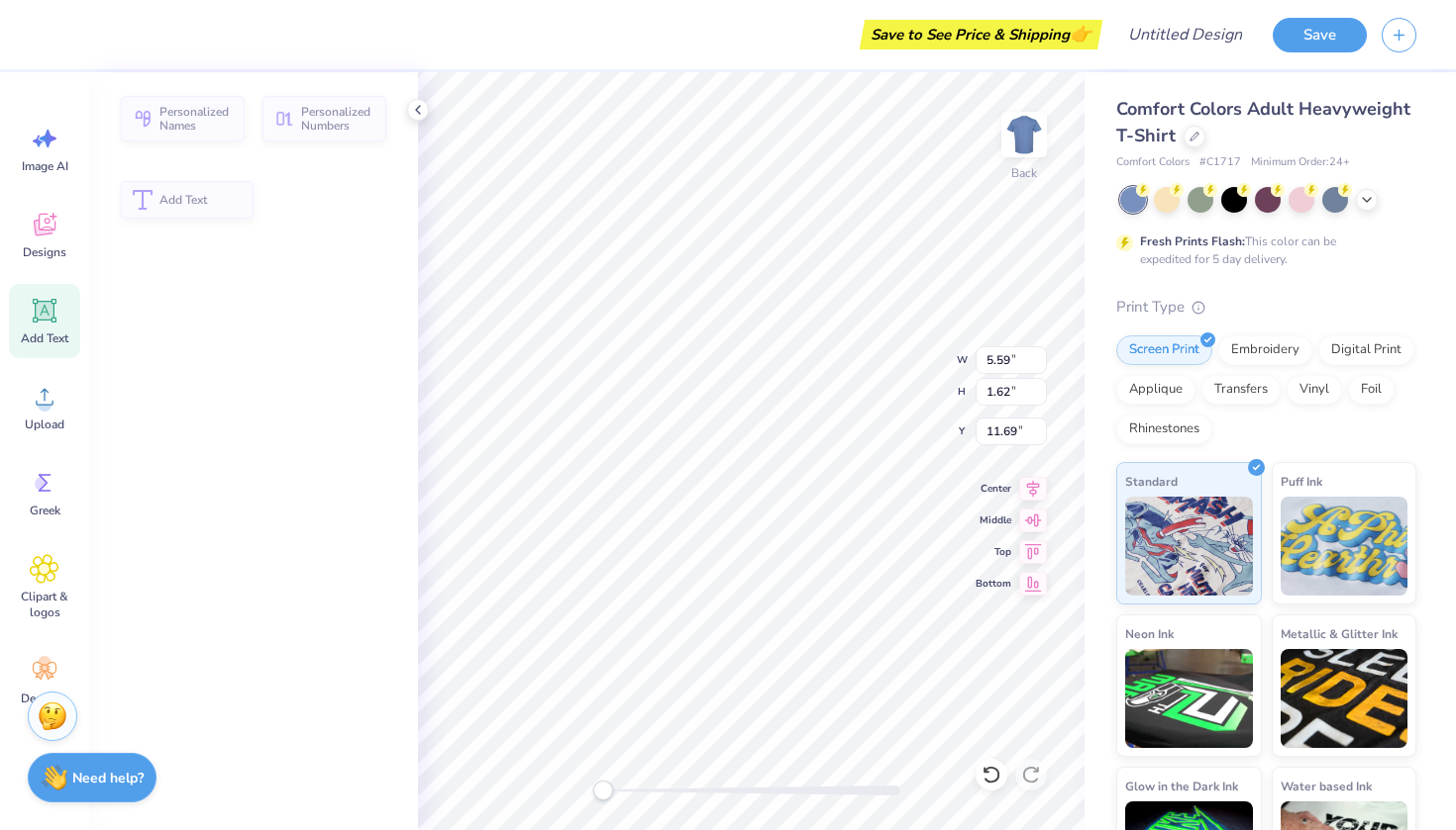
type input "5.59"
type input "1.62"
type input "11.69"
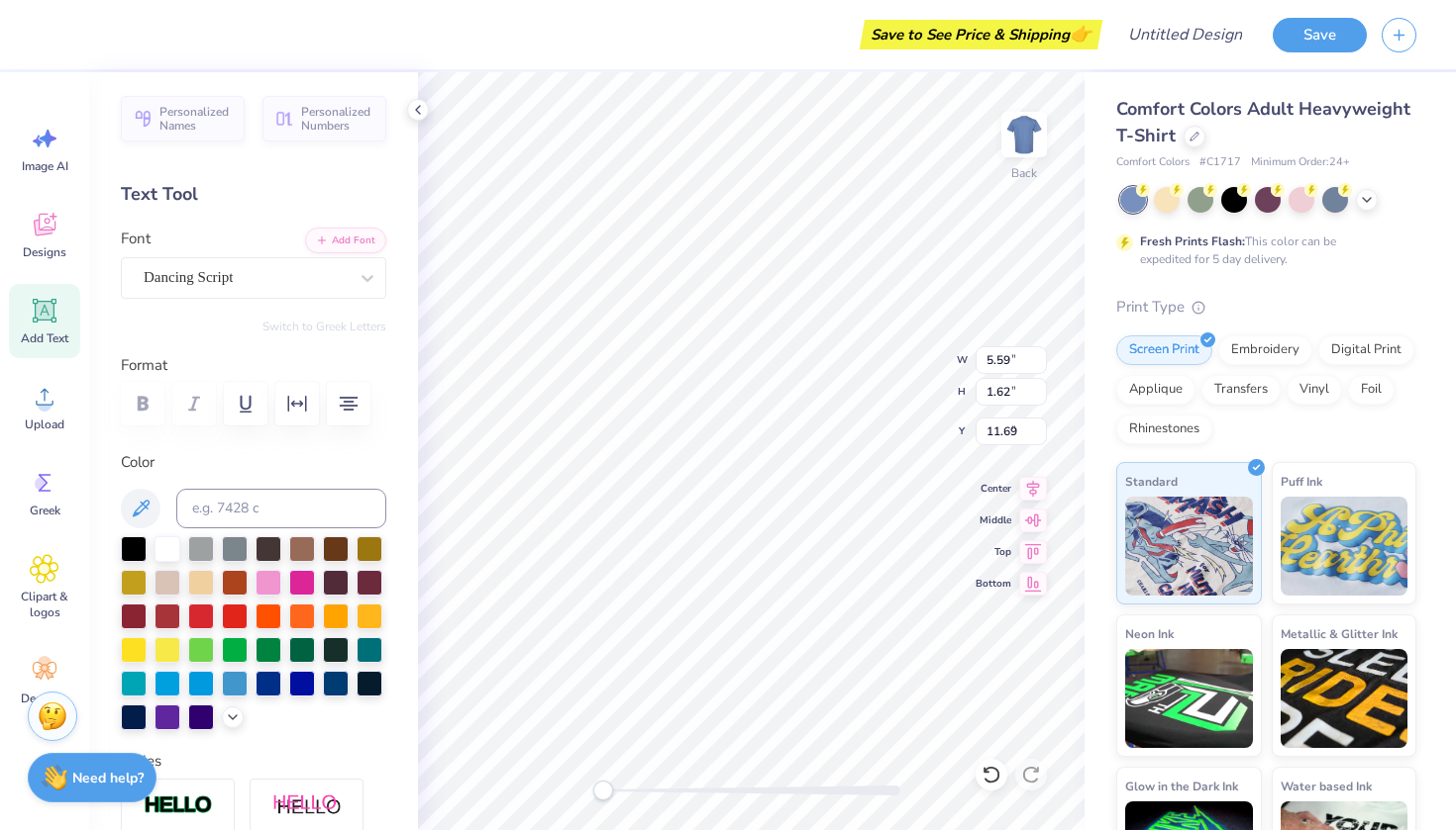
type input "9.93"
type input "2.10"
type input "4.66"
type input "5.59"
type input "1.62"
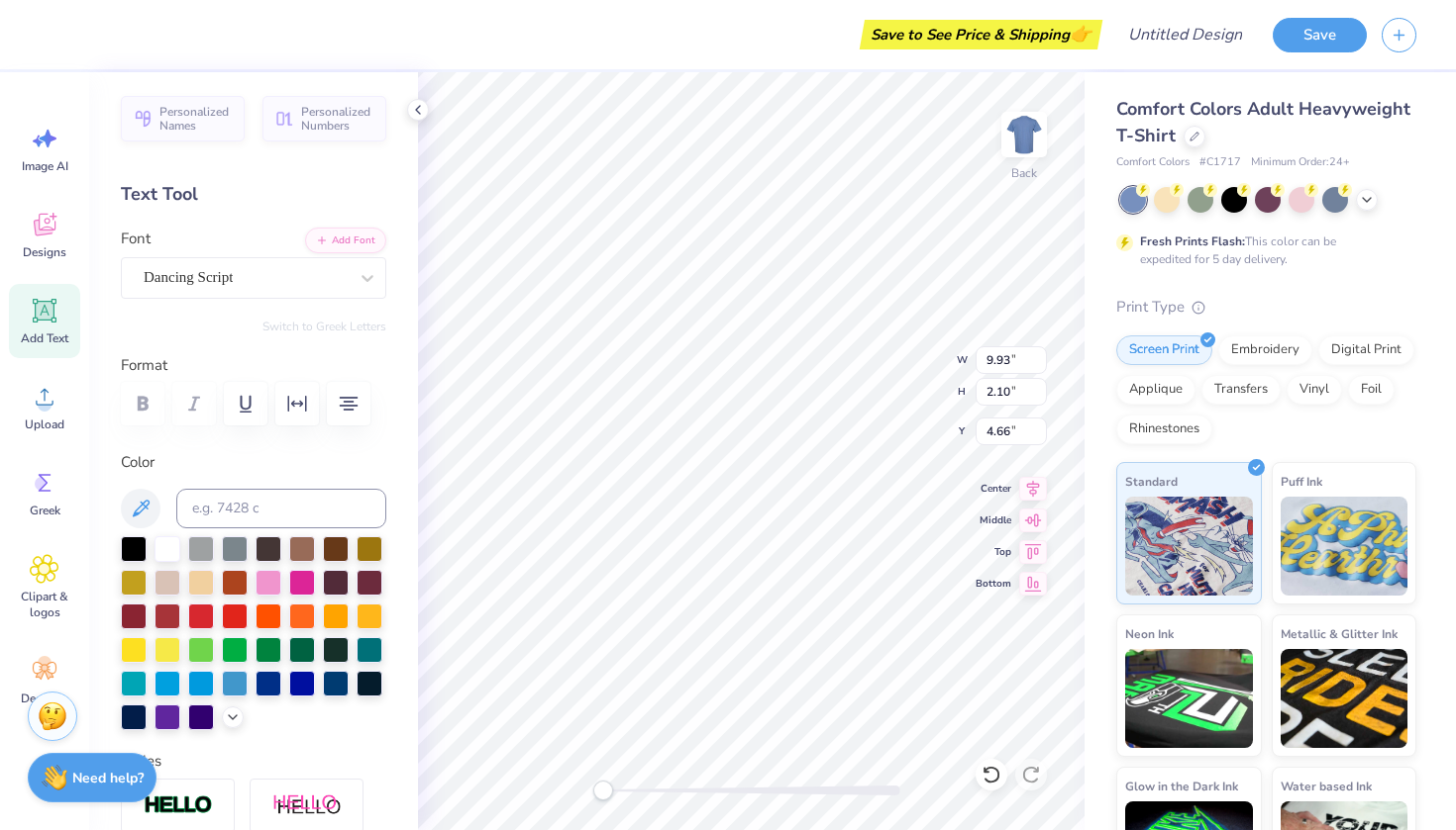
type input "11.69"
click at [222, 288] on div at bounding box center [246, 278] width 204 height 27
click at [260, 448] on div "Dancing Script" at bounding box center [254, 441] width 214 height 36
type input "dancing"
type textarea "T"
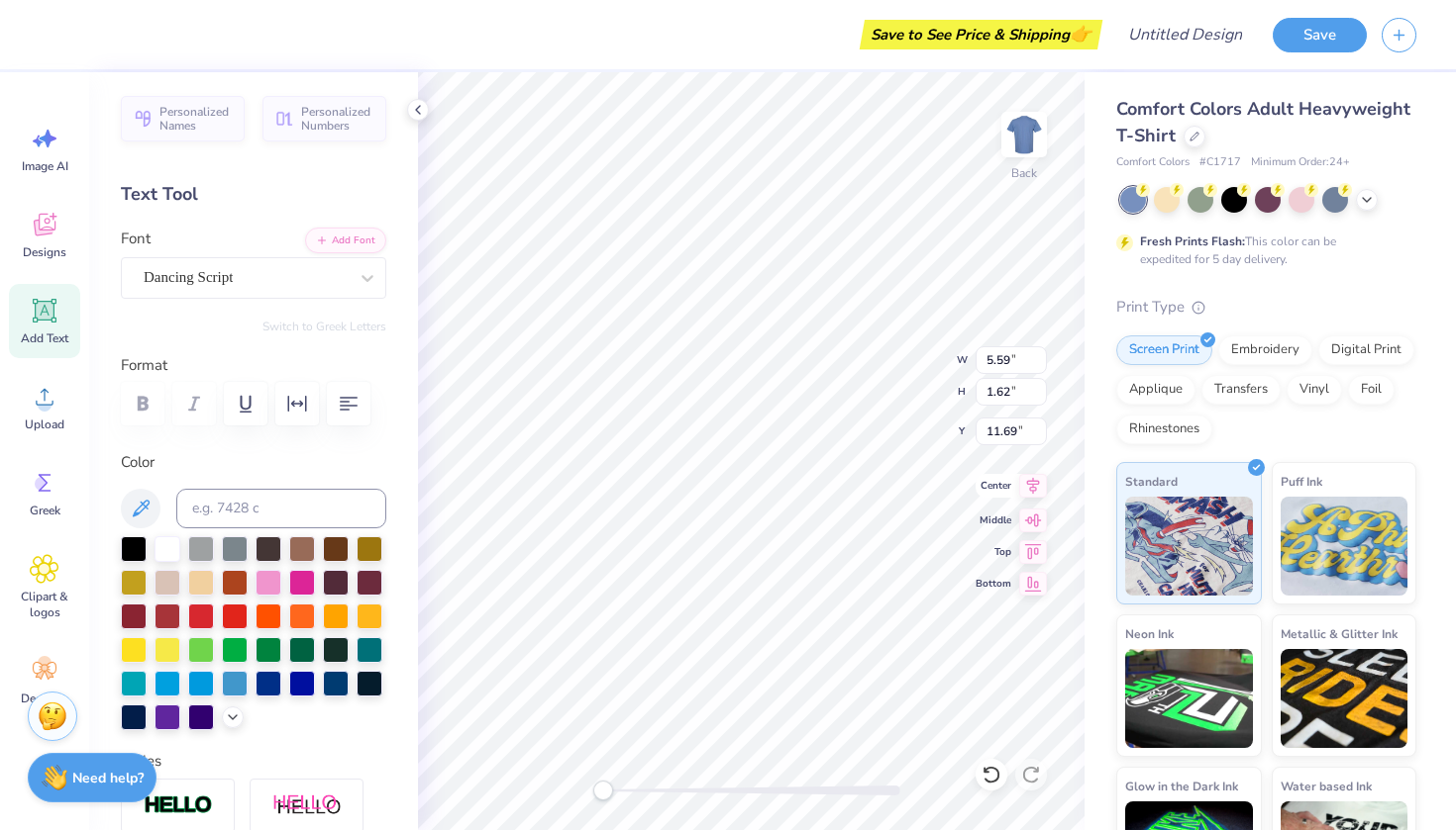
type textarea "h"
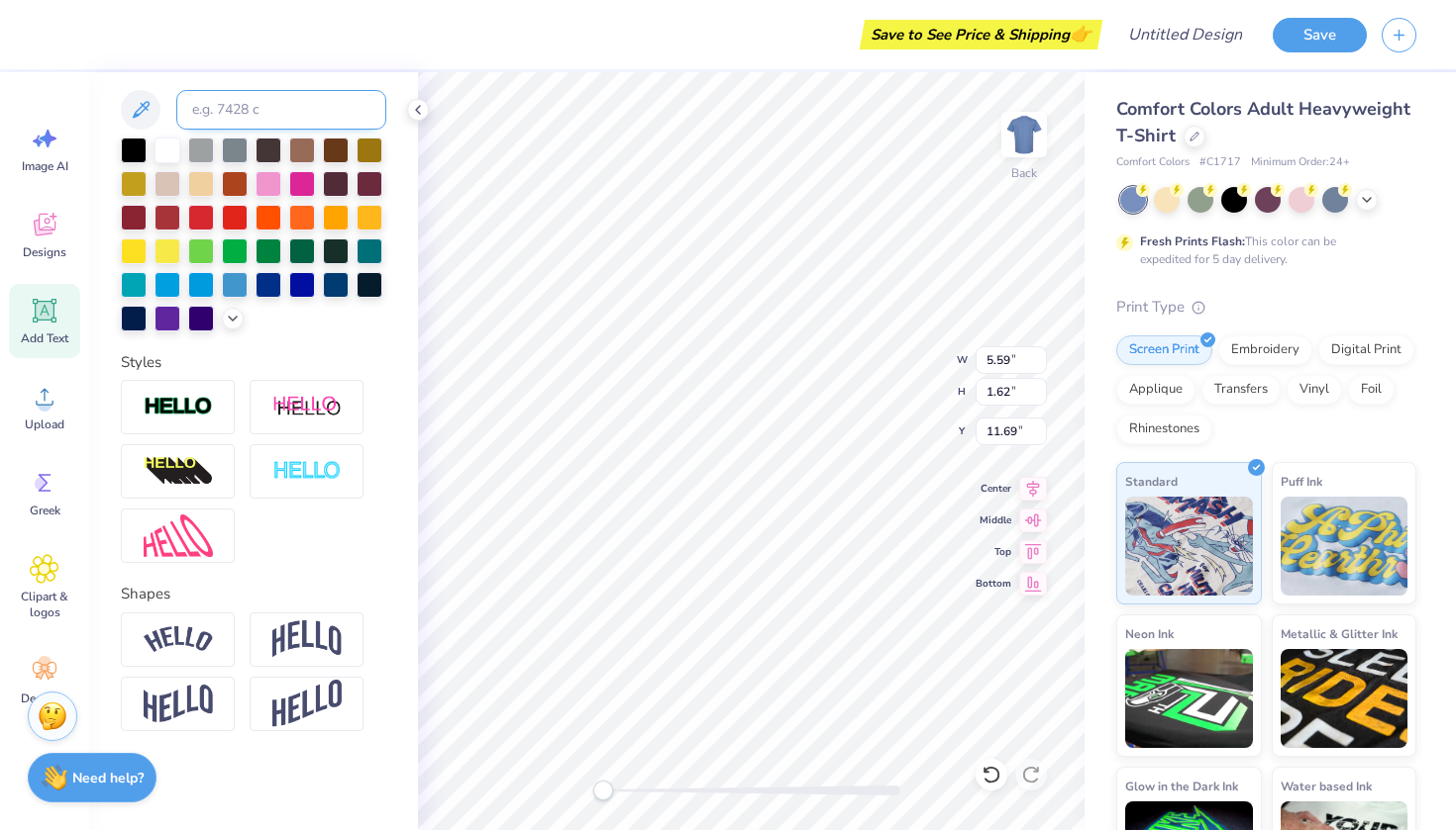
scroll to position [399, 0]
type textarea "Household"
click at [199, 643] on img at bounding box center [178, 639] width 69 height 27
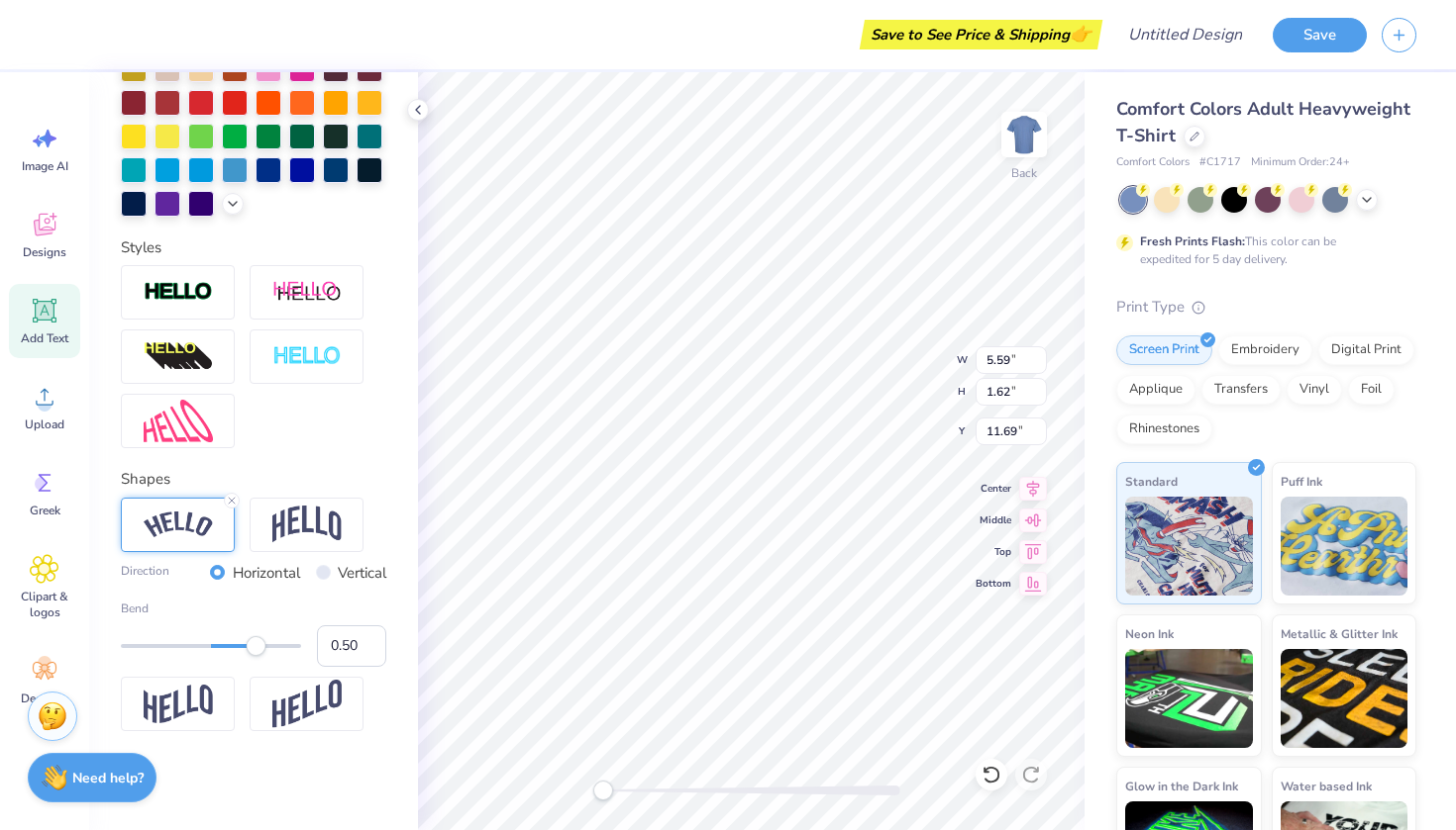
scroll to position [514, 0]
type input "-0.15"
click at [197, 646] on div at bounding box center [211, 646] width 180 height 4
type input "-0.38"
drag, startPoint x: 200, startPoint y: 651, endPoint x: 176, endPoint y: 647, distance: 24.3
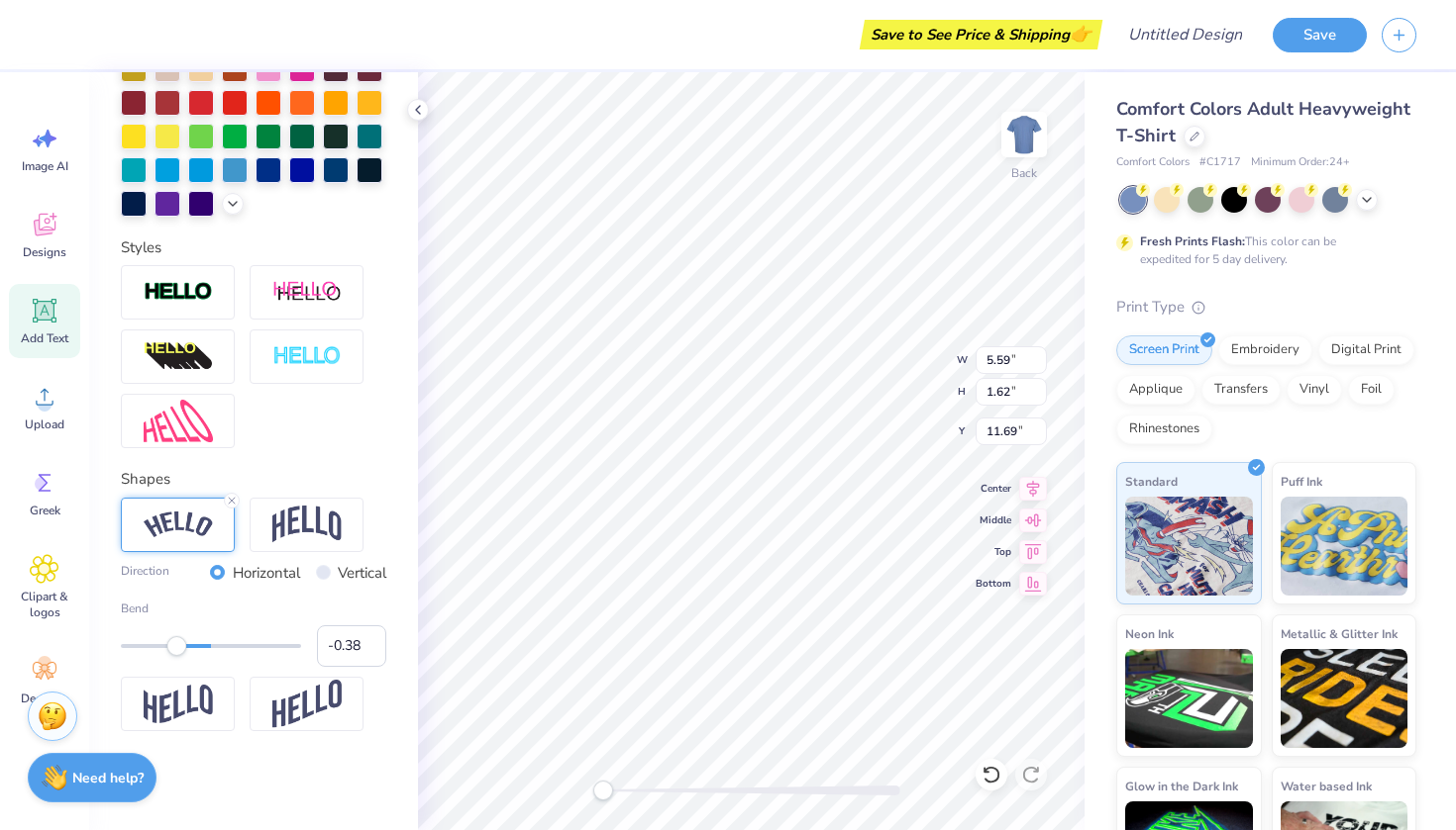
click at [176, 647] on div "Accessibility label" at bounding box center [176, 646] width 20 height 20
type input "-0.53"
drag, startPoint x: 177, startPoint y: 652, endPoint x: 164, endPoint y: 651, distance: 13.0
click at [164, 651] on div "Accessibility label" at bounding box center [164, 646] width 20 height 20
type input "-0.35"
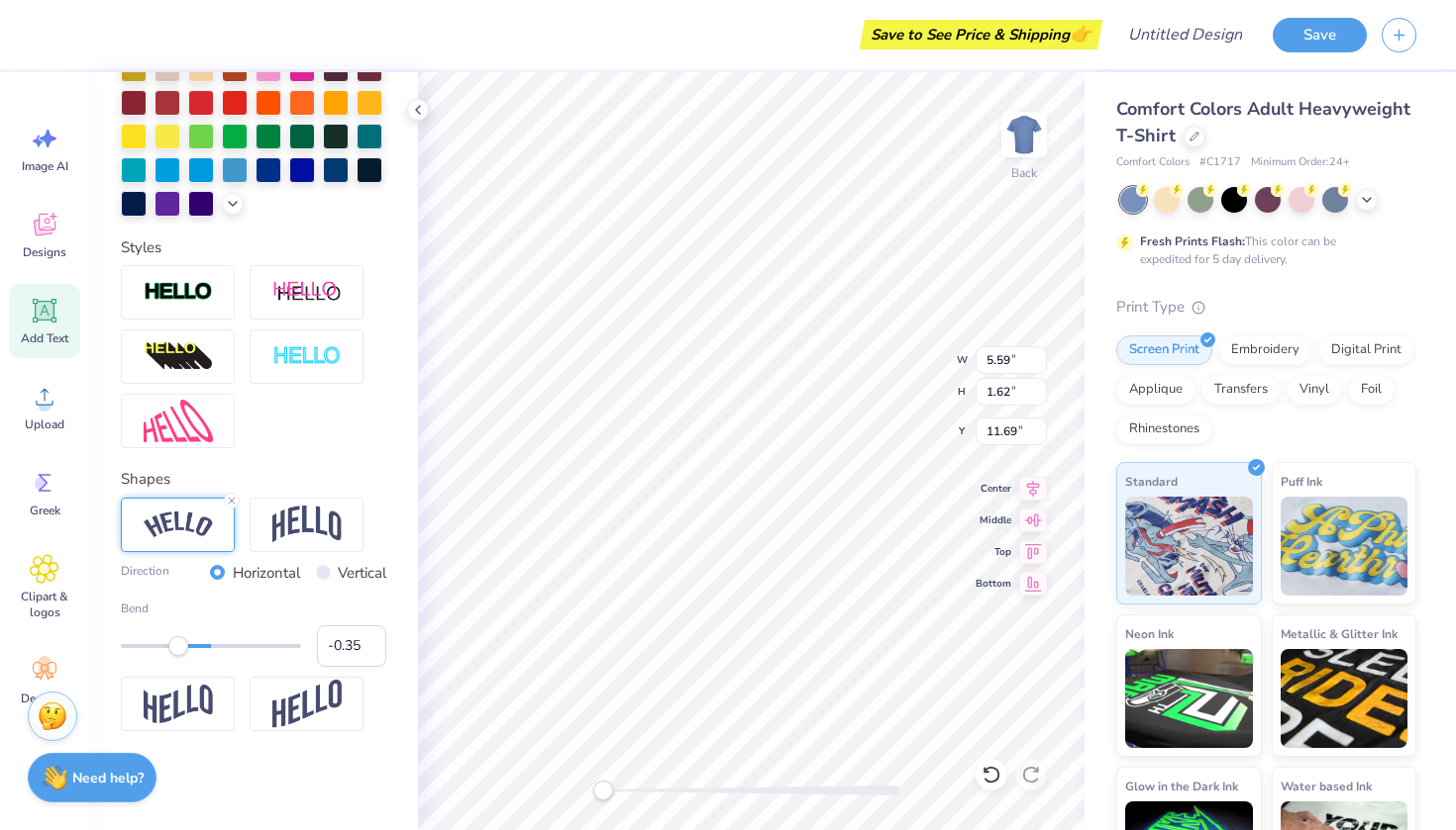
drag, startPoint x: 166, startPoint y: 645, endPoint x: 179, endPoint y: 647, distance: 13.2
click at [179, 647] on div "Accessibility label" at bounding box center [178, 646] width 20 height 20
type input "-0.22"
click at [191, 644] on div "Accessibility label" at bounding box center [191, 646] width 20 height 20
click at [927, 369] on div "Back W 9.99 H 2.38 Y 11.31 Center Middle Top Bottom" at bounding box center [750, 450] width 667 height 758
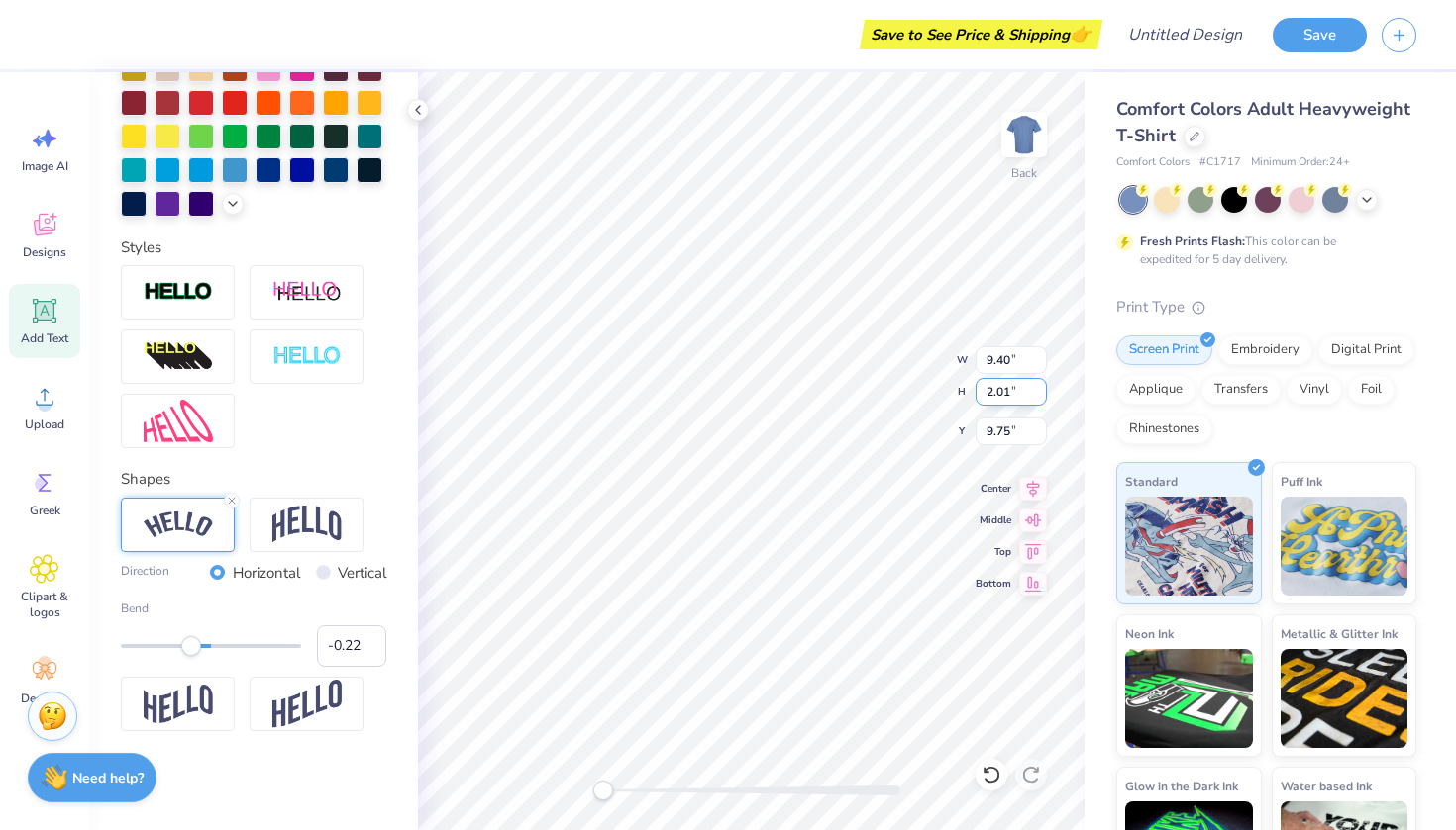
click at [876, 380] on div "Back W 9.40 9.40 " H 2.01 2.01 " Y 9.75 9.75 " Center Middle Top Bottom" at bounding box center [750, 450] width 667 height 758
click at [1161, 137] on span "Comfort Colors Adult Heavyweight T-Shirt" at bounding box center [1263, 122] width 294 height 51
click at [1371, 196] on icon at bounding box center [1367, 198] width 16 height 16
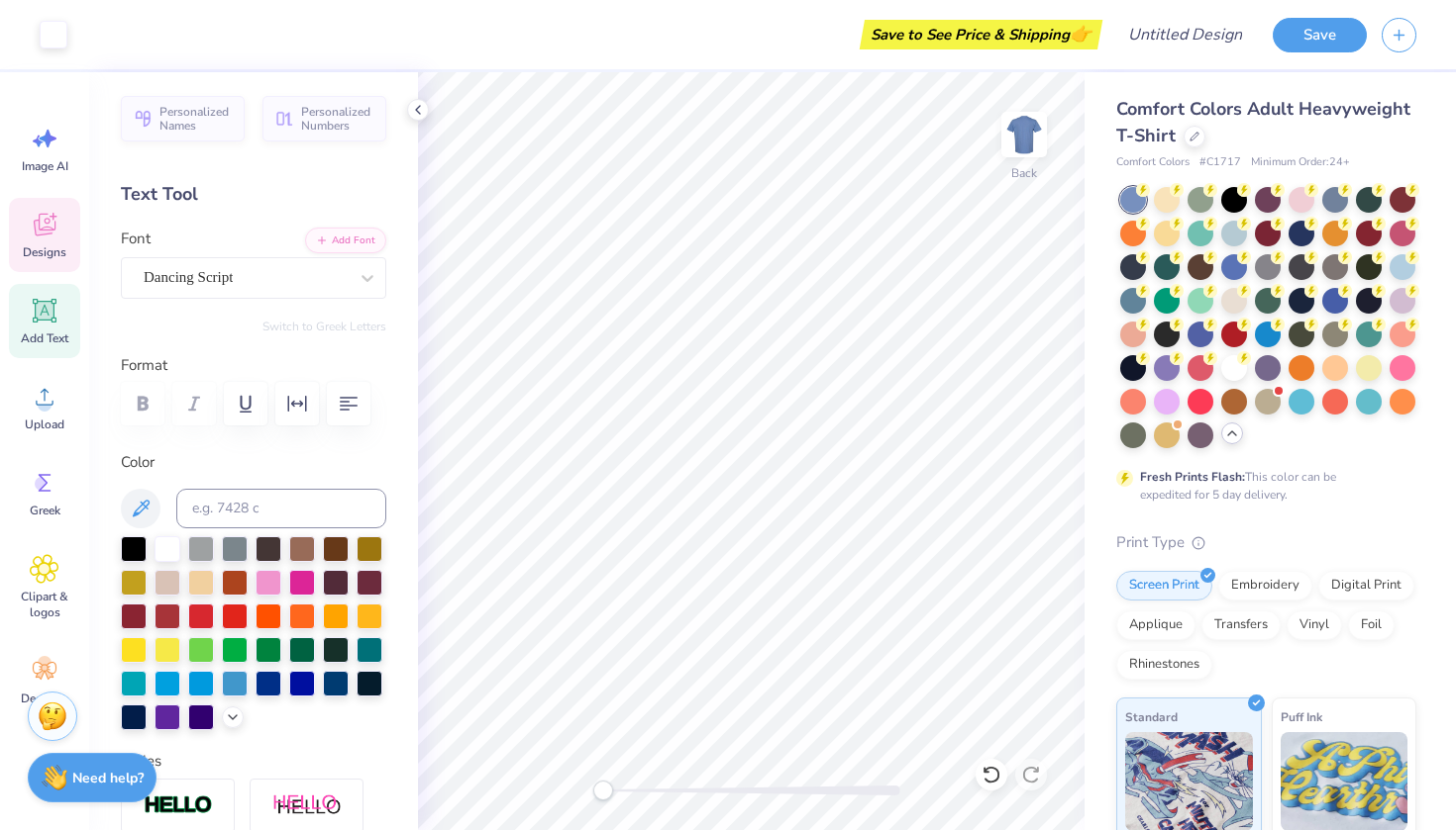
click at [49, 226] on icon at bounding box center [45, 225] width 30 height 30
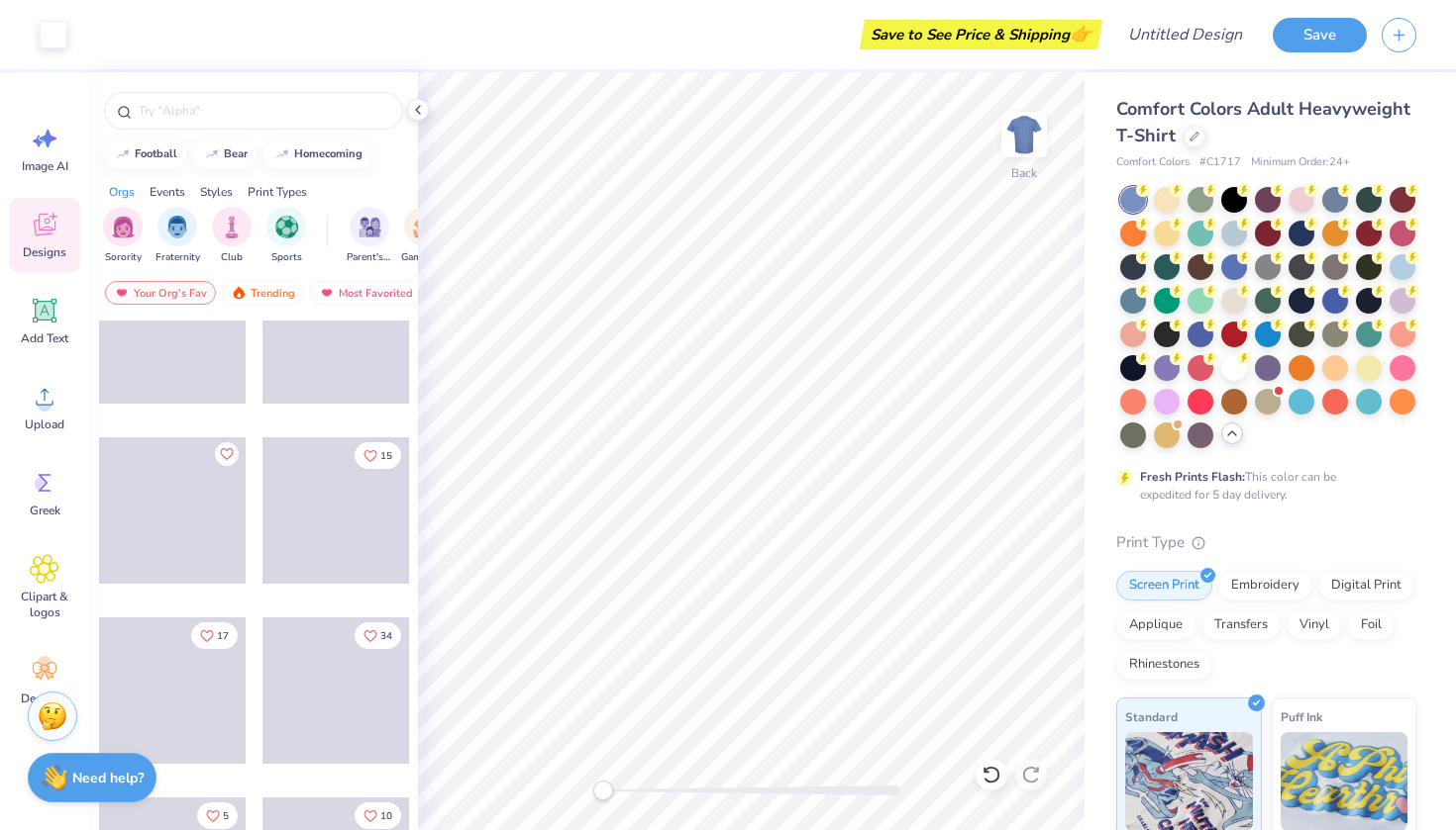
scroll to position [76, 0]
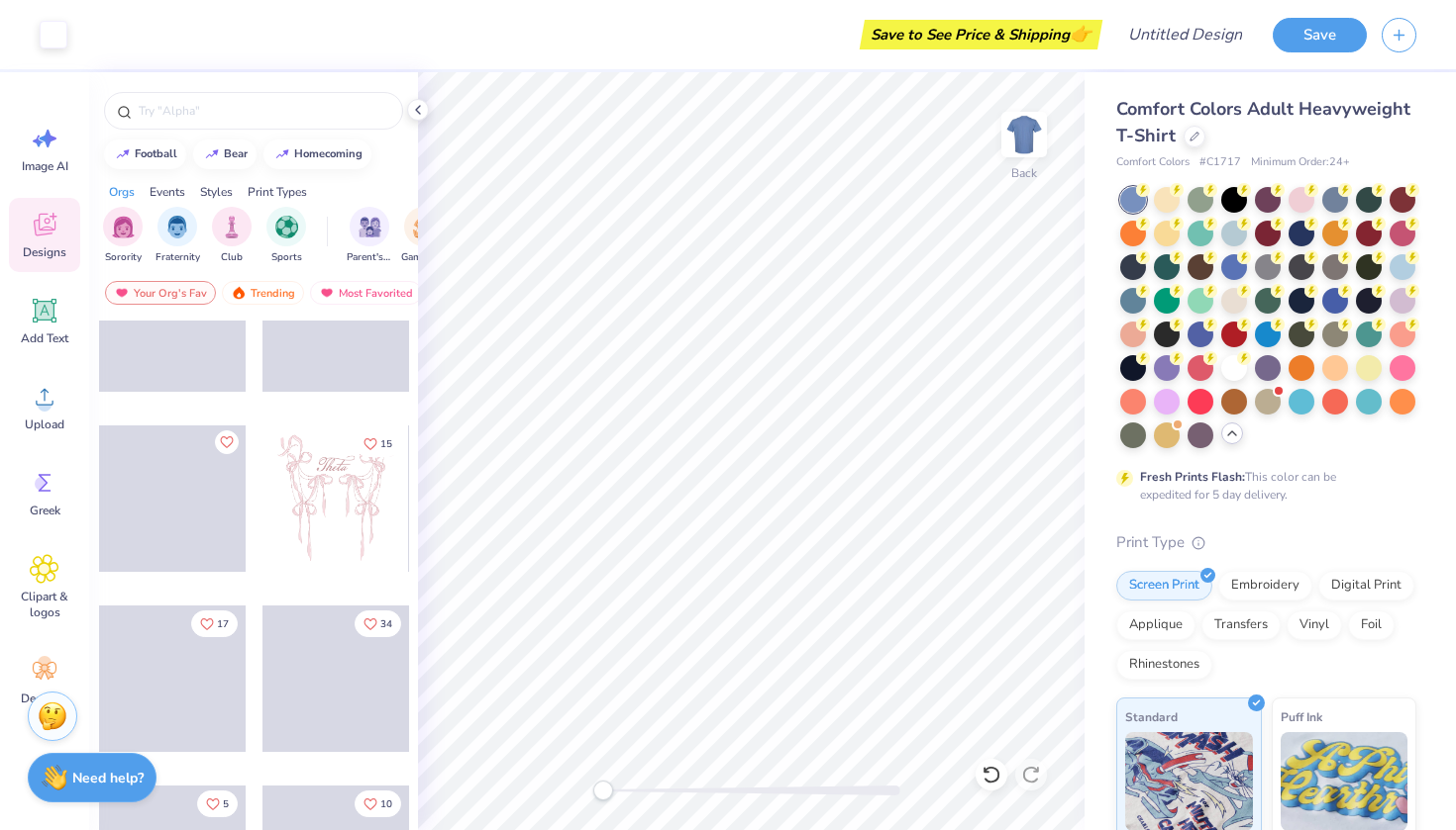
click at [53, 266] on div "Designs" at bounding box center [44, 235] width 71 height 74
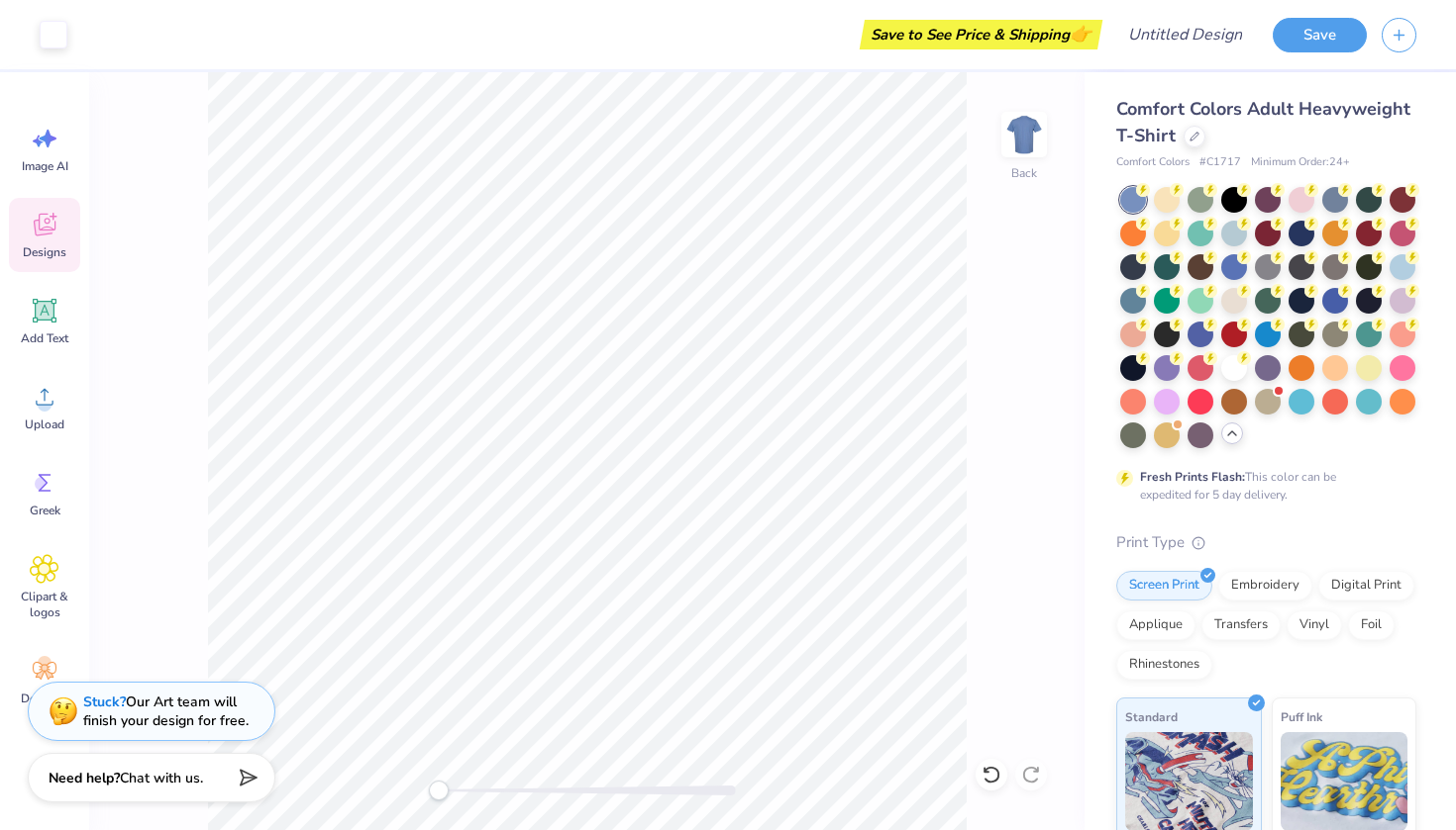
click at [51, 222] on icon at bounding box center [45, 225] width 30 height 30
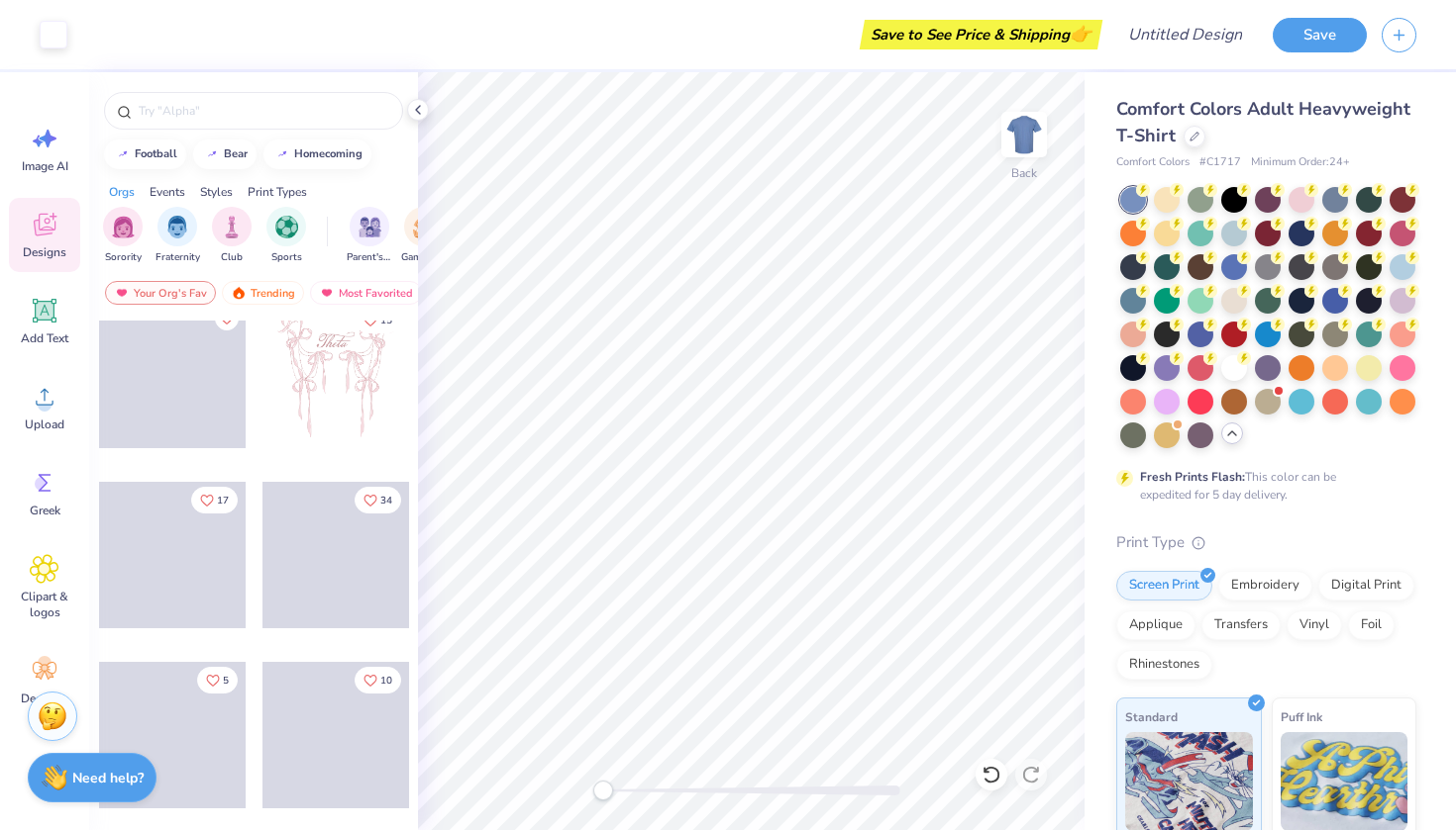
scroll to position [121, 0]
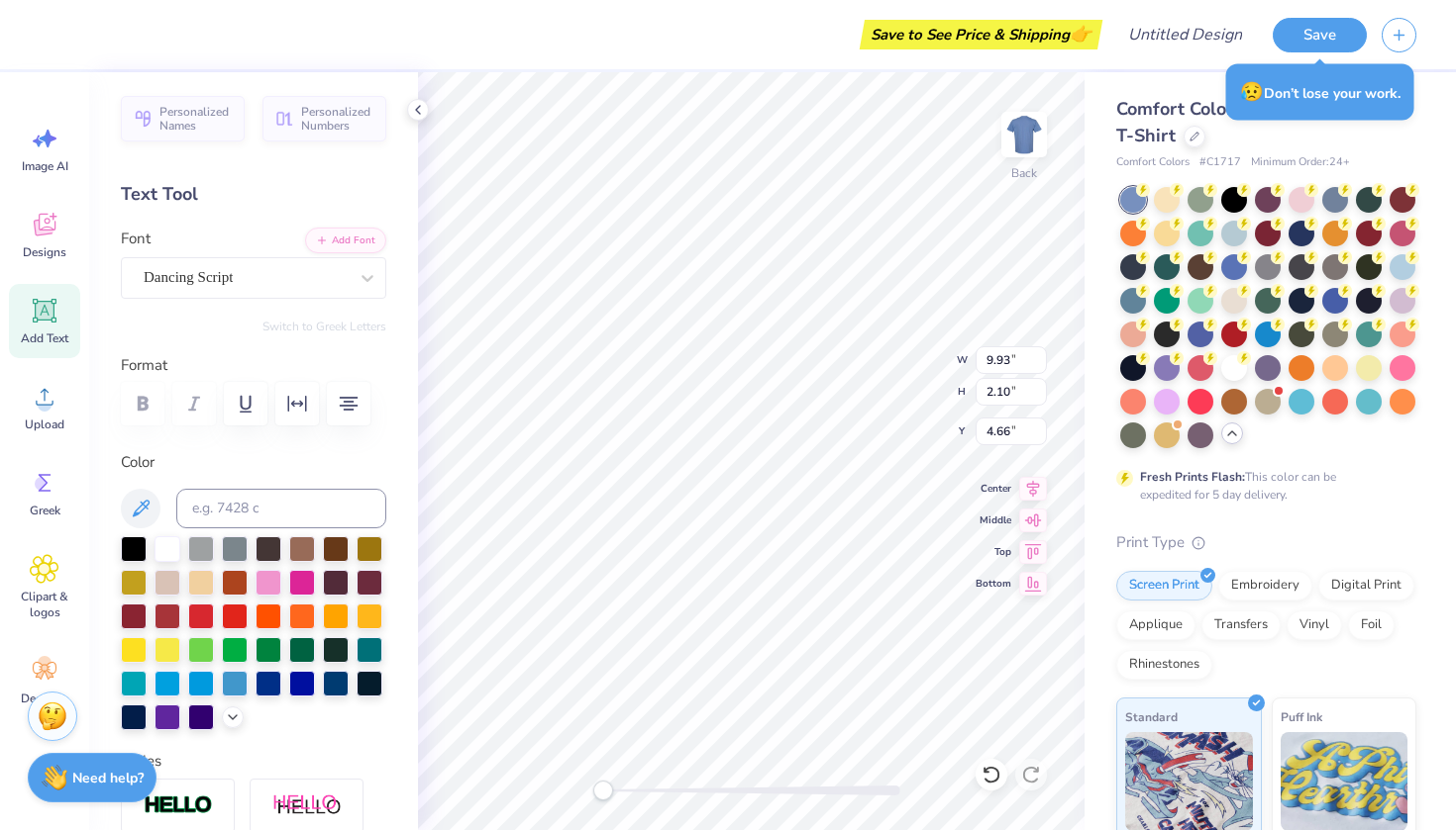
type input "6.21"
type input "1.33"
type input "9.71"
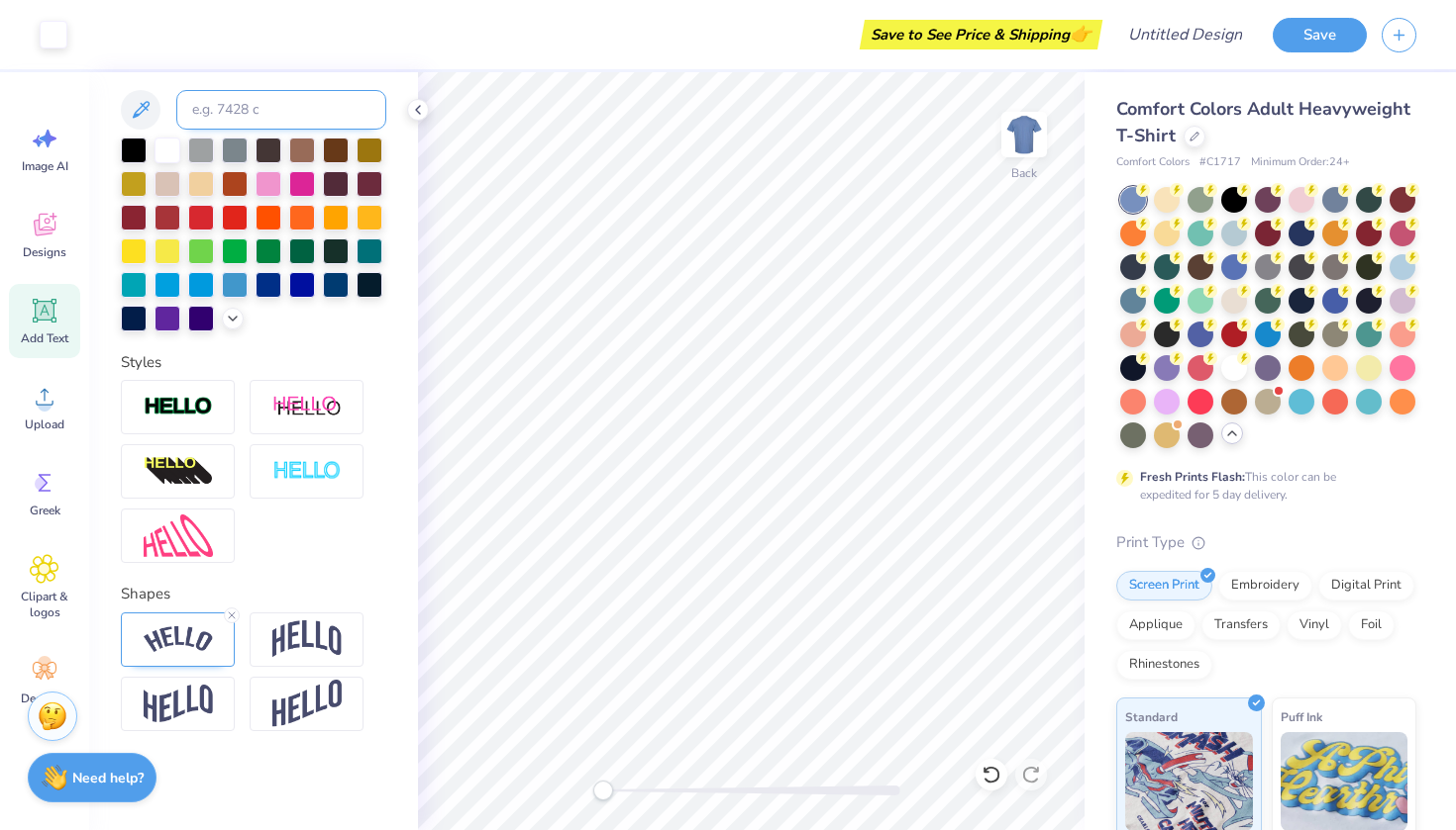
scroll to position [399, 0]
click at [44, 579] on icon at bounding box center [44, 569] width 29 height 30
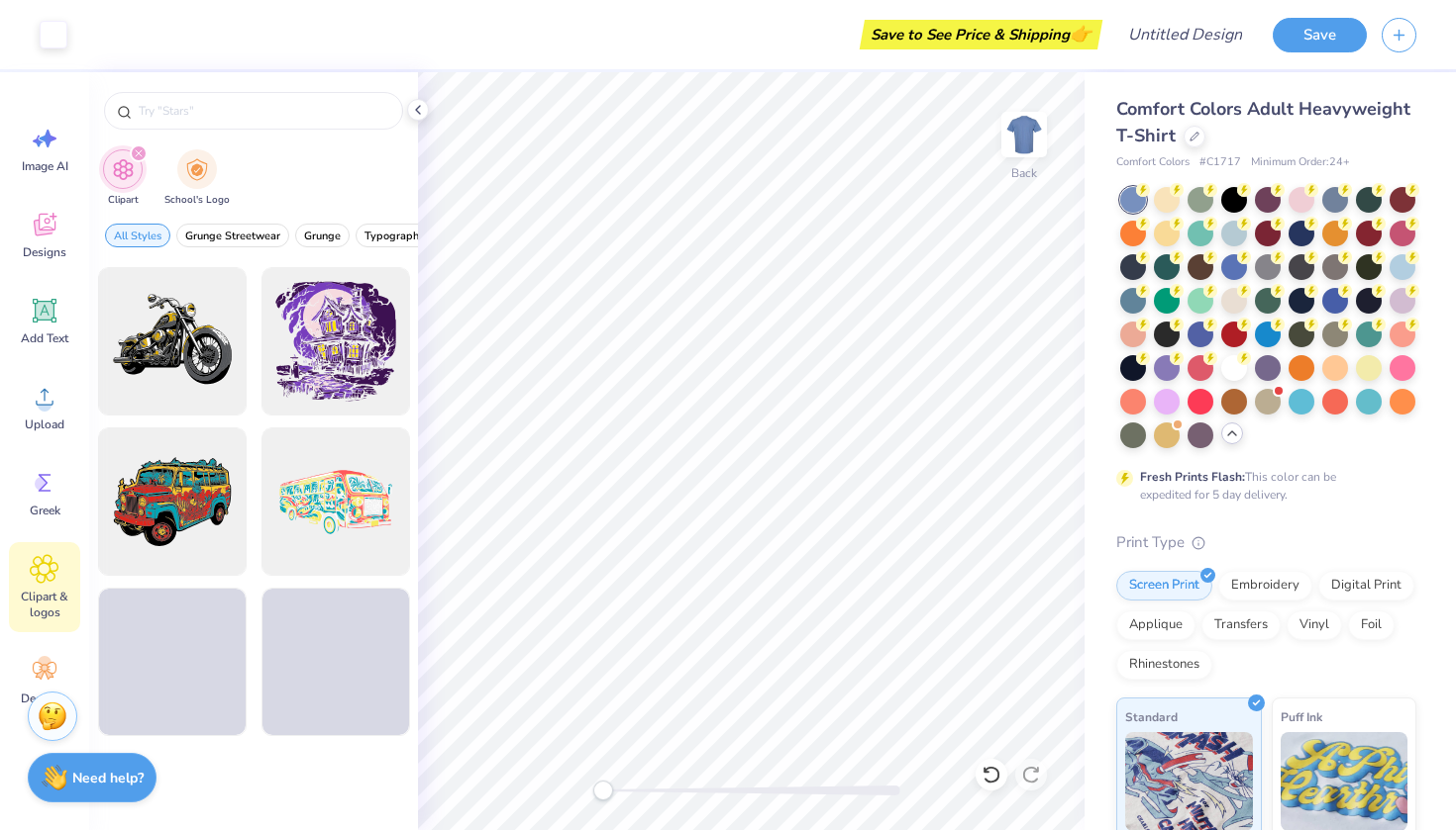
scroll to position [1118, 0]
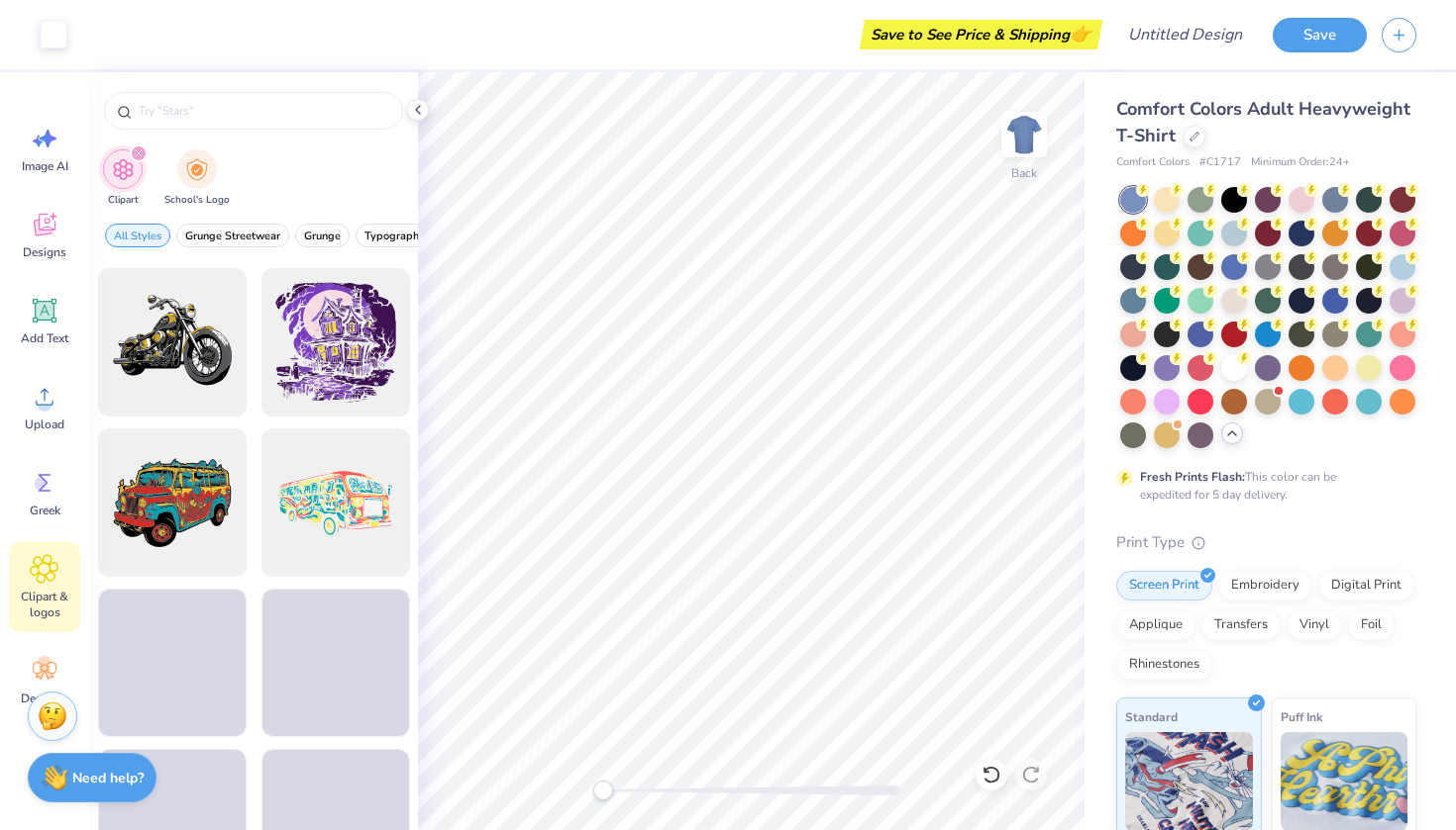
click at [137, 154] on icon "filter for Clipart" at bounding box center [139, 154] width 6 height 6
click at [185, 110] on input "text" at bounding box center [264, 111] width 254 height 20
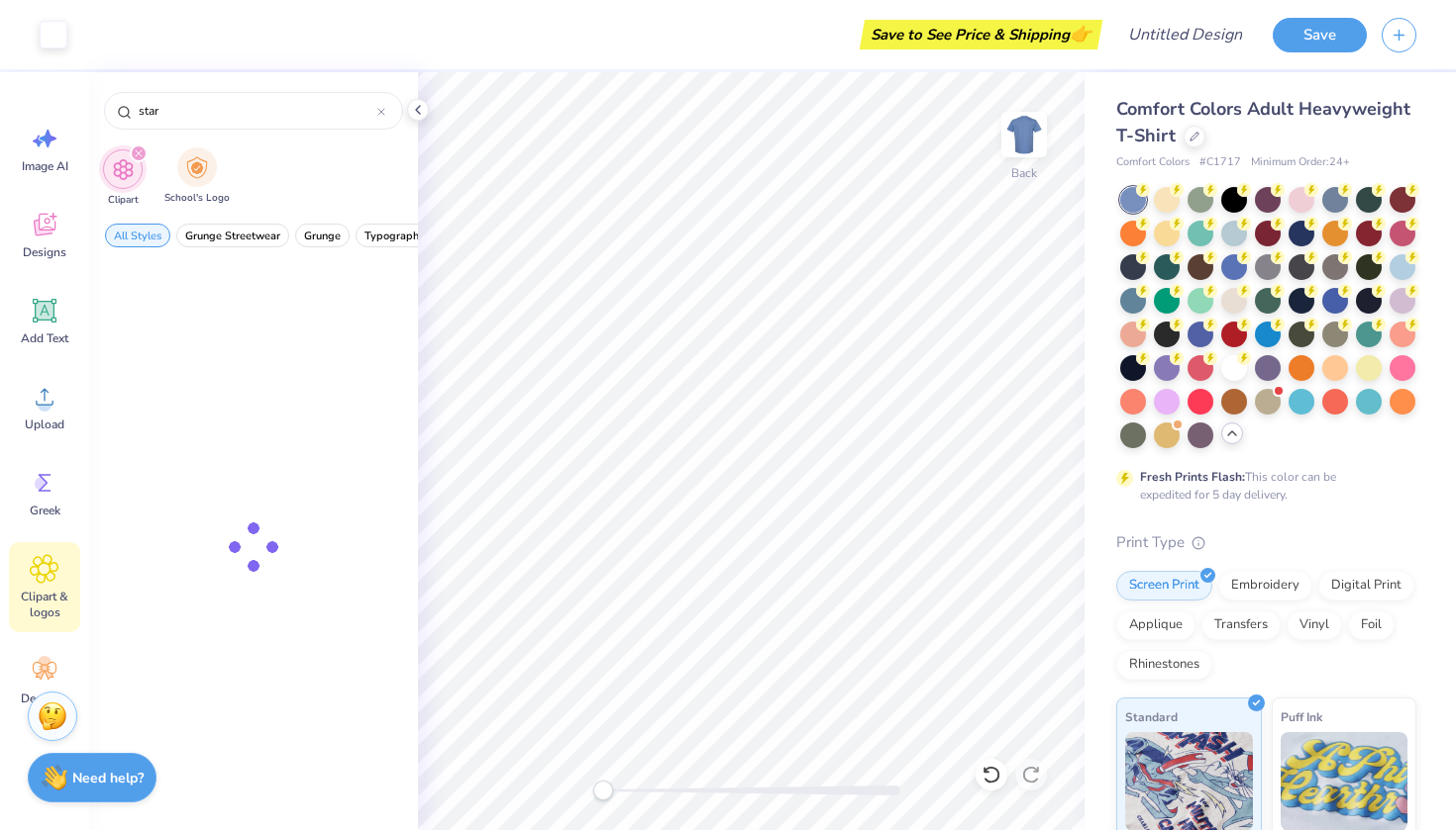
type input "star"
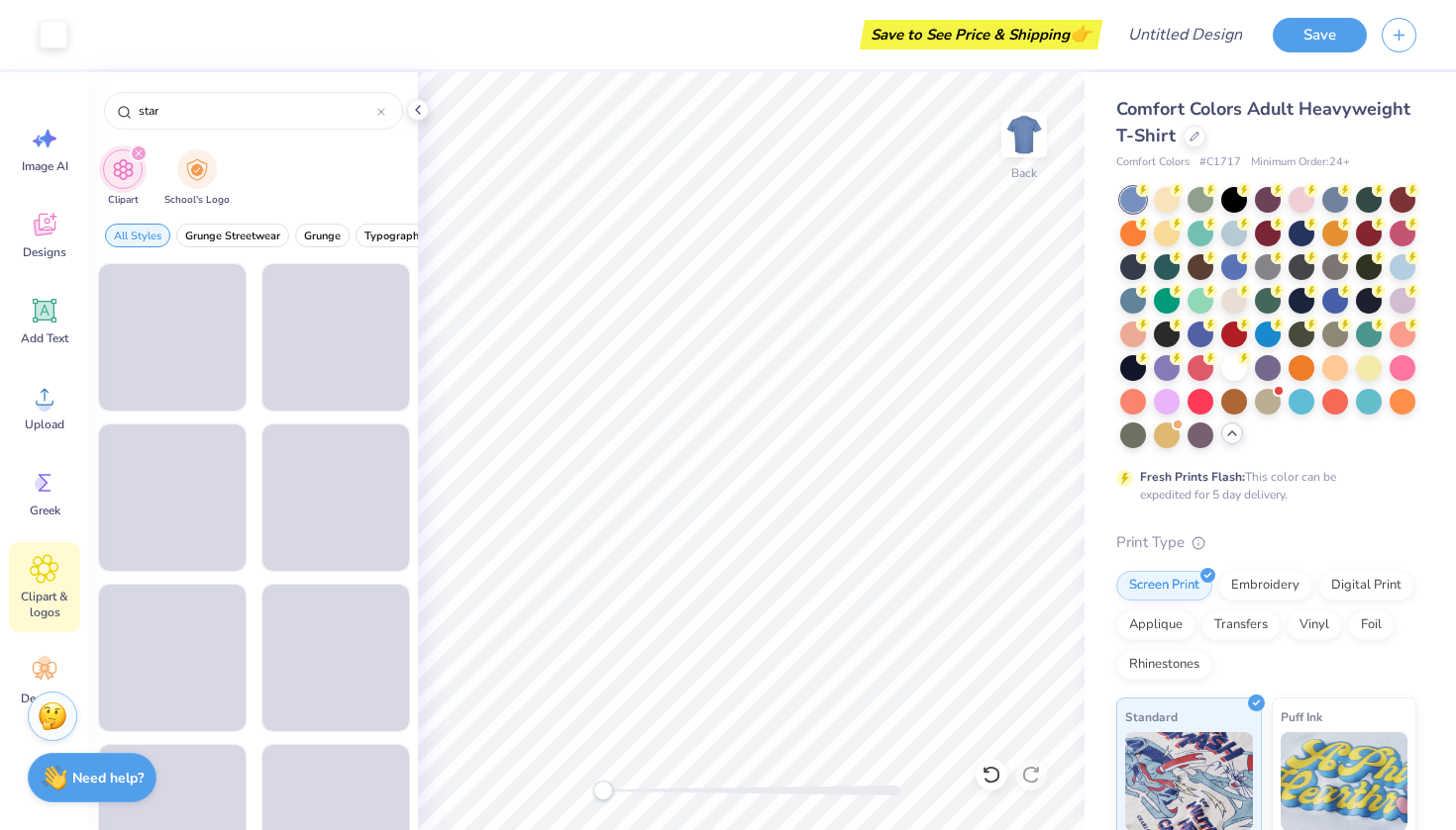
scroll to position [0, 0]
drag, startPoint x: 321, startPoint y: 232, endPoint x: 157, endPoint y: 229, distance: 164.0
click at [157, 229] on div "All Styles Grunge Streetwear Grunge Typography Graphic Streetwear 60s & 70s Ret…" at bounding box center [253, 241] width 329 height 46
click at [49, 420] on span "Upload" at bounding box center [45, 424] width 40 height 16
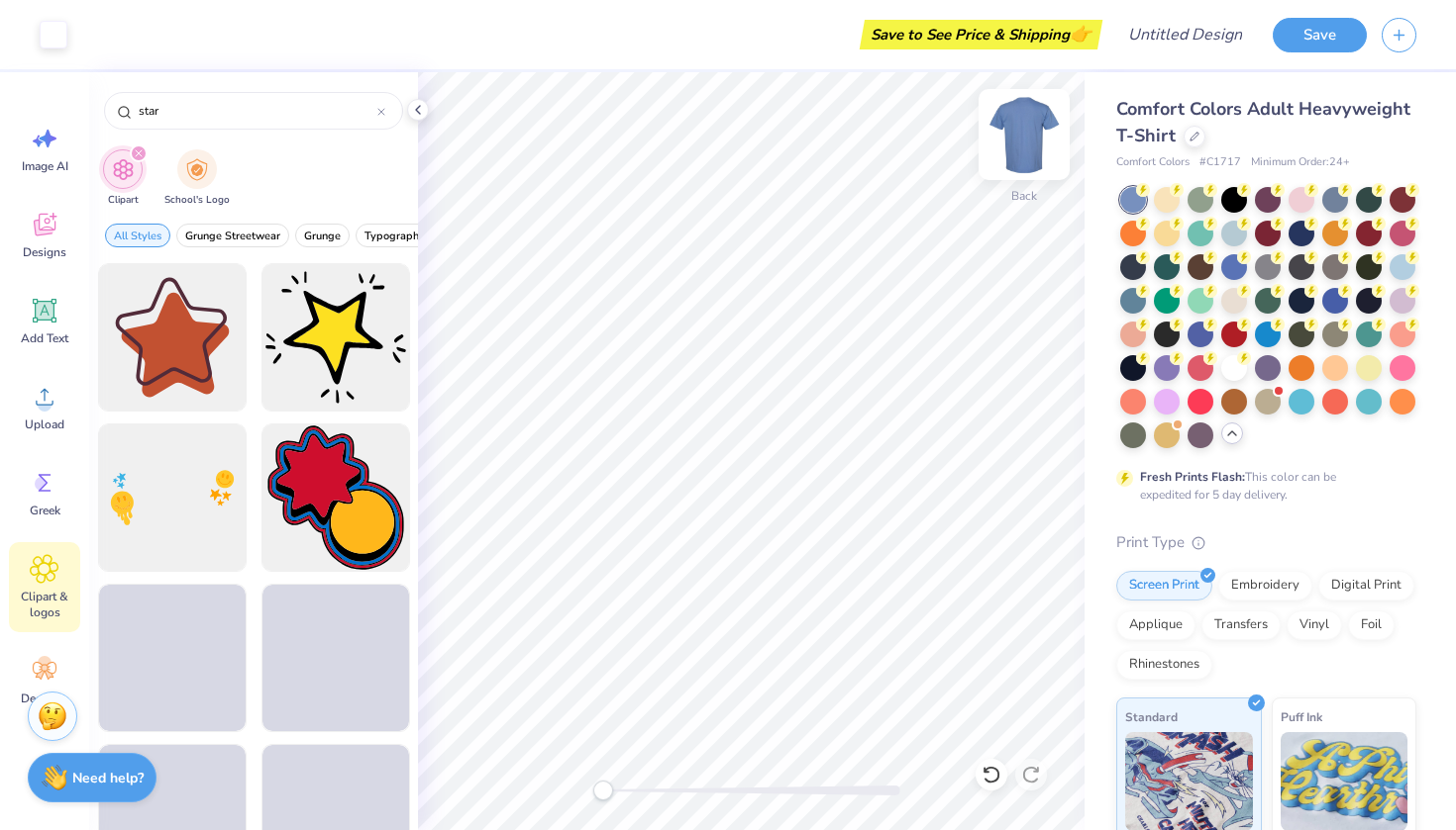
click at [1032, 121] on img at bounding box center [1023, 134] width 79 height 79
click at [1028, 144] on div "Almost there" at bounding box center [936, 450] width 1037 height 758
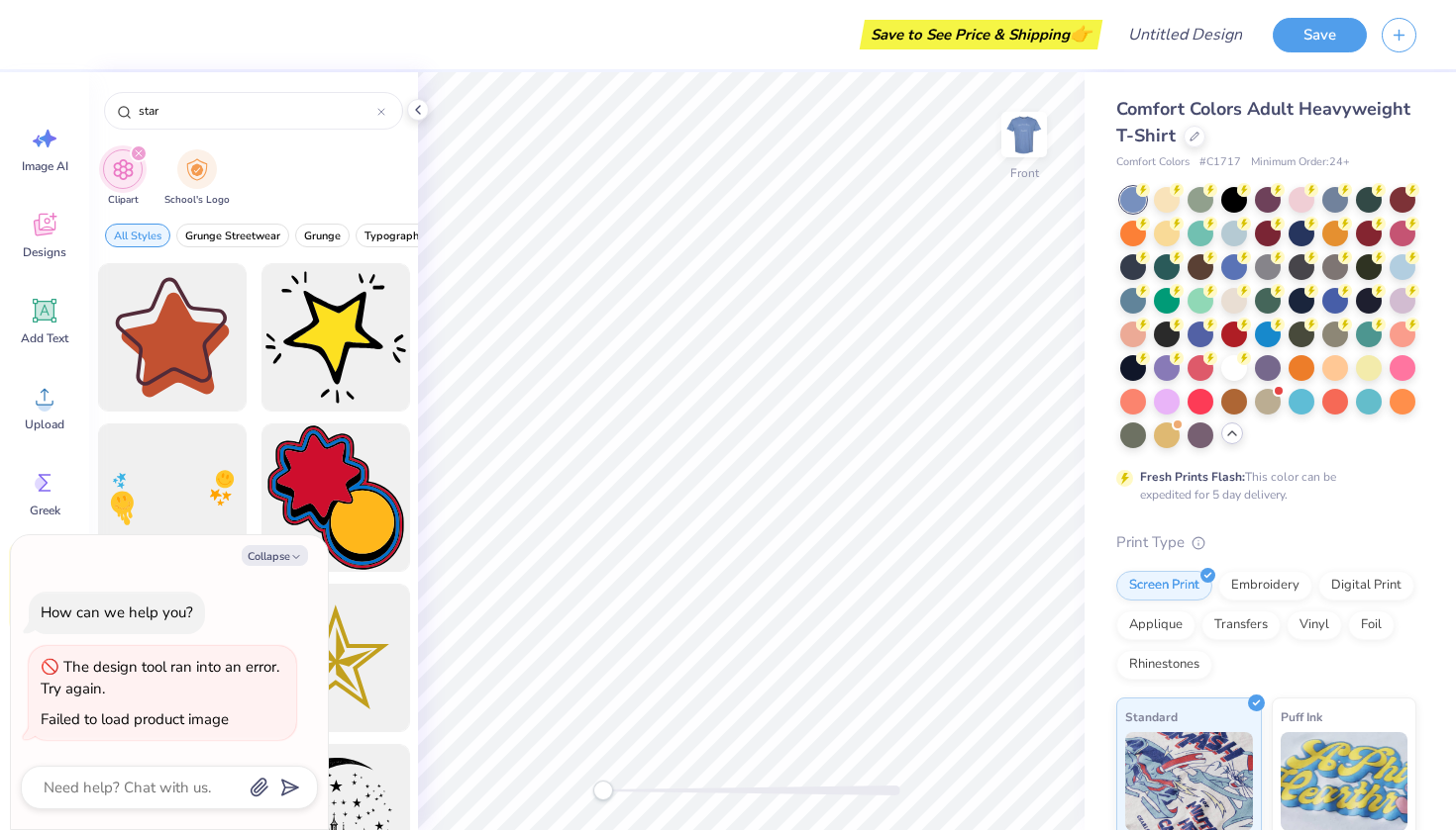
type textarea "x"
